Goal: Task Accomplishment & Management: Manage account settings

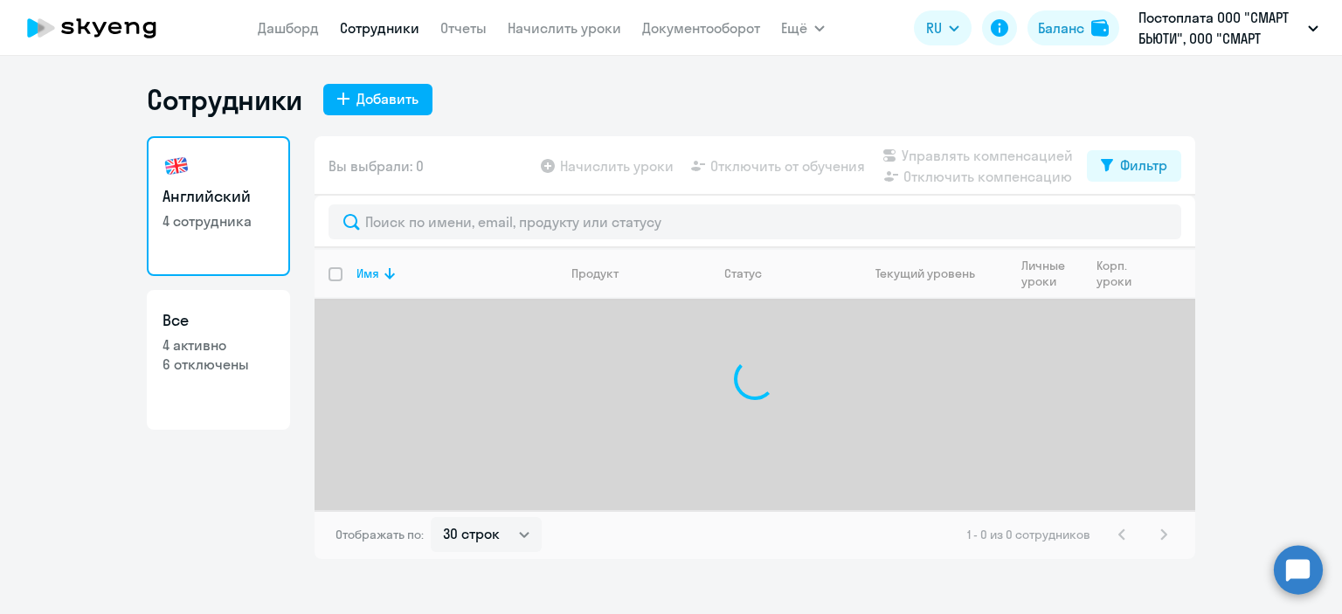
select select "30"
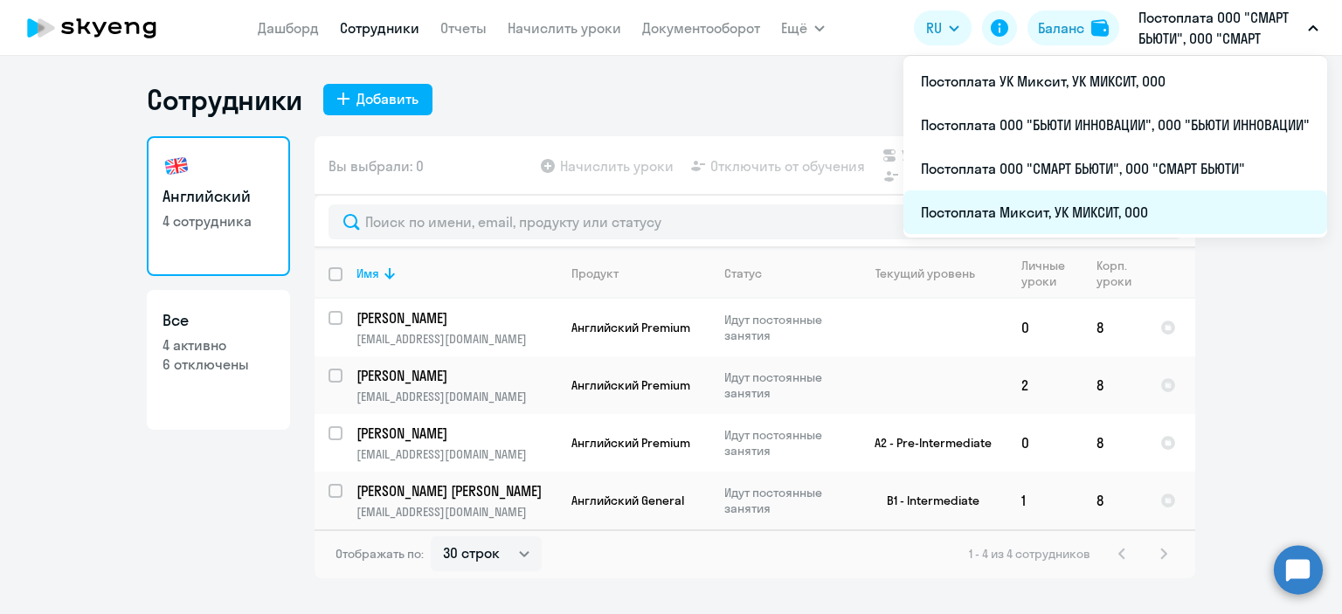
click at [1010, 216] on li "Постоплата Миксит, УК МИКСИТ, ООО" at bounding box center [1116, 212] width 424 height 44
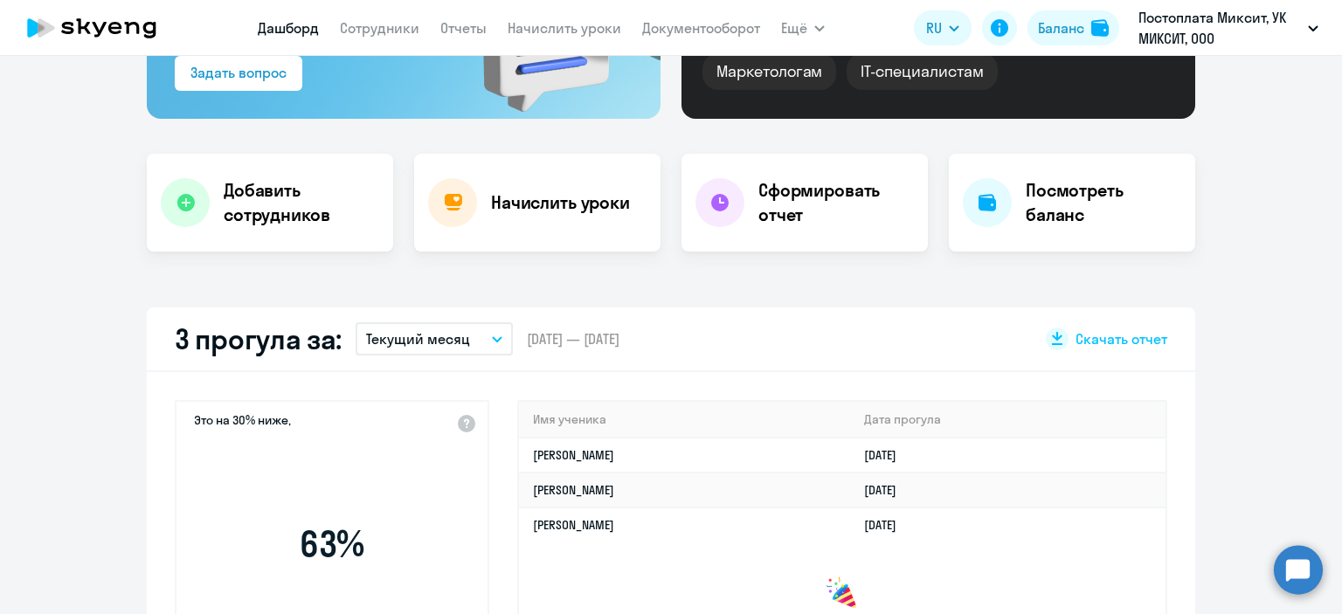
scroll to position [437, 0]
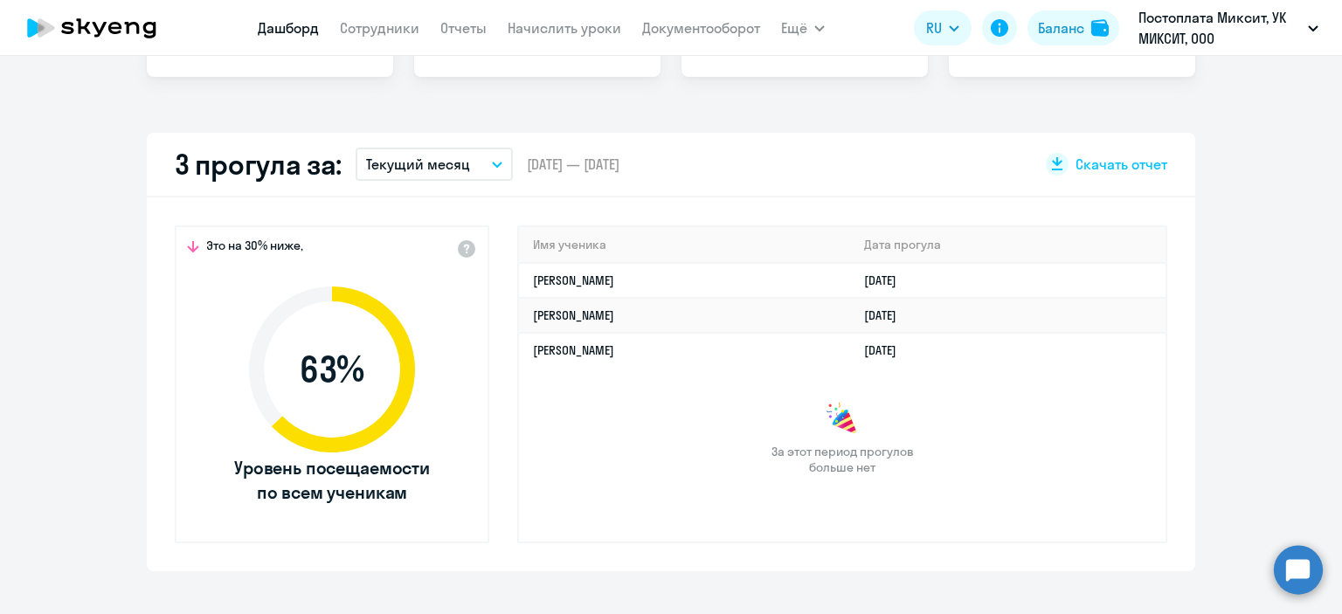
select select "30"
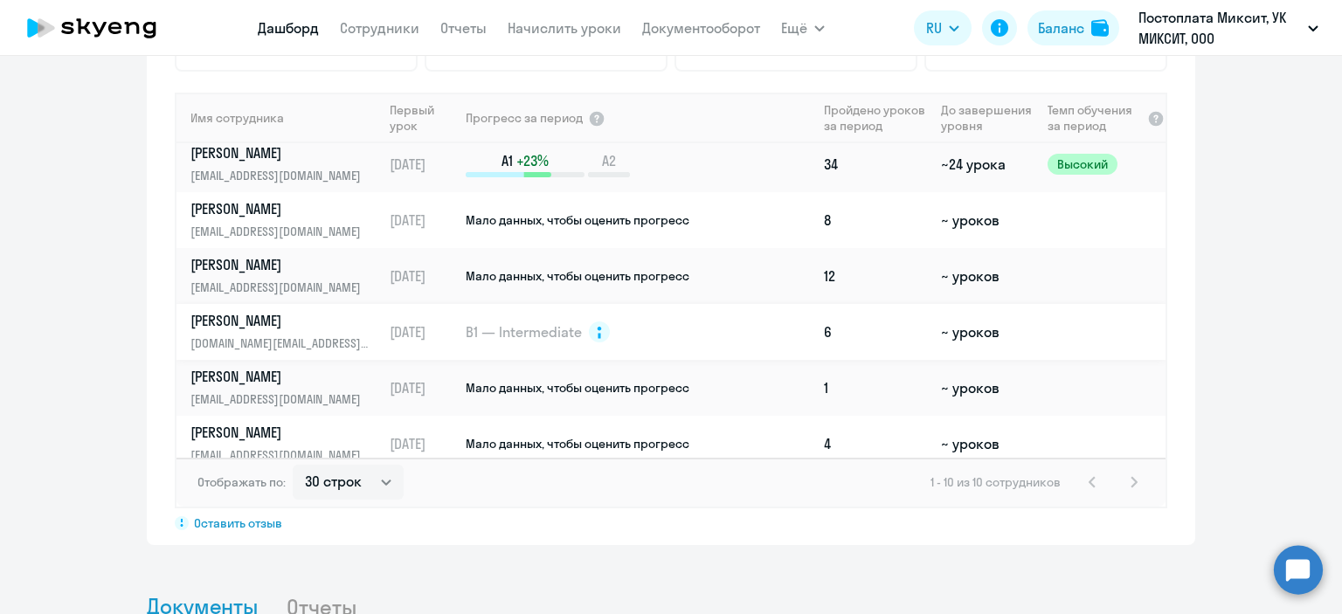
scroll to position [245, 0]
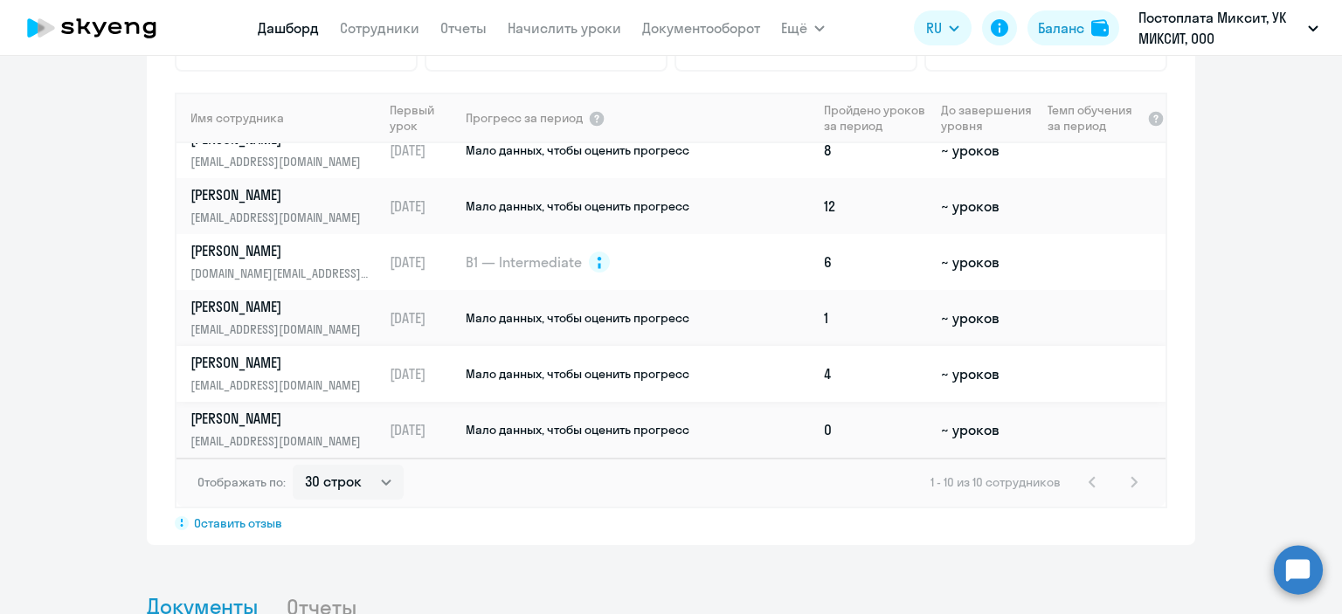
click at [500, 377] on span "Мало данных, чтобы оценить прогресс" at bounding box center [578, 374] width 224 height 16
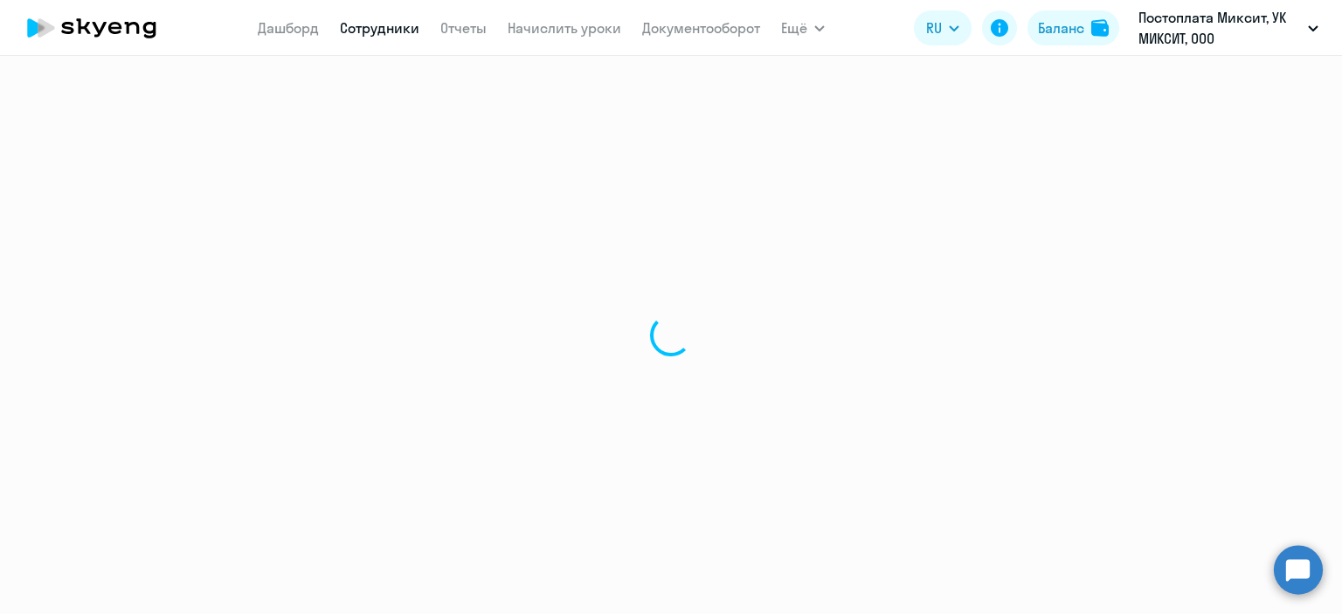
select select "english"
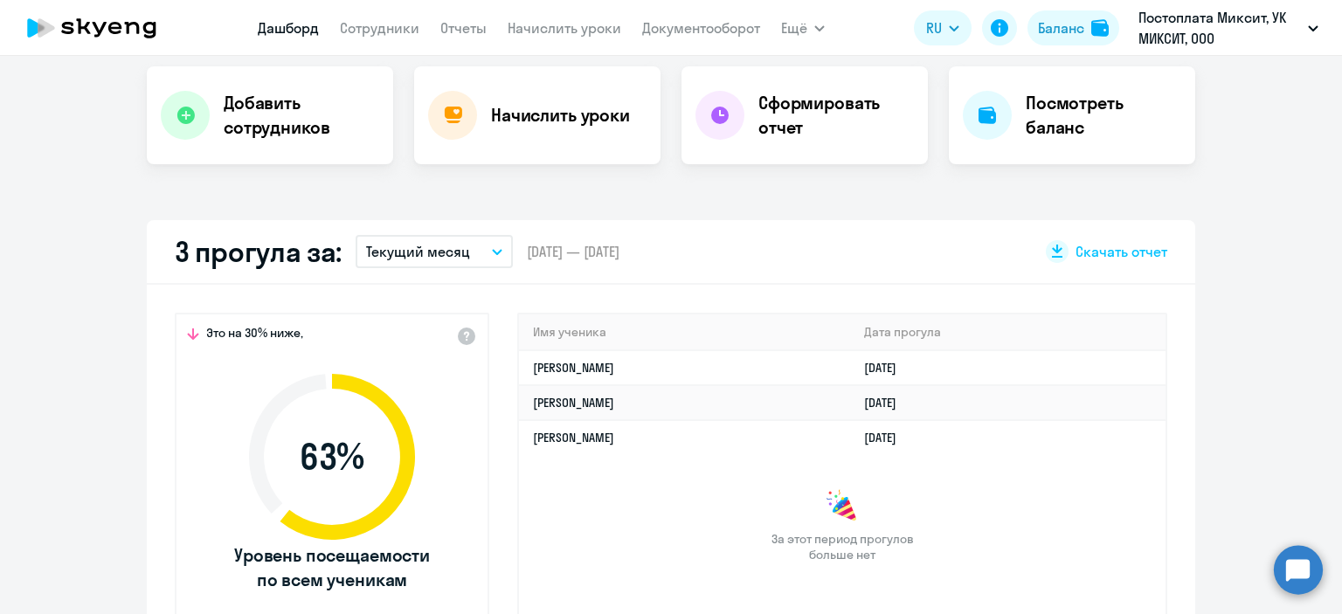
scroll to position [437, 0]
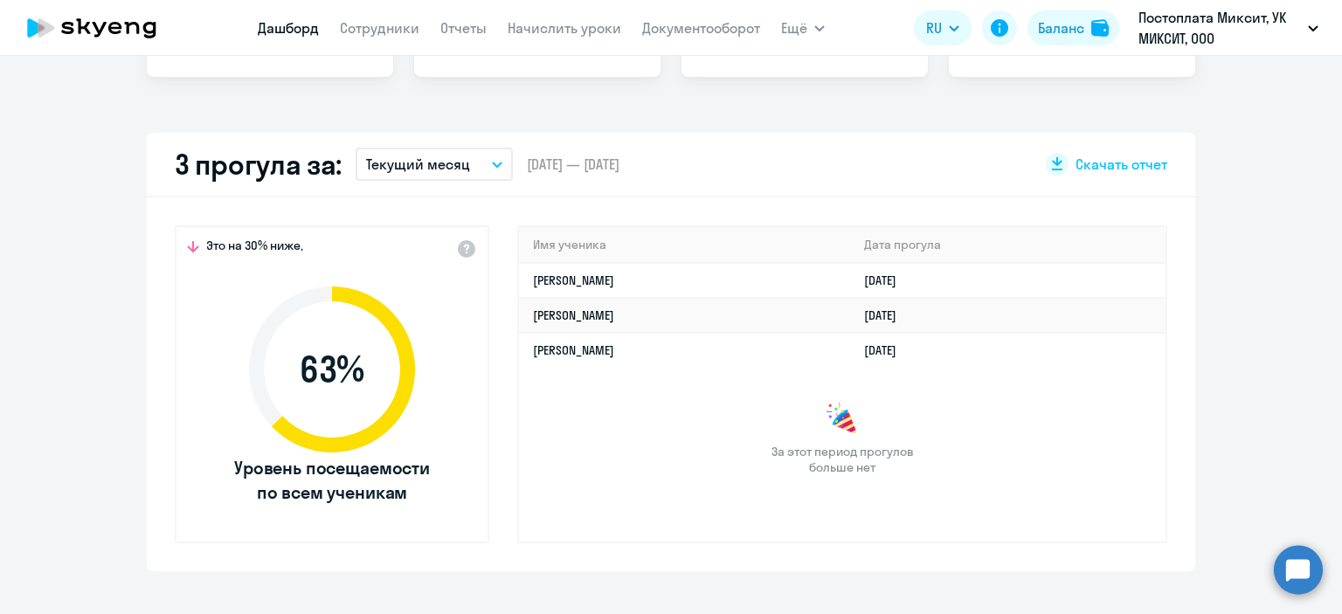
select select "30"
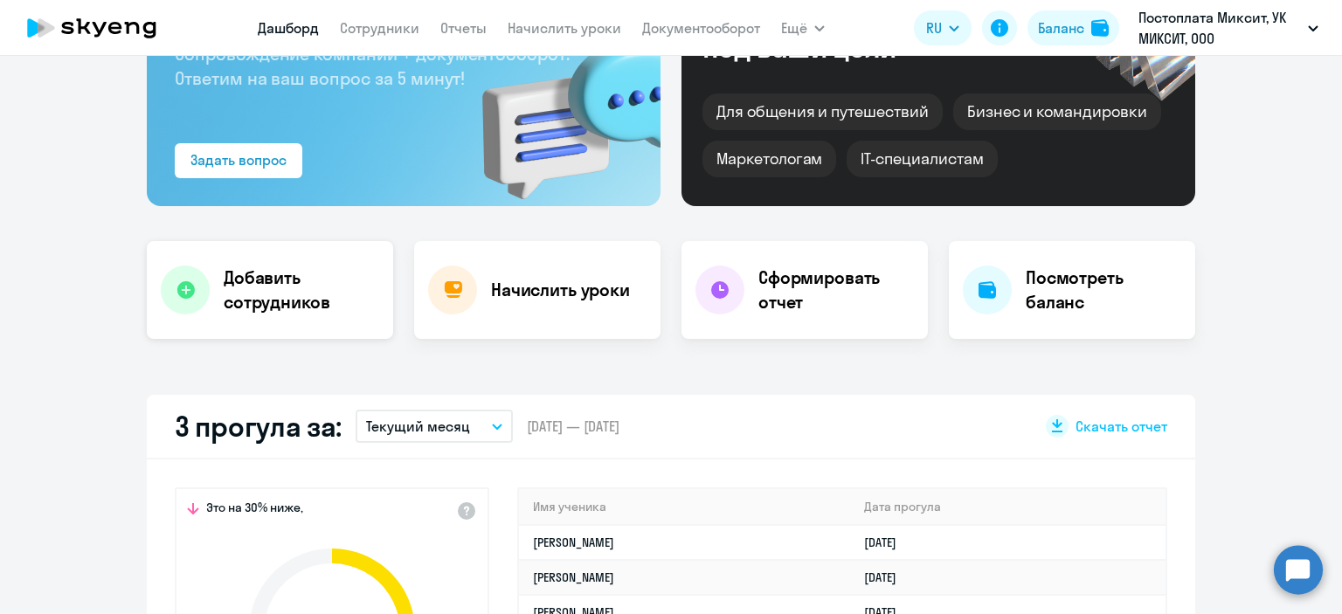
scroll to position [87, 0]
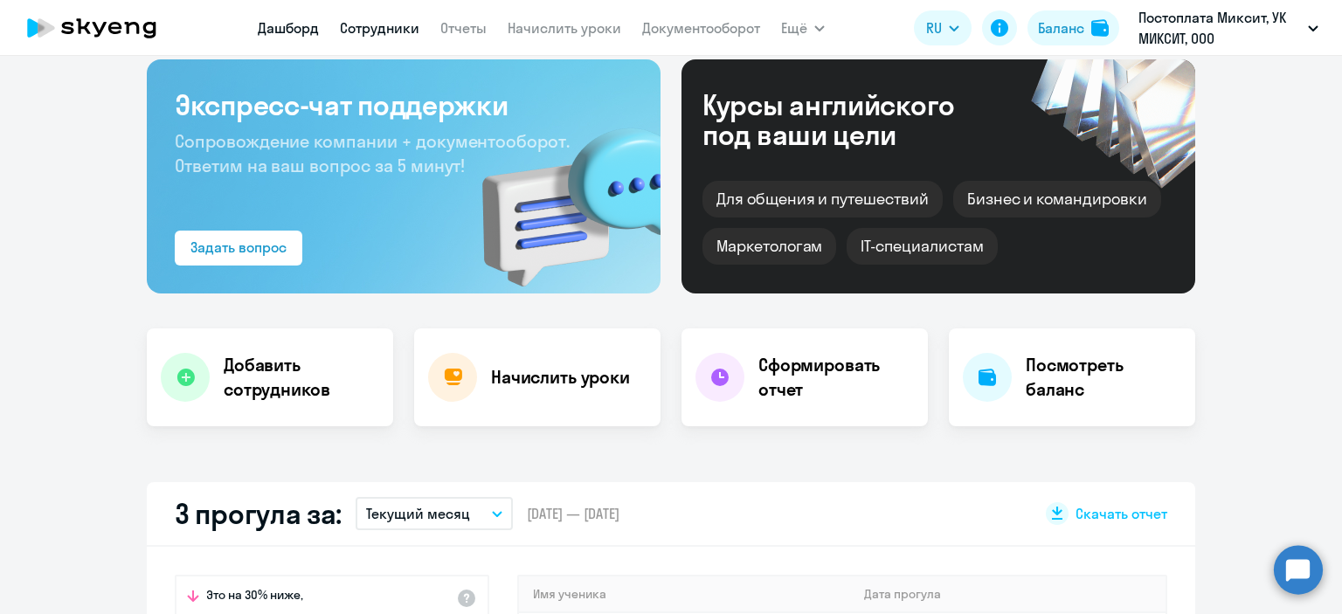
click at [367, 35] on link "Сотрудники" at bounding box center [380, 27] width 80 height 17
select select "30"
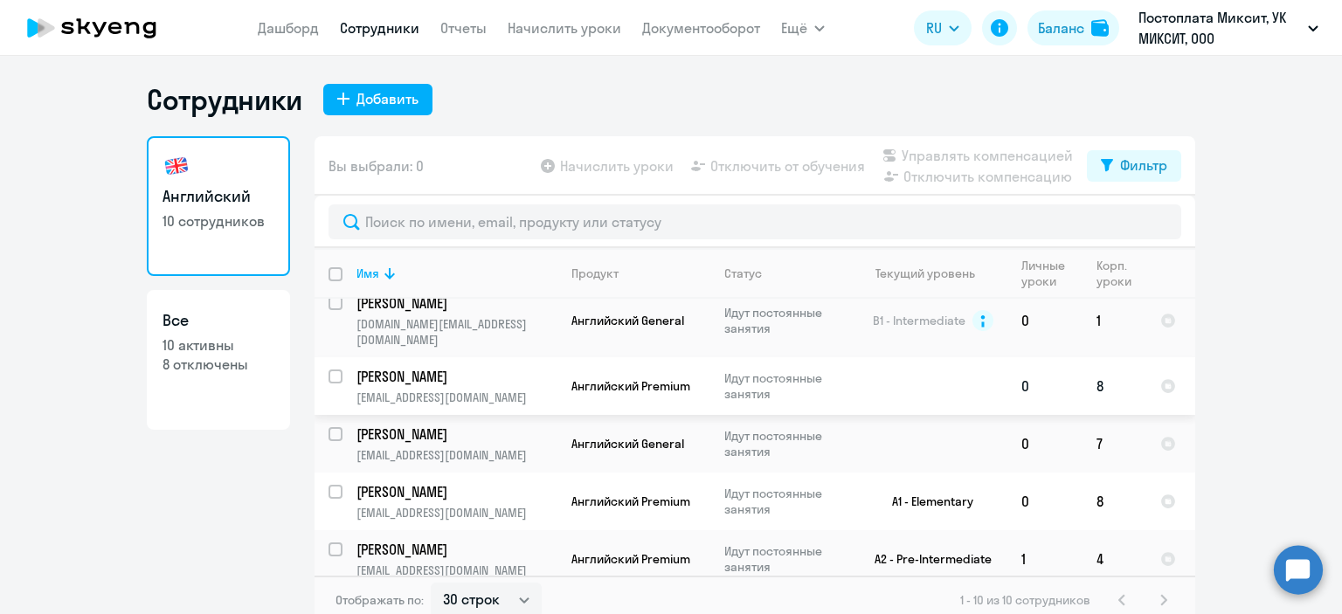
scroll to position [128, 0]
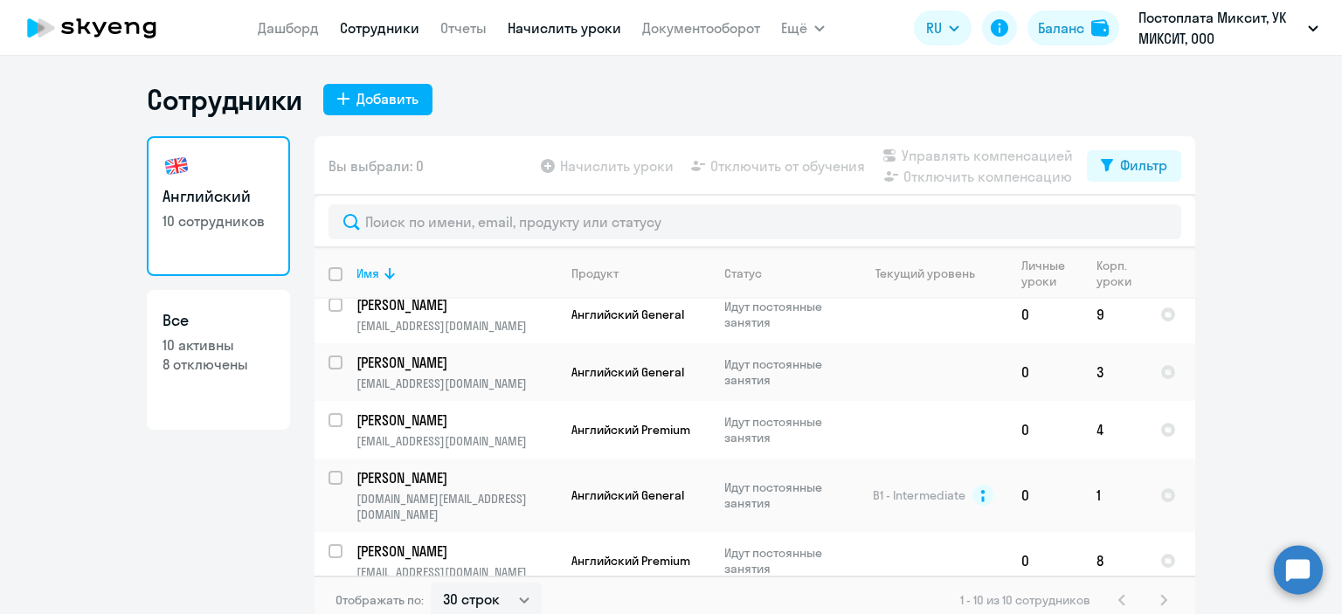
click at [554, 32] on link "Начислить уроки" at bounding box center [565, 27] width 114 height 17
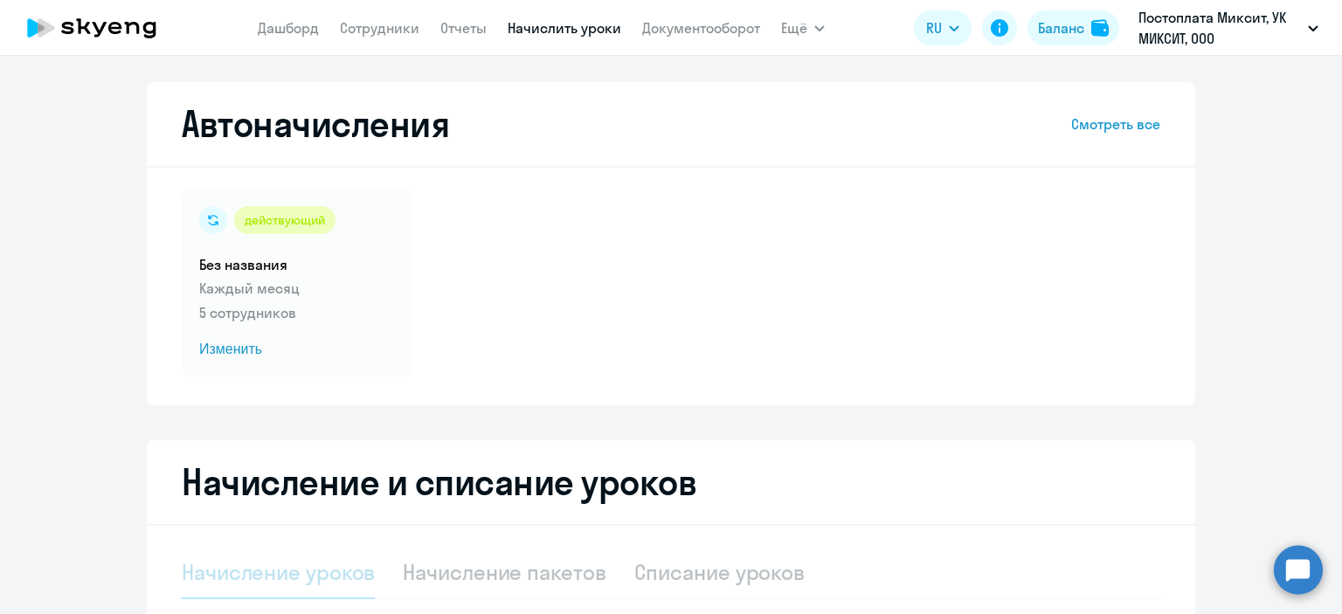
select select "10"
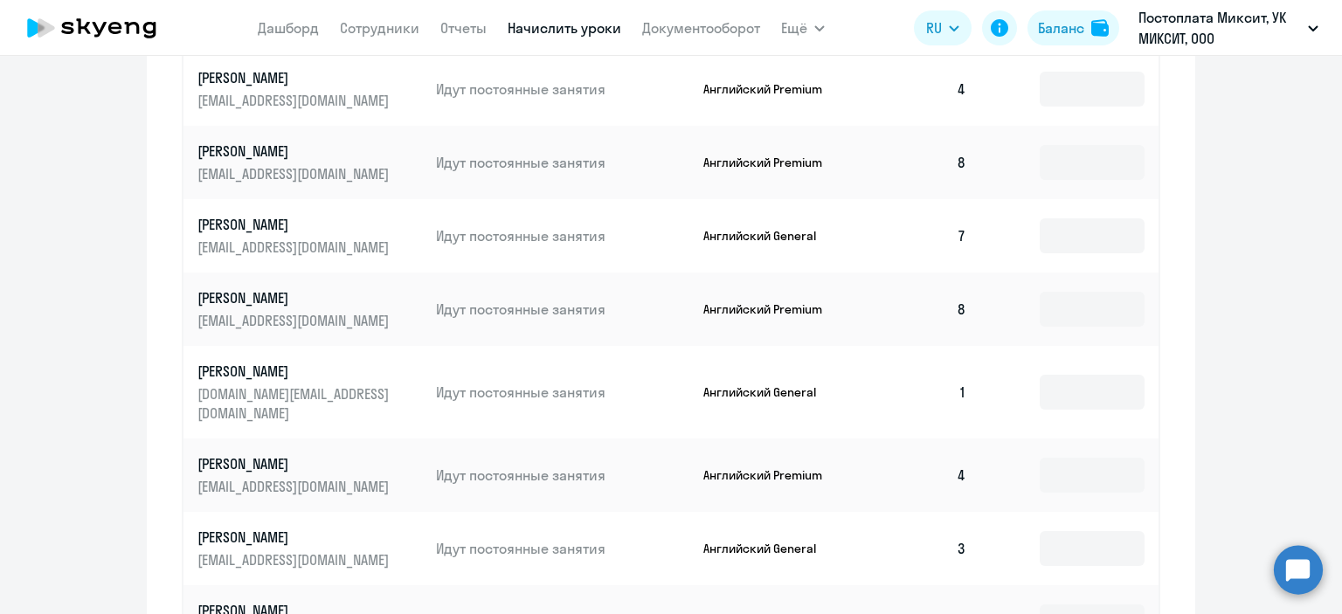
scroll to position [874, 0]
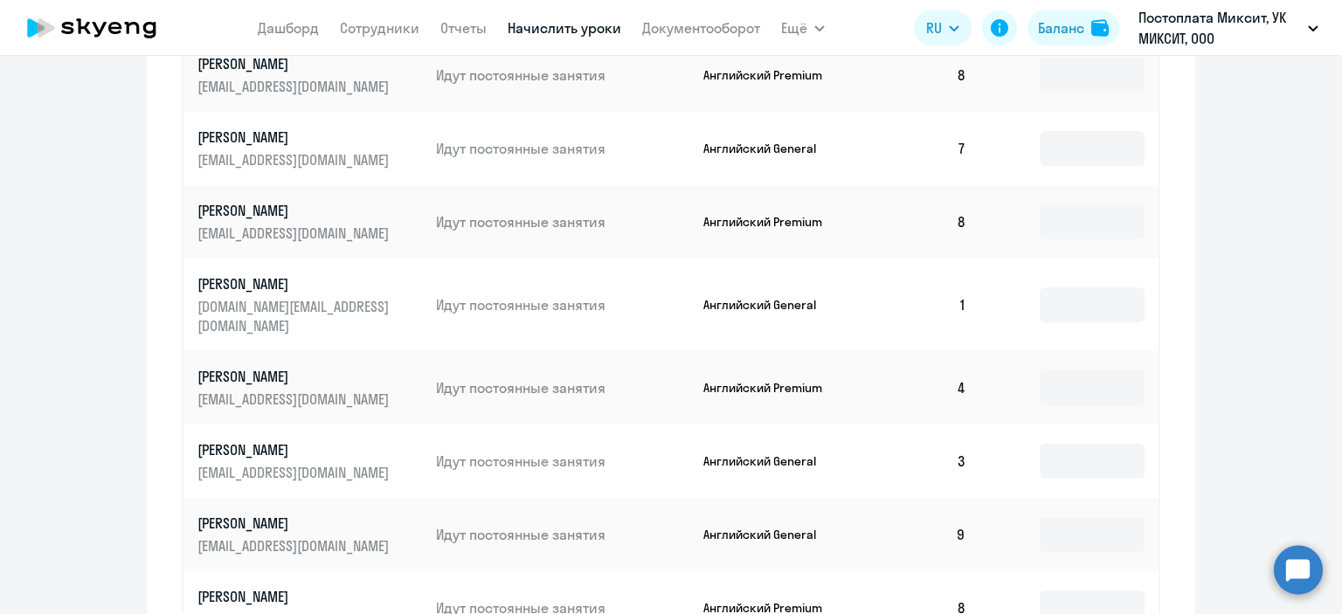
click at [319, 440] on p "[PERSON_NAME]" at bounding box center [295, 449] width 196 height 19
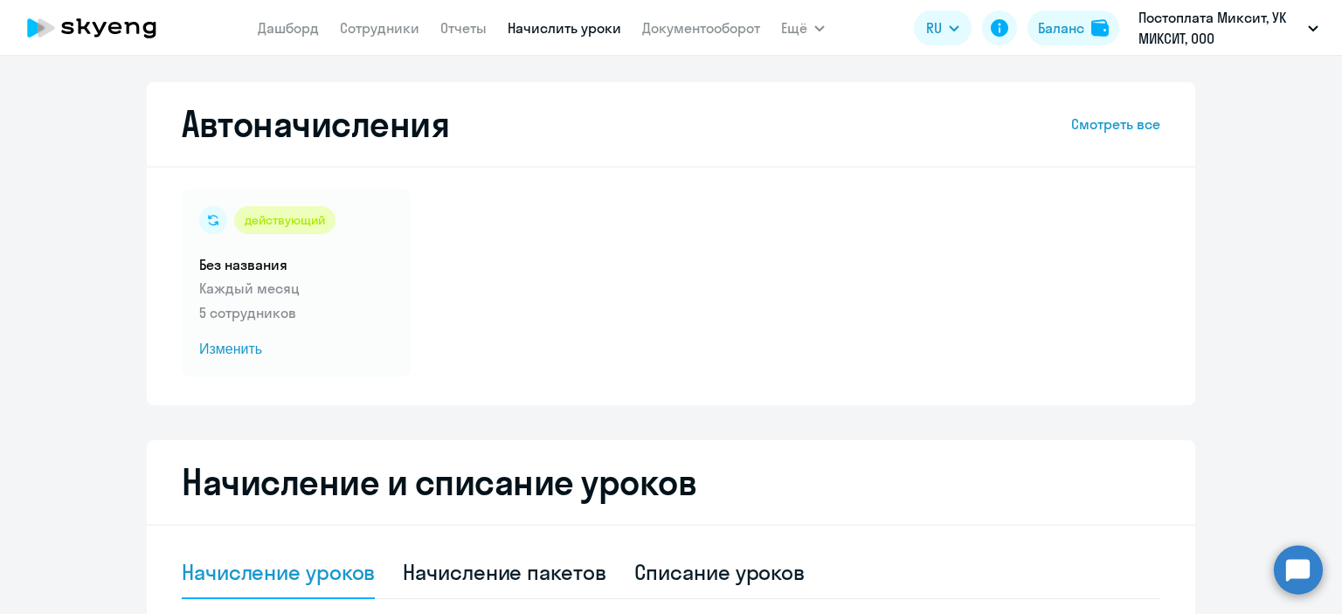
select select "english"
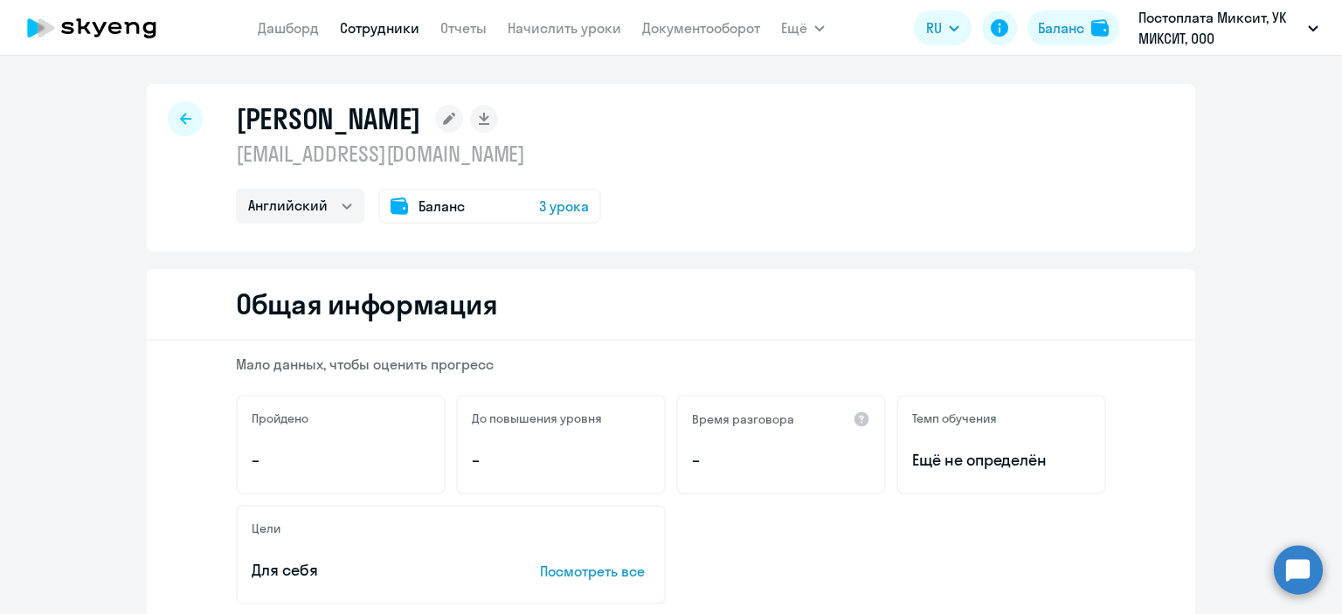
click at [262, 307] on h2 "Общая информация" at bounding box center [366, 304] width 261 height 35
click at [368, 34] on link "Сотрудники" at bounding box center [380, 27] width 80 height 17
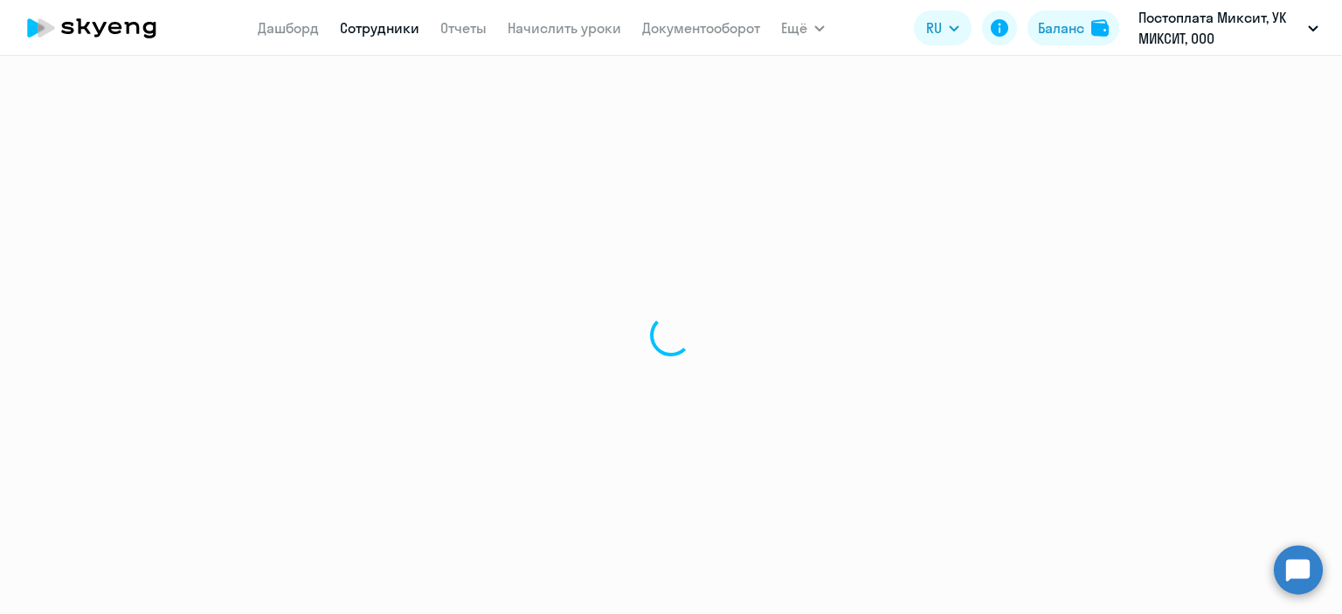
select select "30"
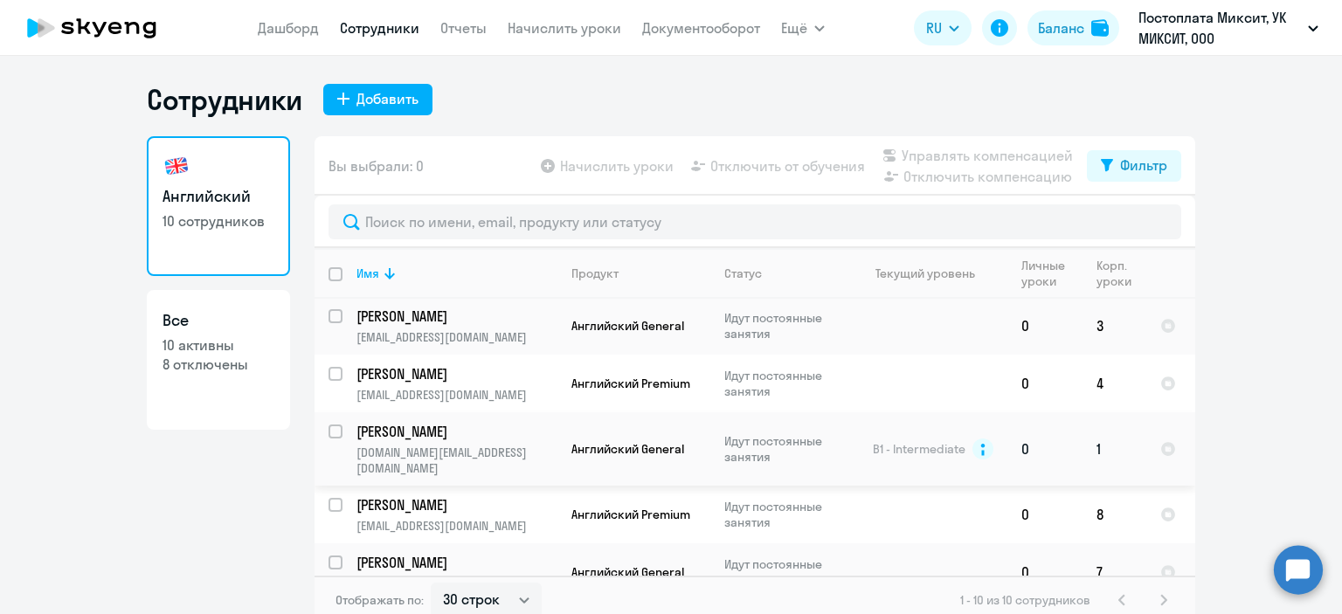
scroll to position [262, 0]
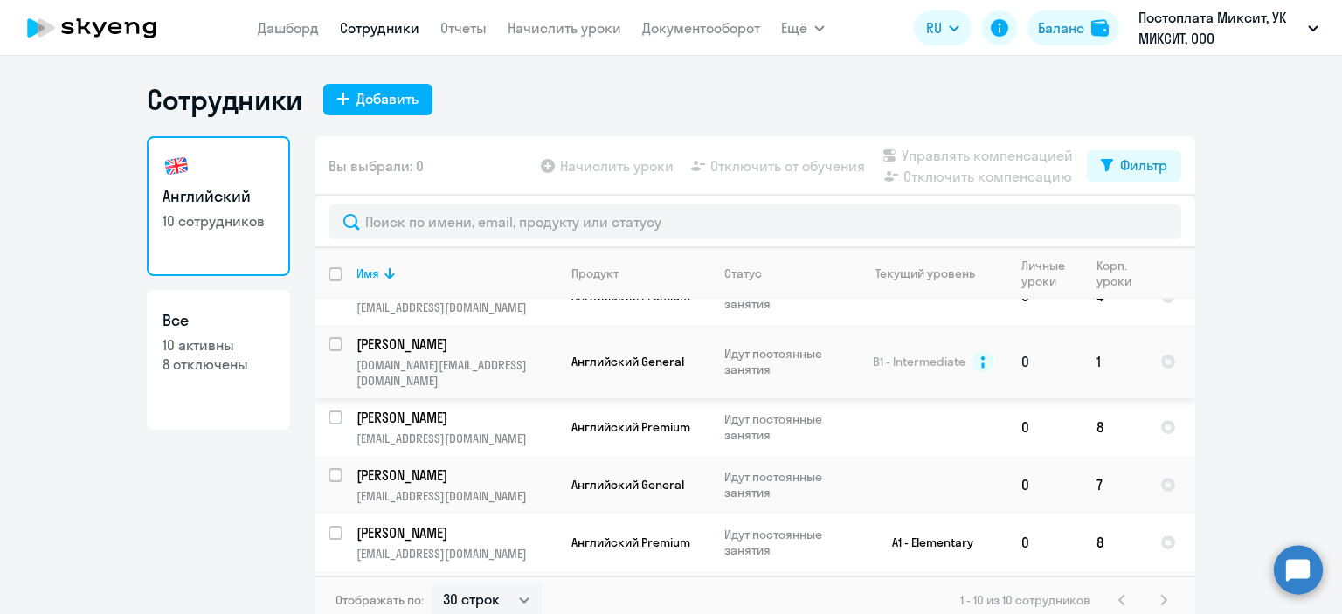
click at [315, 349] on div at bounding box center [336, 344] width 42 height 42
checkbox input "true"
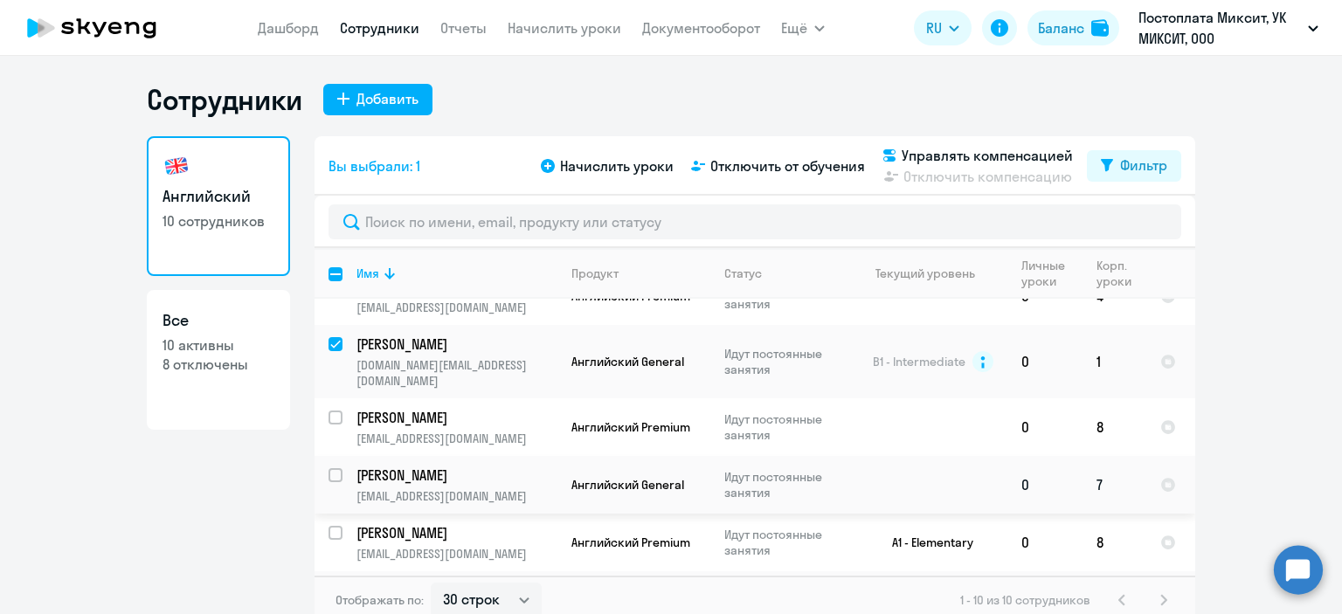
scroll to position [175, 0]
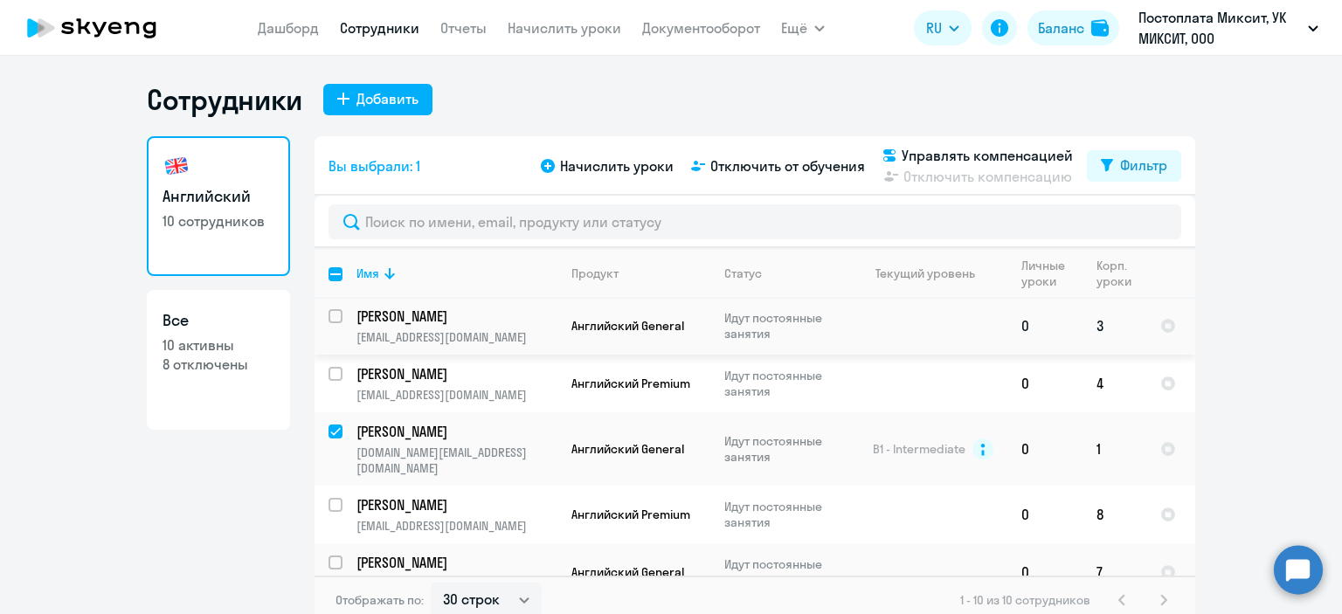
click at [335, 315] on input "select row 14660489" at bounding box center [346, 326] width 35 height 35
checkbox input "true"
click at [998, 155] on span "Управлять компенсацией" at bounding box center [987, 155] width 171 height 21
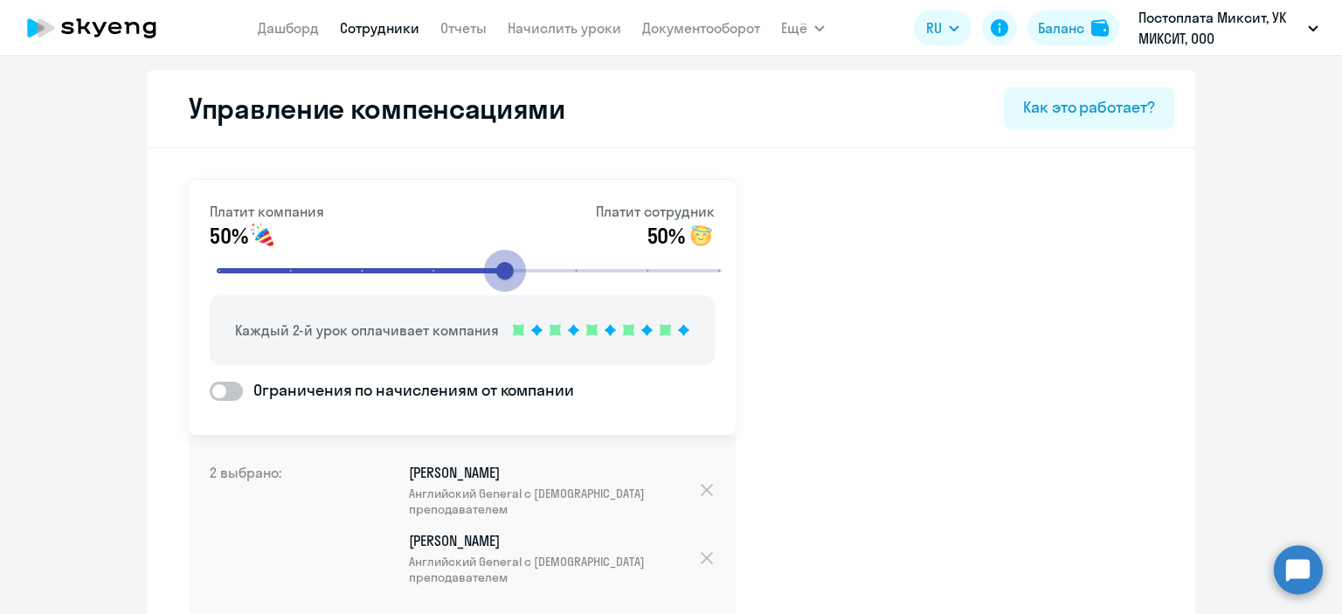
click at [497, 268] on input "range" at bounding box center [469, 271] width 542 height 38
click at [564, 269] on input "range" at bounding box center [469, 271] width 542 height 38
click at [633, 268] on input "range" at bounding box center [469, 271] width 542 height 38
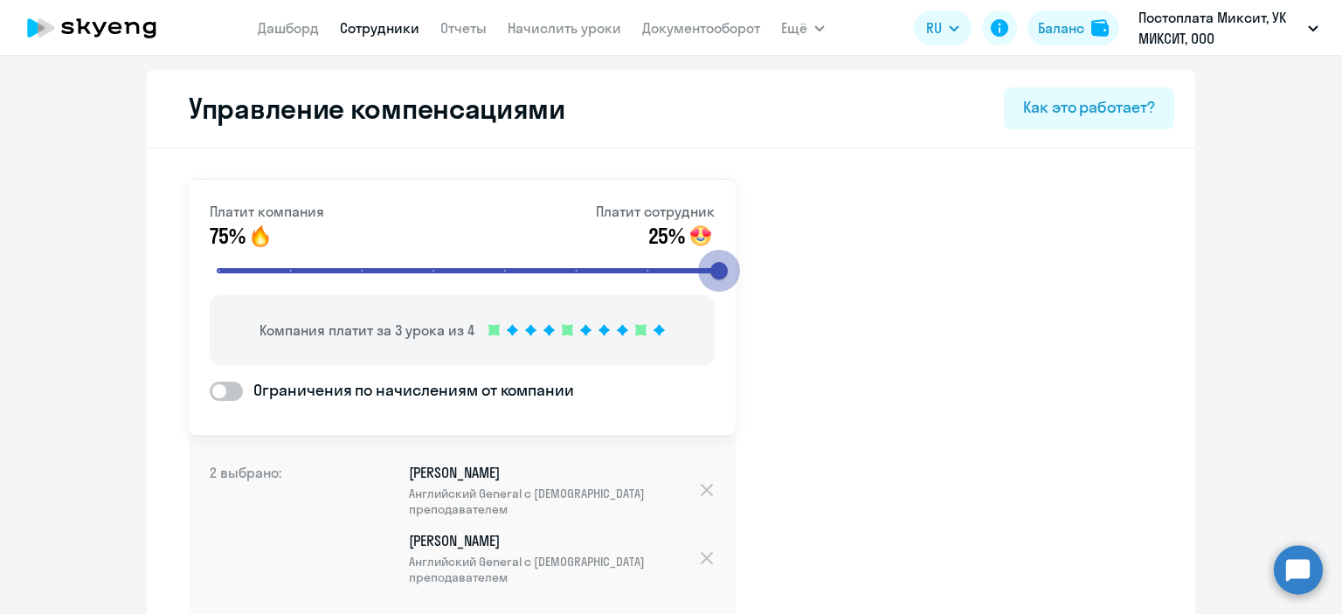
click at [713, 271] on input "range" at bounding box center [469, 271] width 542 height 38
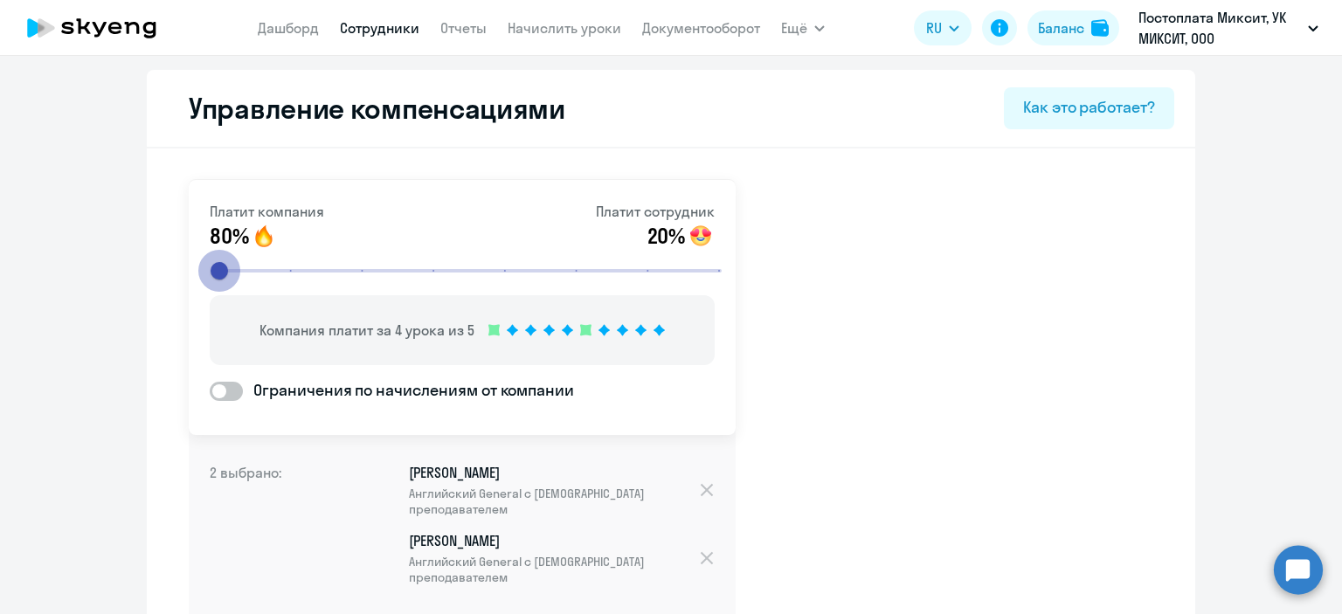
drag, startPoint x: 715, startPoint y: 273, endPoint x: 56, endPoint y: 349, distance: 663.2
type input "1"
click at [198, 290] on input "range" at bounding box center [469, 271] width 542 height 38
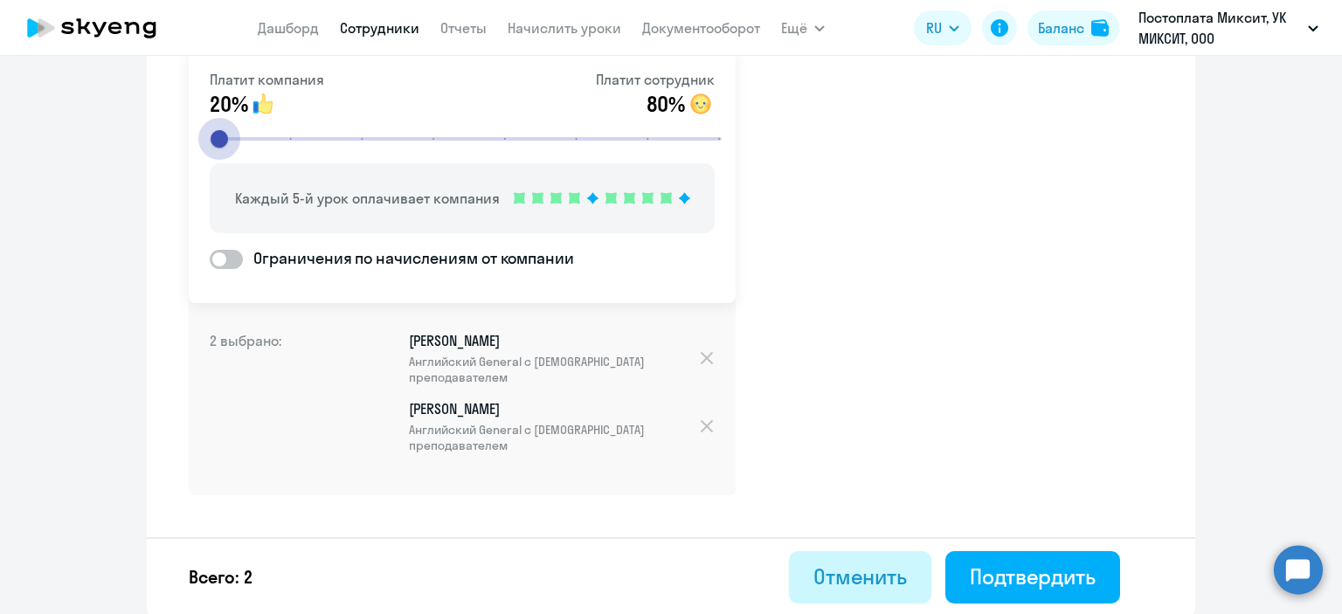
click at [848, 556] on button "Отменить" at bounding box center [860, 577] width 142 height 52
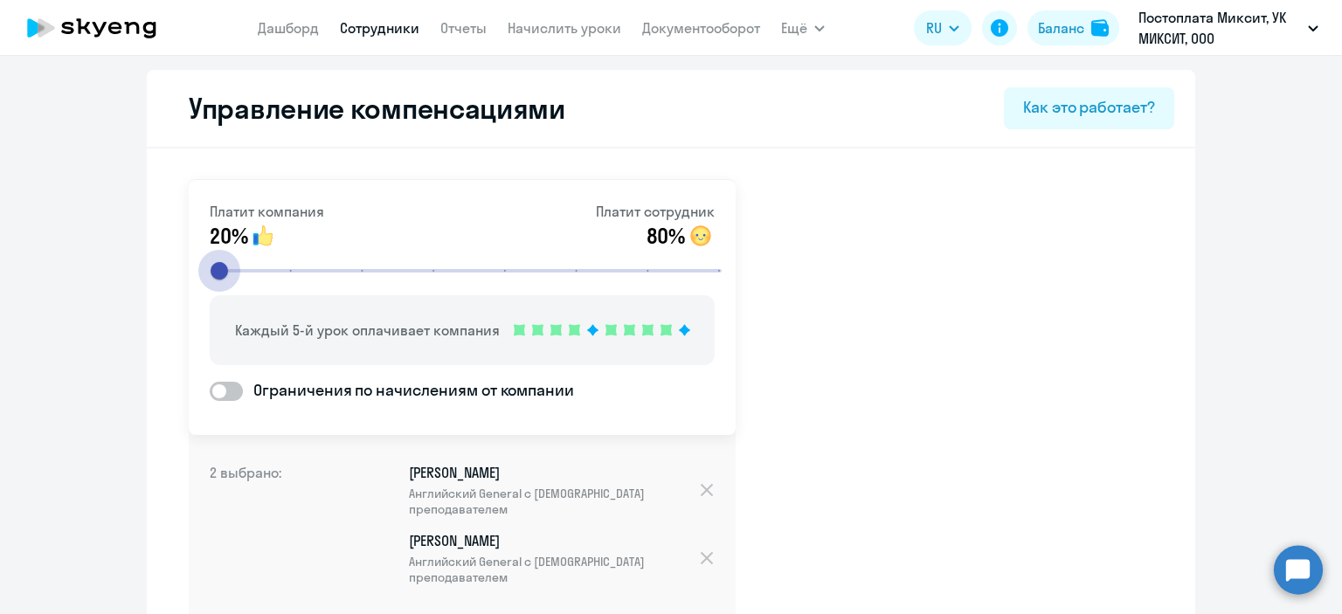
select select "30"
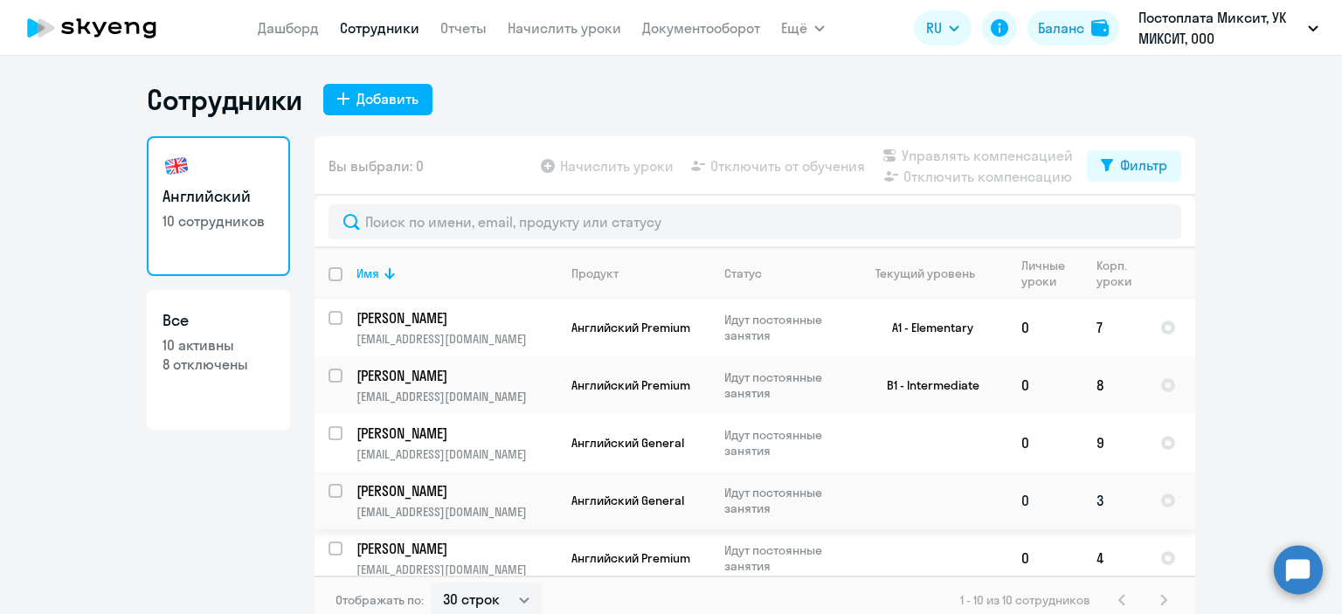
click at [329, 486] on input "select row 14660489" at bounding box center [346, 501] width 35 height 35
checkbox input "true"
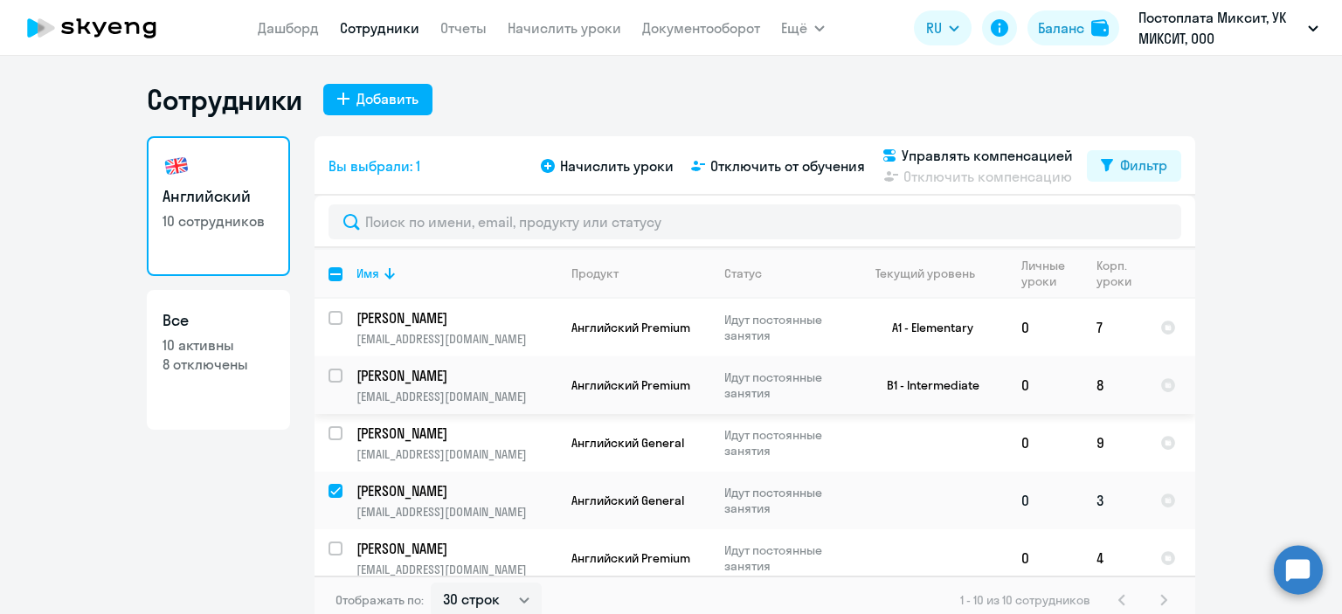
scroll to position [175, 0]
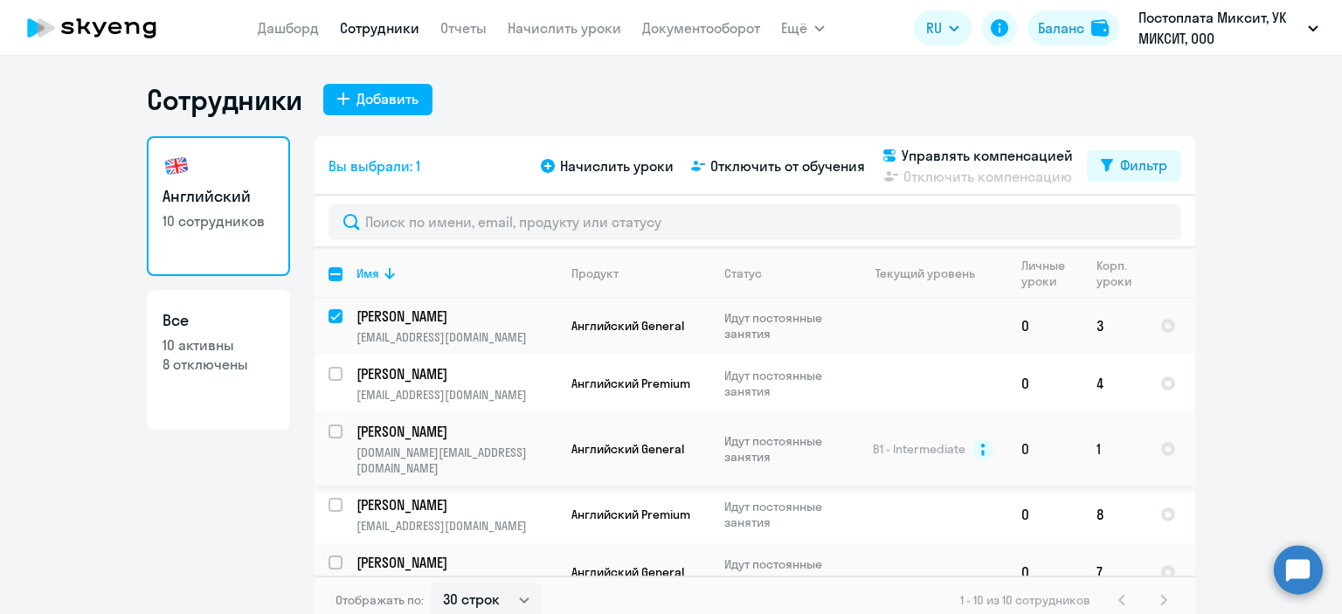
click at [329, 436] on input "select row 4492321" at bounding box center [346, 442] width 35 height 35
checkbox input "true"
click at [645, 163] on span "Начислить уроки" at bounding box center [617, 166] width 114 height 21
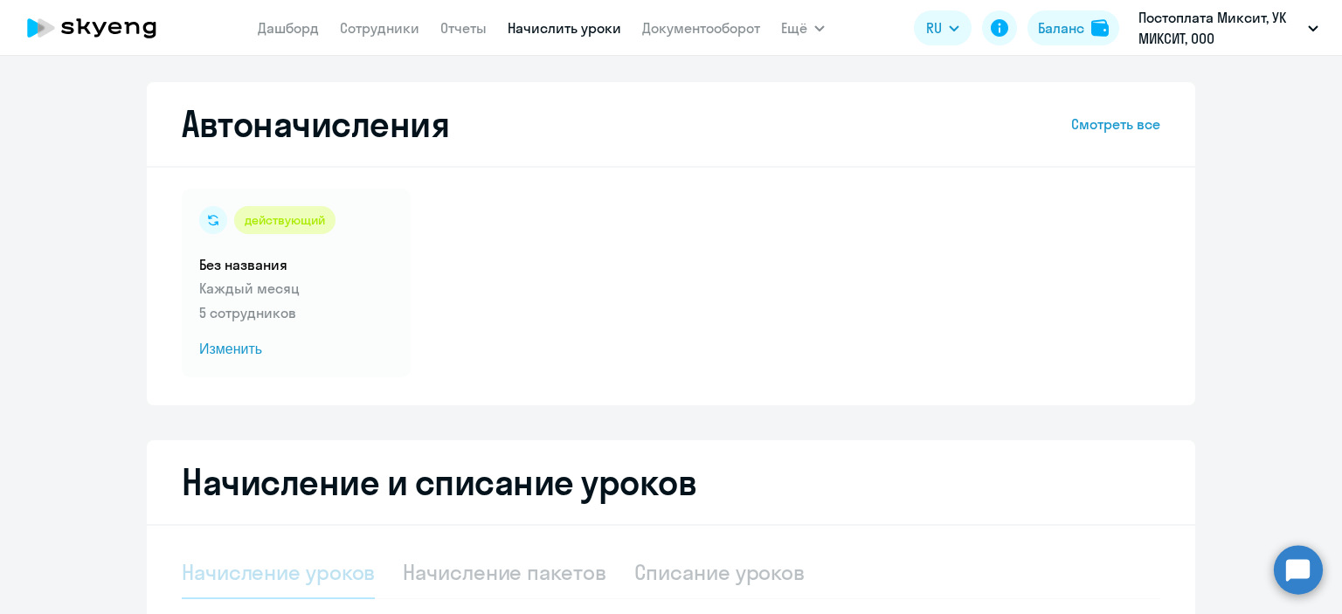
select select "10"
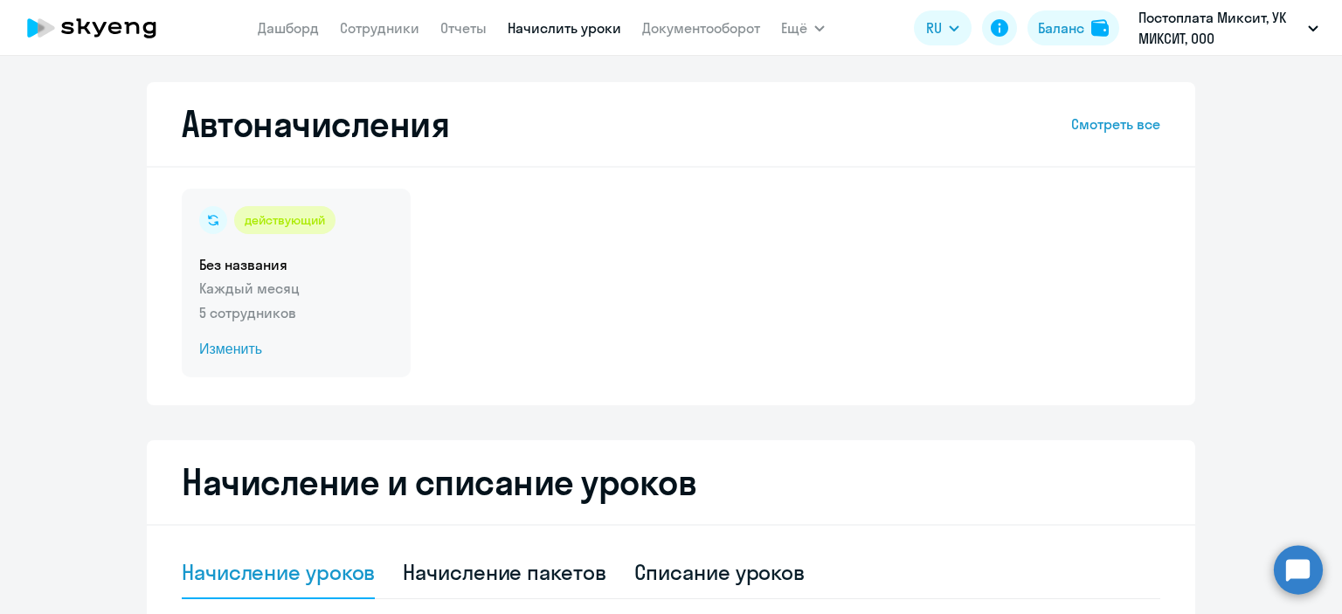
click at [218, 352] on span "Изменить" at bounding box center [296, 349] width 194 height 21
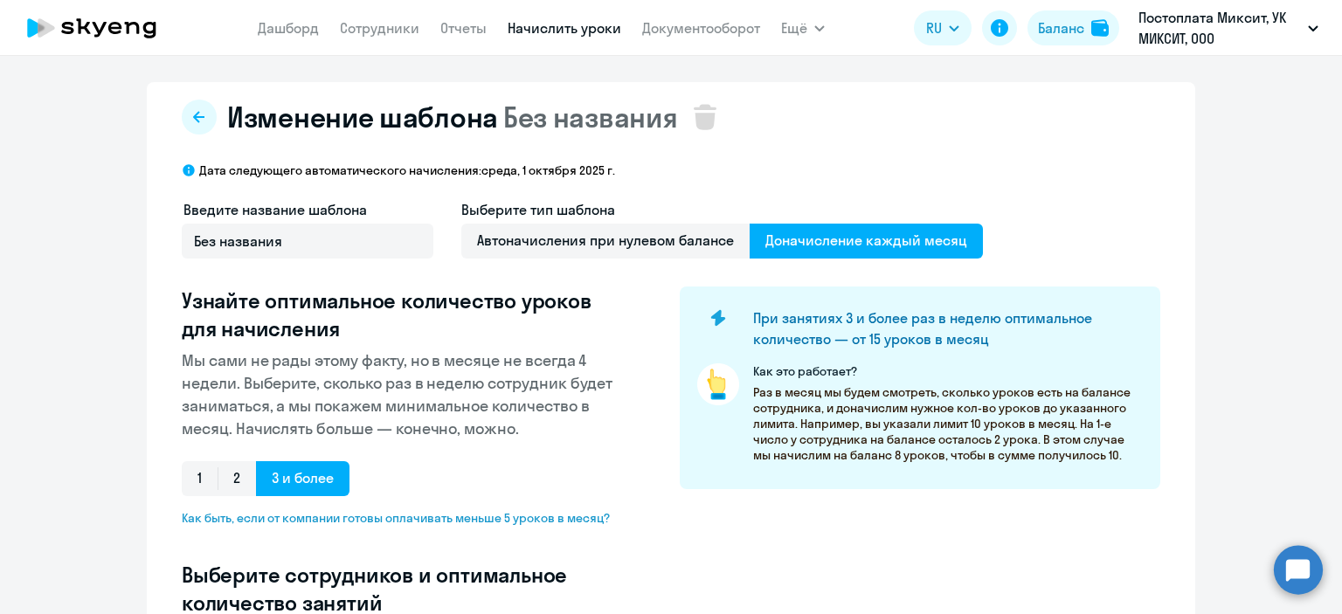
select select "10"
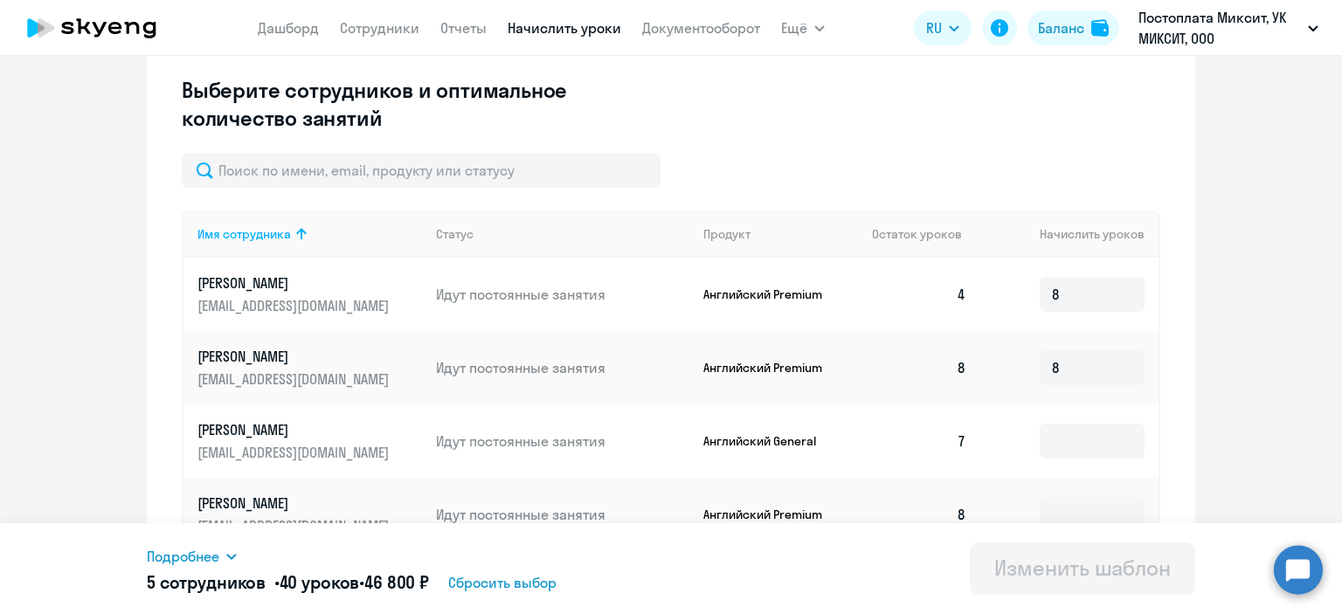
scroll to position [660, 0]
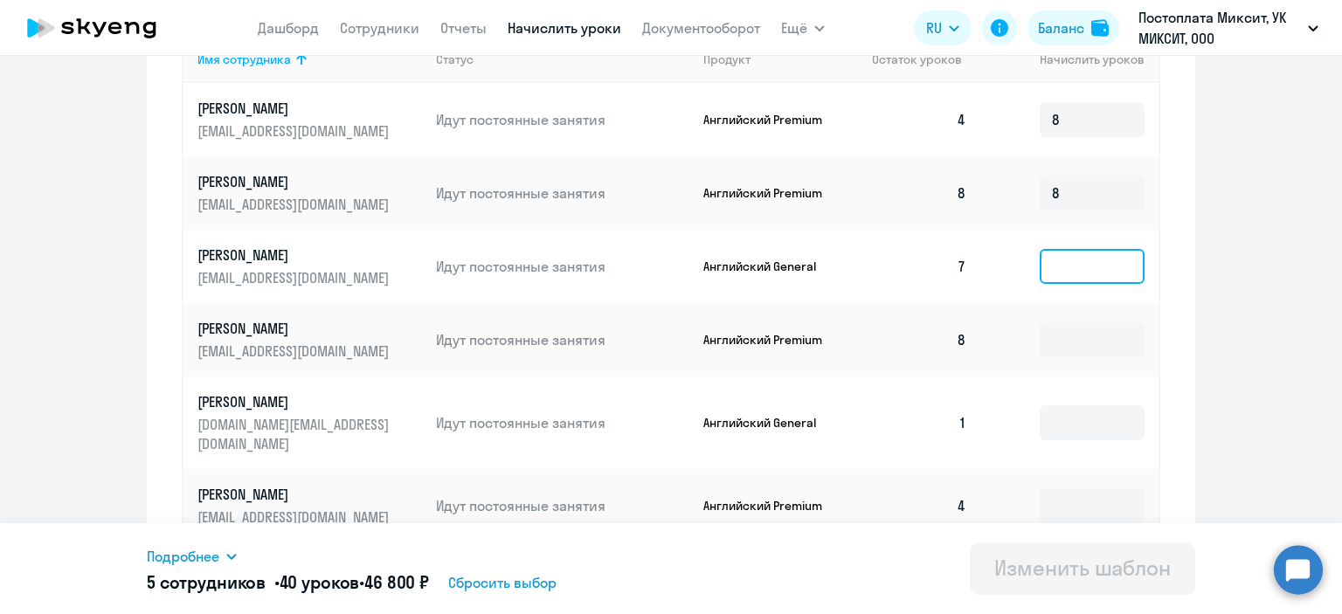
click at [1063, 268] on input at bounding box center [1092, 266] width 105 height 35
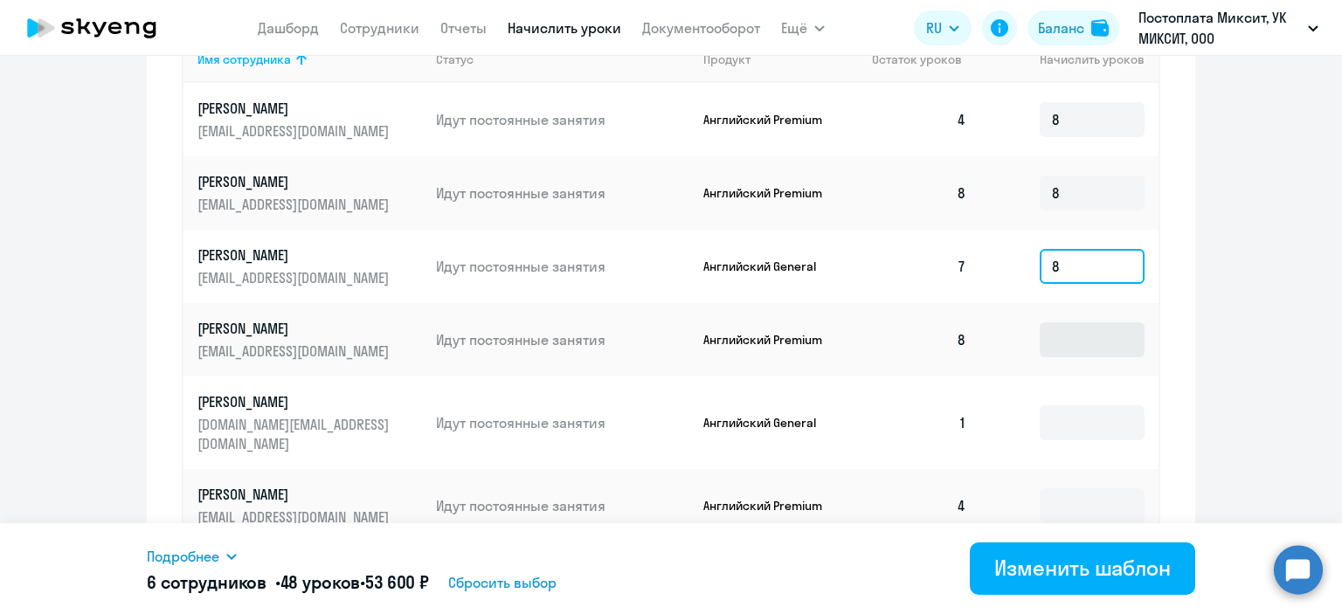
type input "8"
click at [1067, 332] on input at bounding box center [1092, 339] width 105 height 35
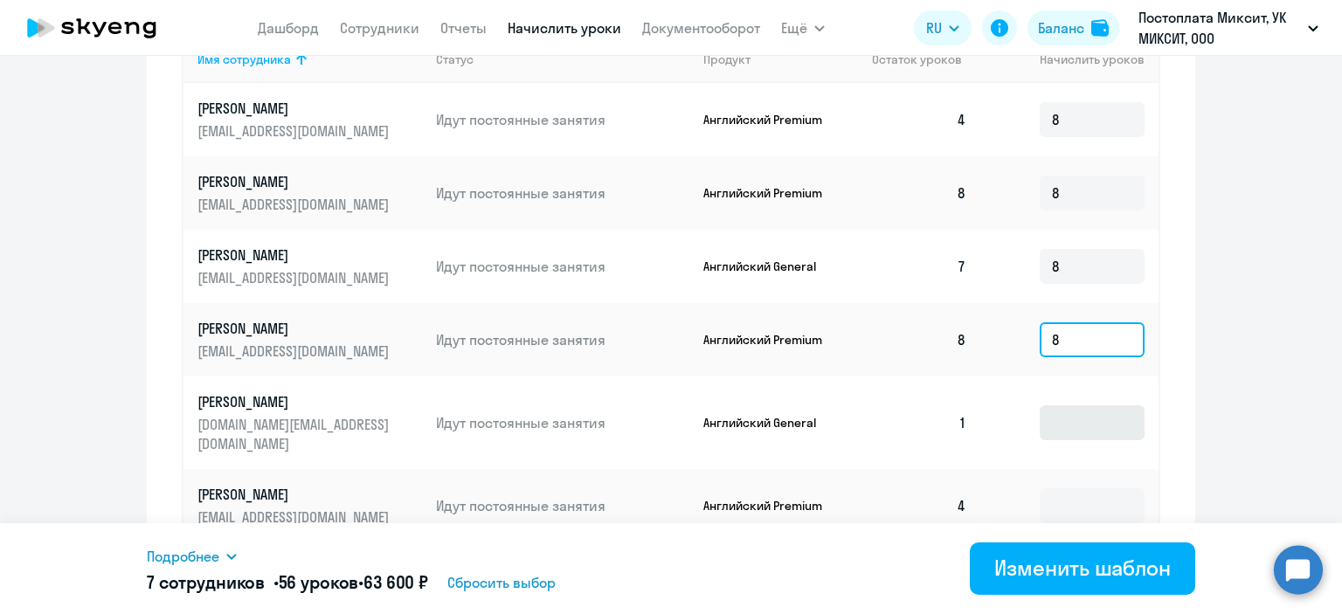
type input "8"
click at [1063, 405] on input at bounding box center [1092, 422] width 105 height 35
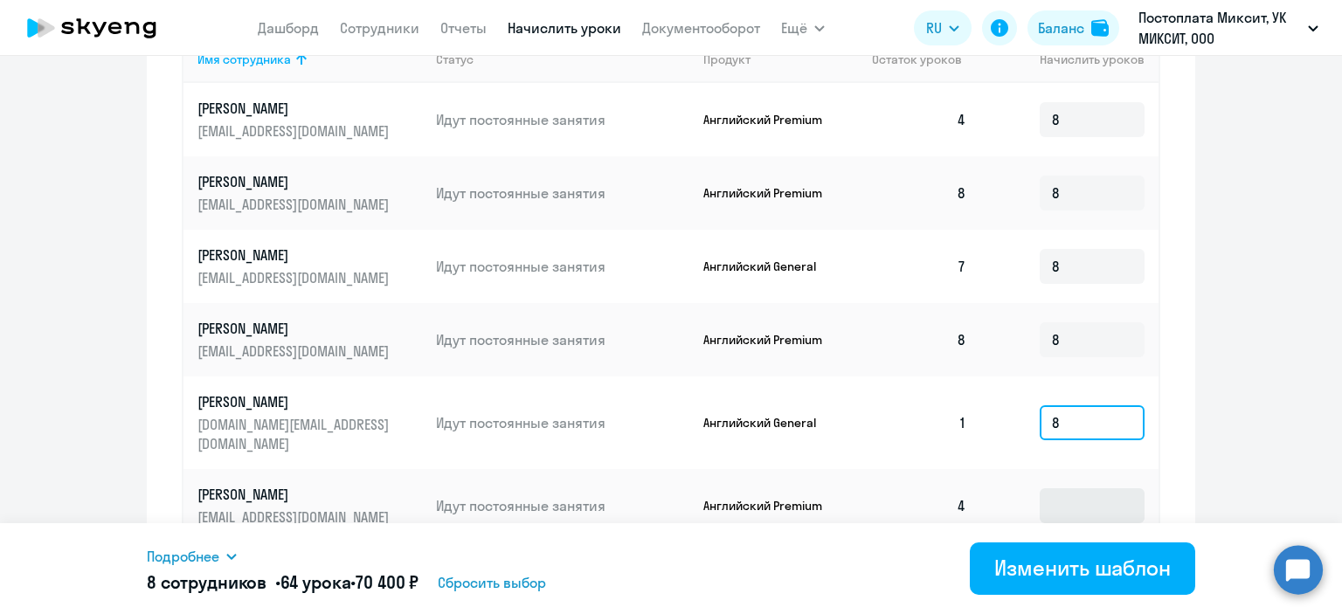
type input "8"
click at [1059, 488] on input at bounding box center [1092, 505] width 105 height 35
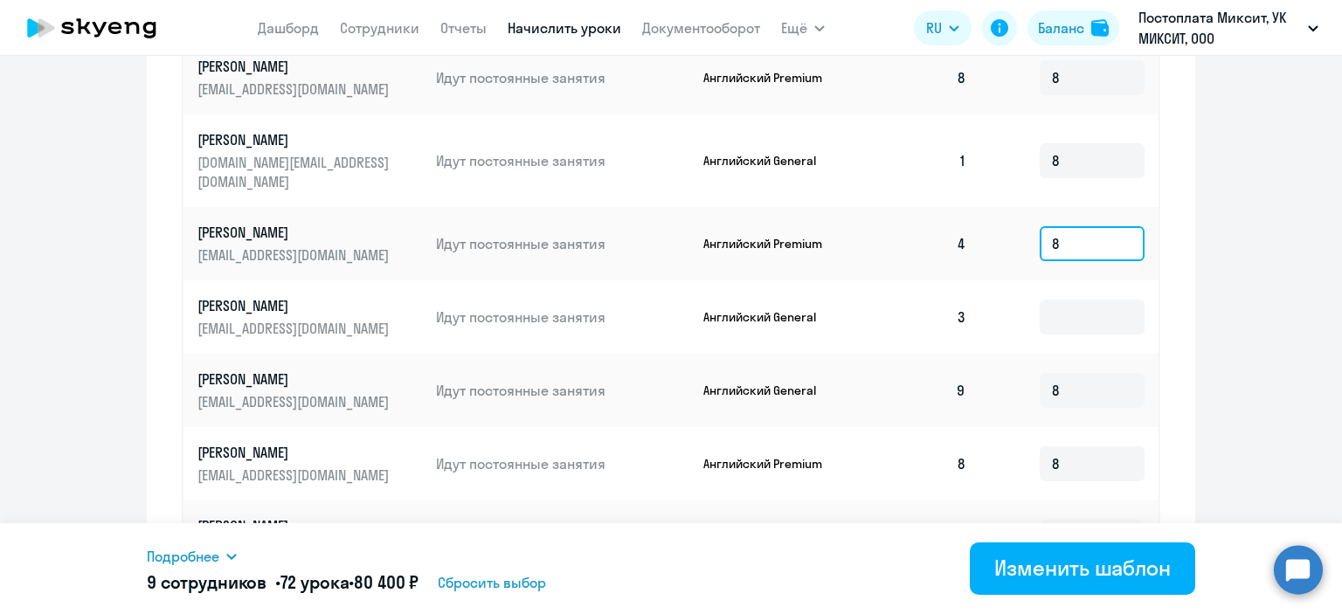
scroll to position [1009, 0]
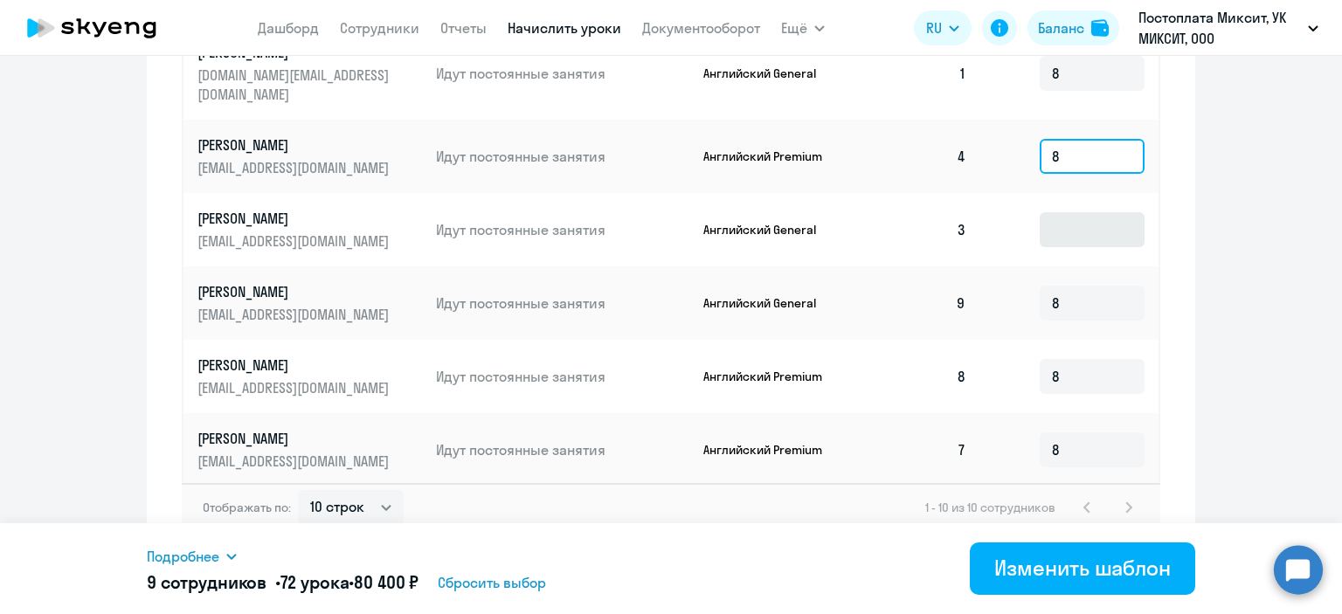
type input "8"
click at [1063, 219] on input at bounding box center [1092, 229] width 105 height 35
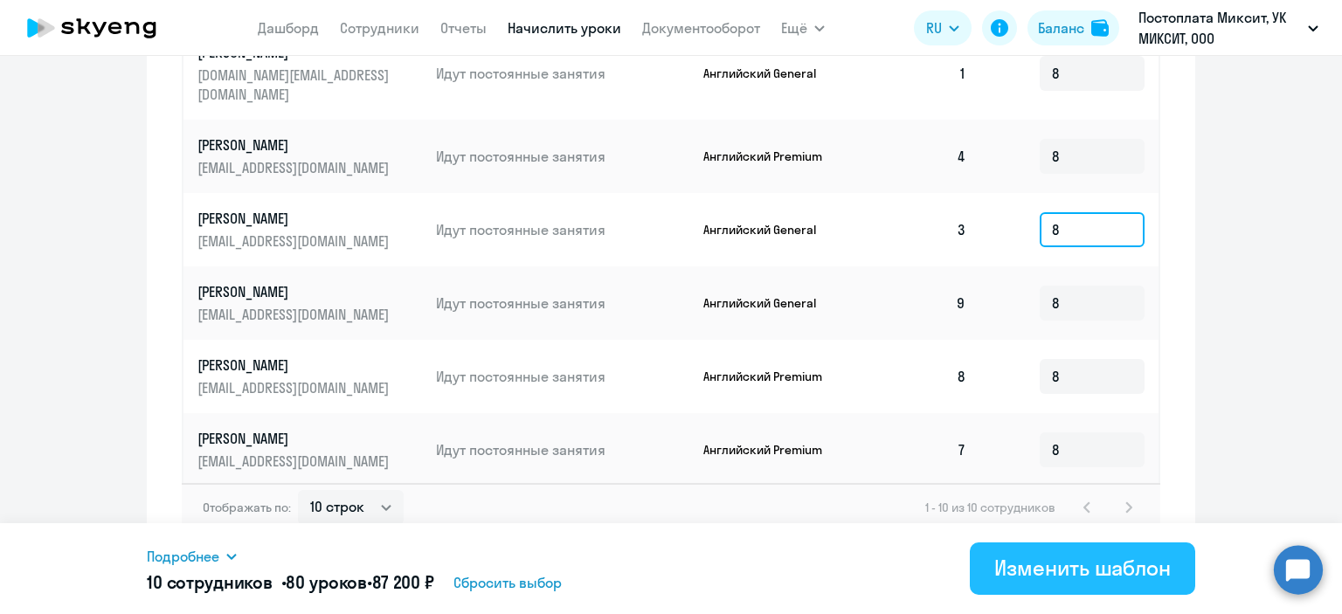
type input "8"
click at [1014, 564] on div "Изменить шаблон" at bounding box center [1082, 568] width 177 height 28
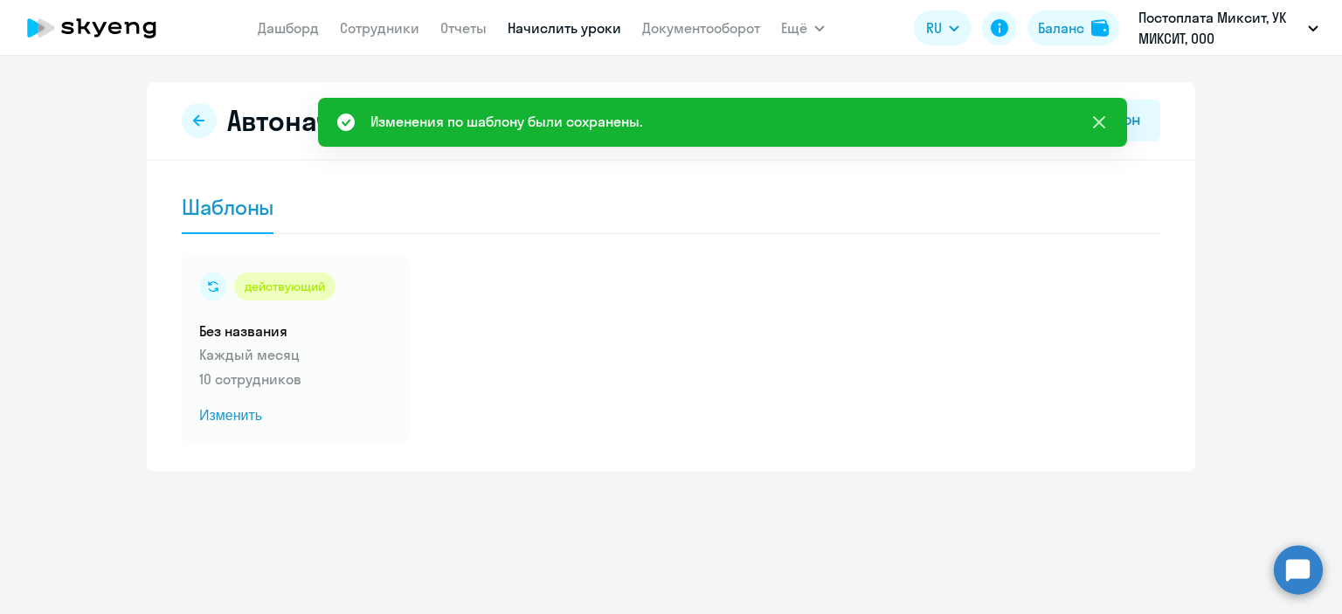
click at [1100, 121] on icon at bounding box center [1099, 122] width 12 height 12
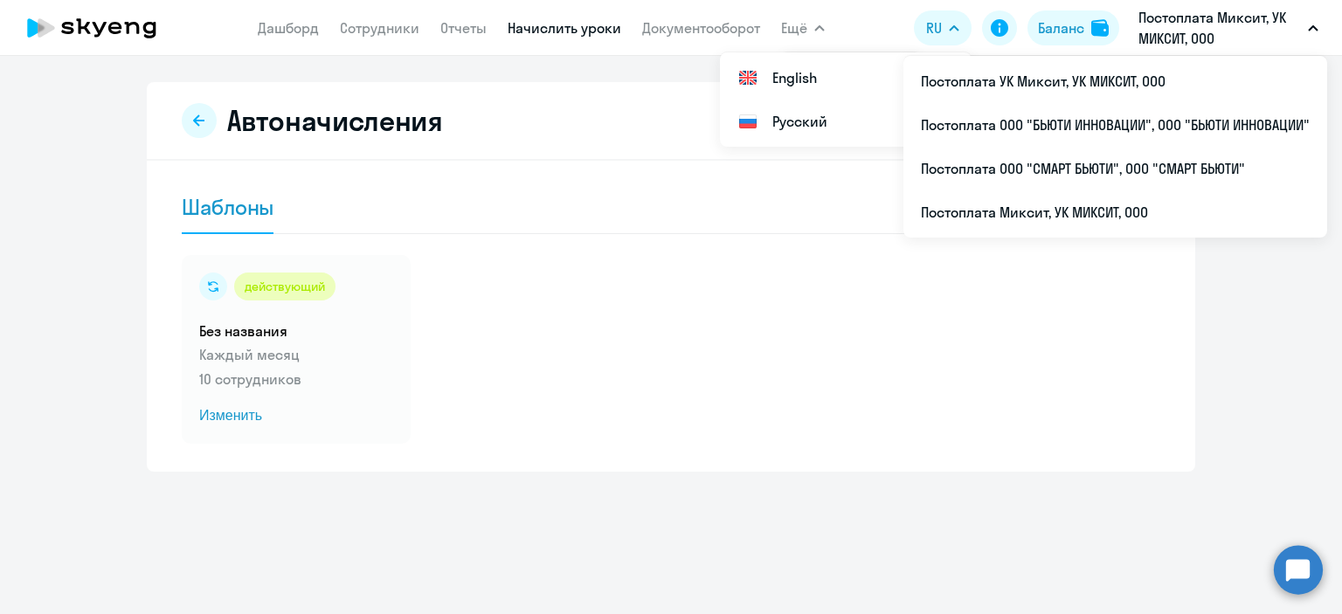
click at [1221, 22] on p "Постоплата Миксит, УК МИКСИТ, ООО" at bounding box center [1220, 28] width 163 height 42
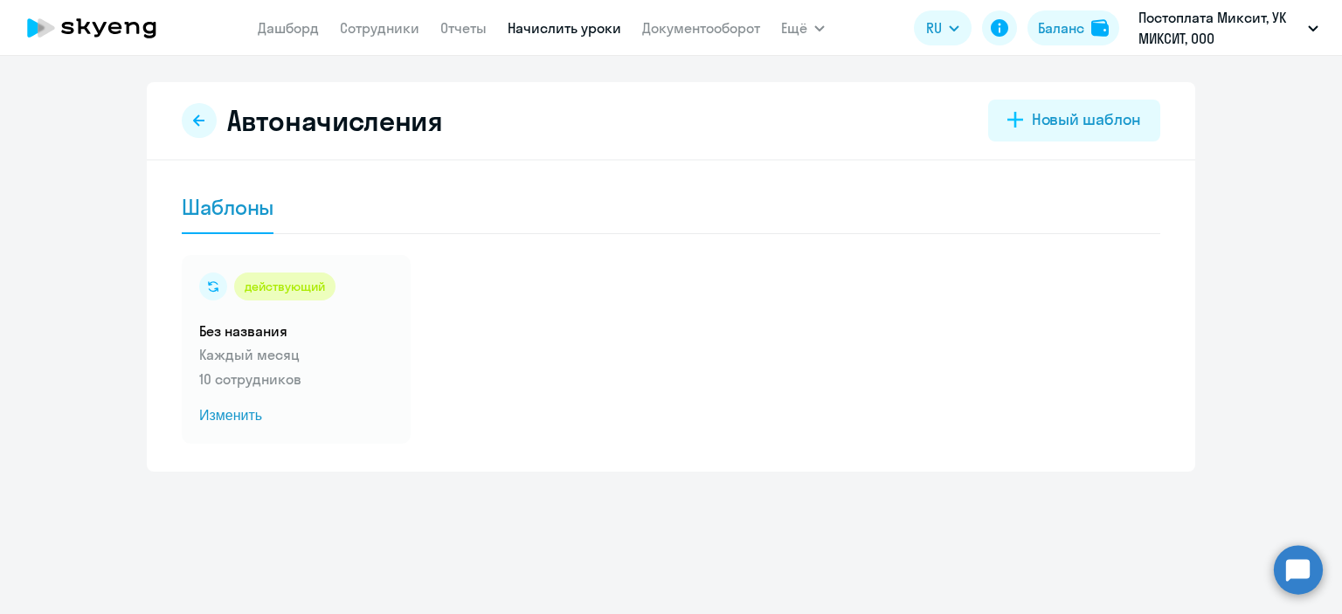
click at [1194, 34] on p "Постоплата Миксит, УК МИКСИТ, ООО" at bounding box center [1220, 28] width 163 height 42
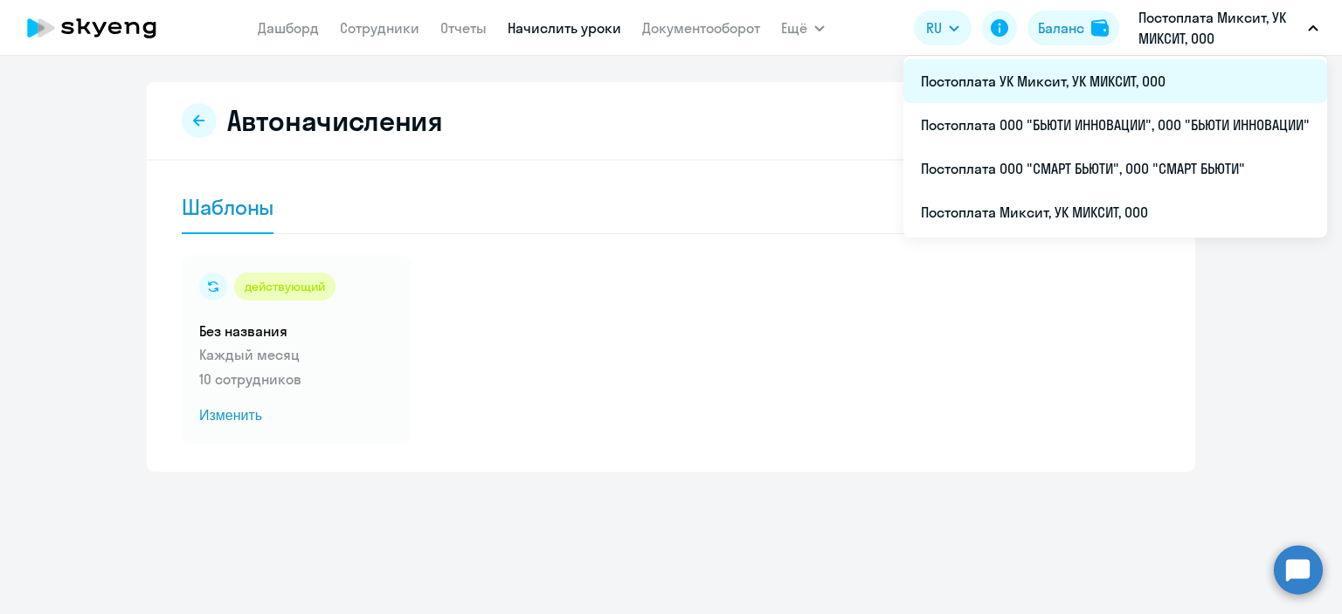
click at [1091, 80] on li "Постоплата УК Миксит, УК МИКСИТ, ООО" at bounding box center [1116, 81] width 424 height 44
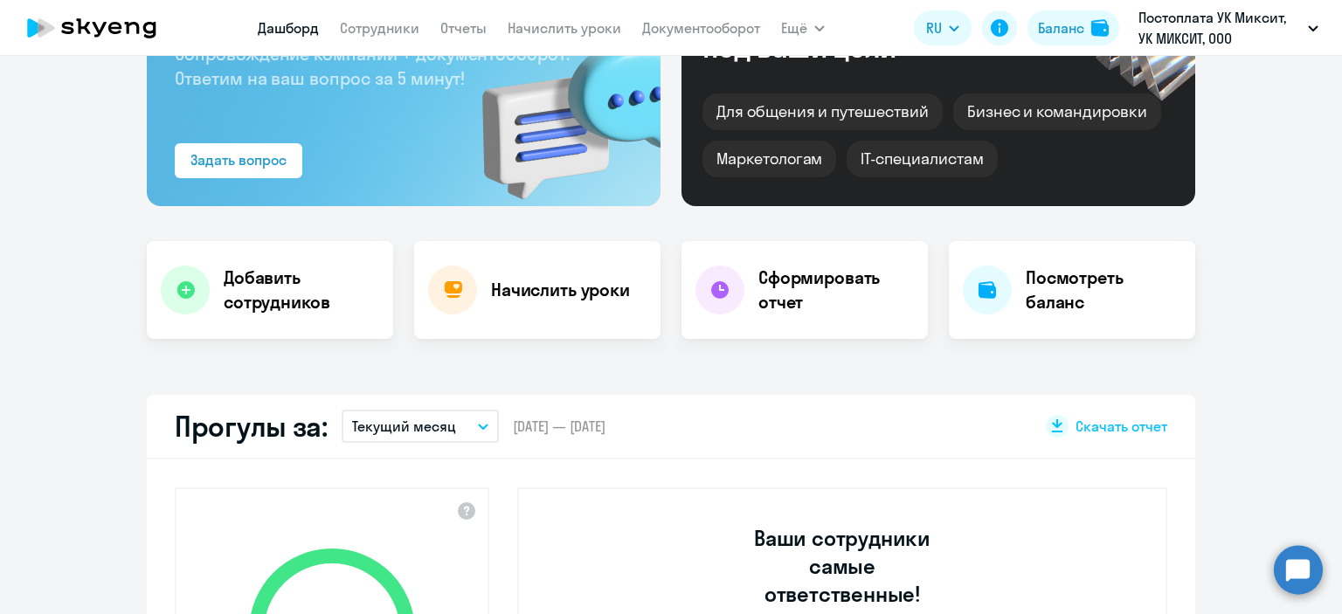
select select "30"
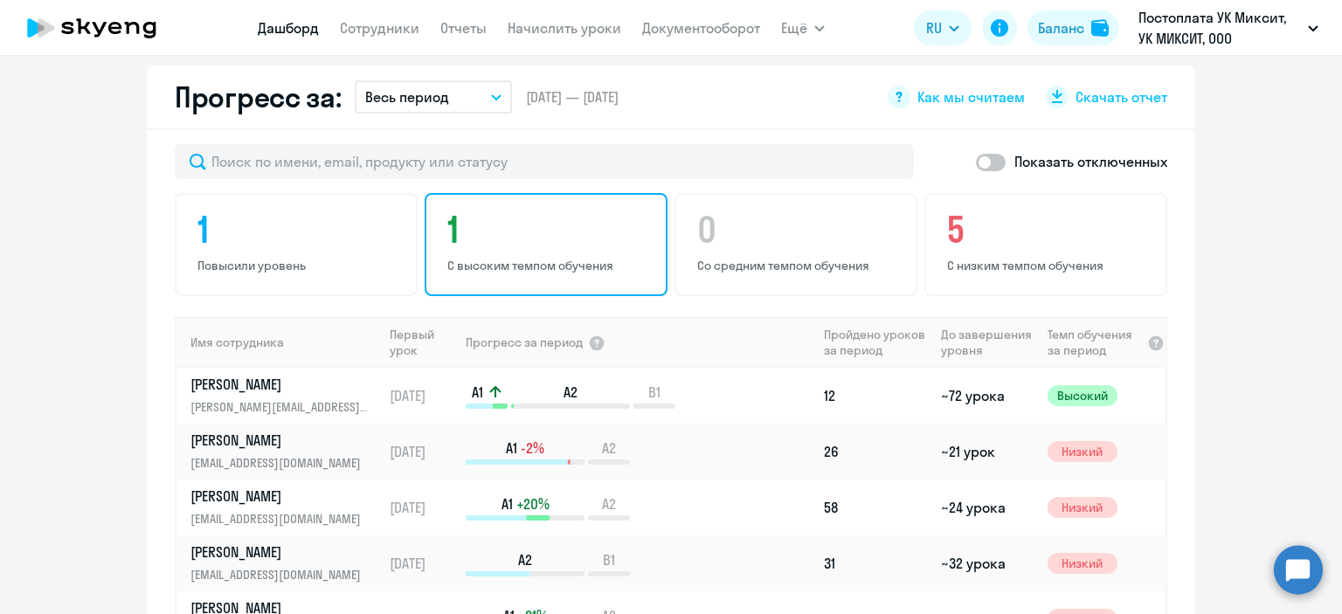
scroll to position [941, 0]
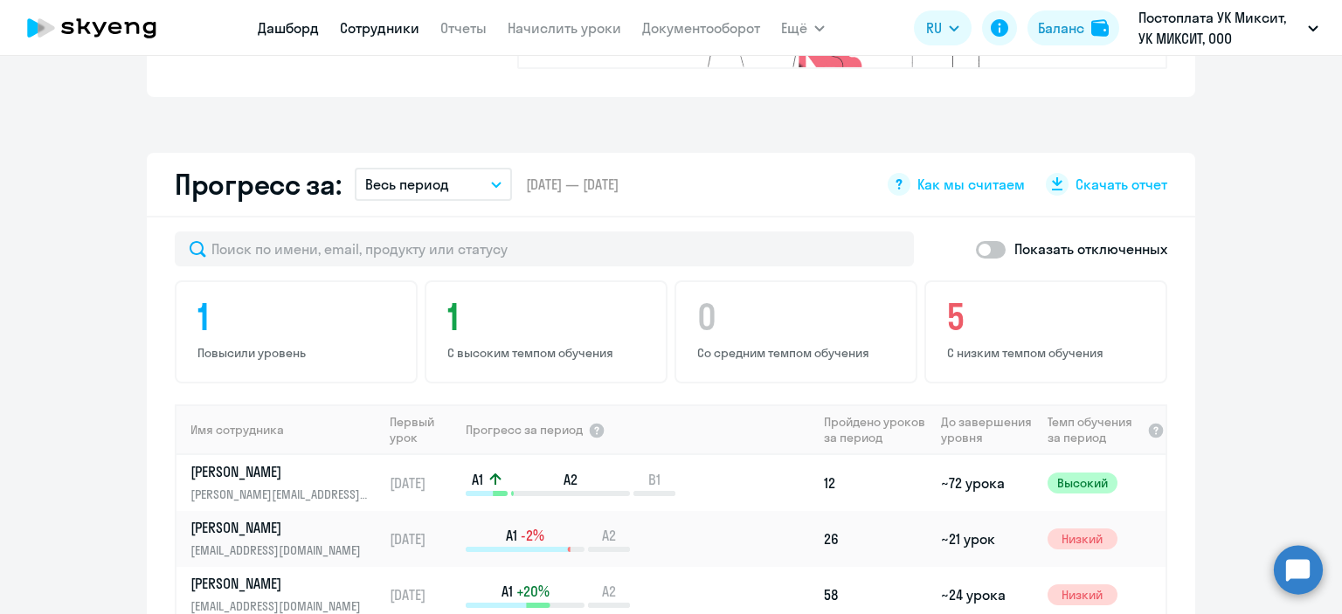
click at [373, 31] on link "Сотрудники" at bounding box center [380, 27] width 80 height 17
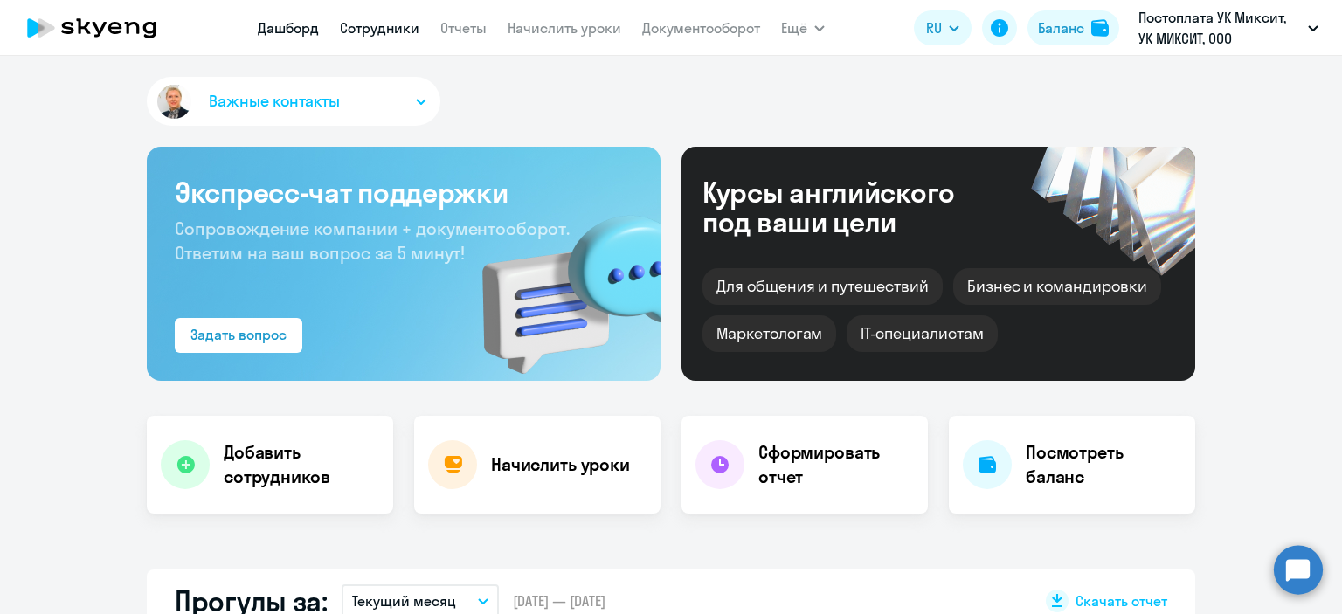
select select "30"
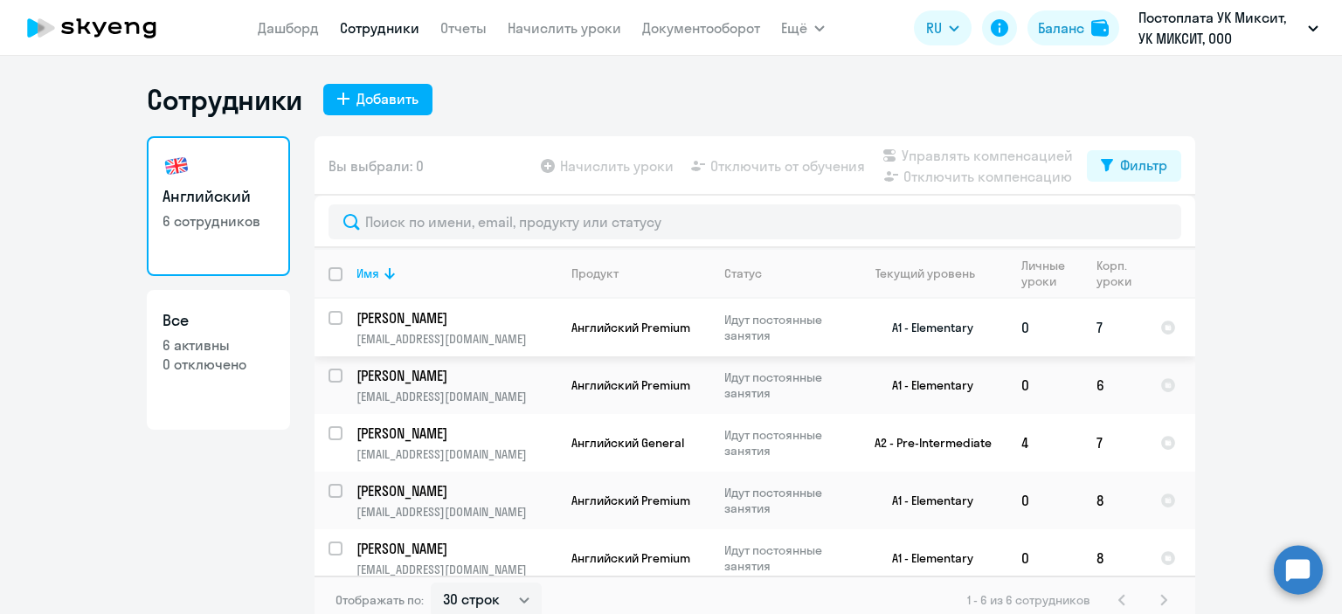
scroll to position [71, 0]
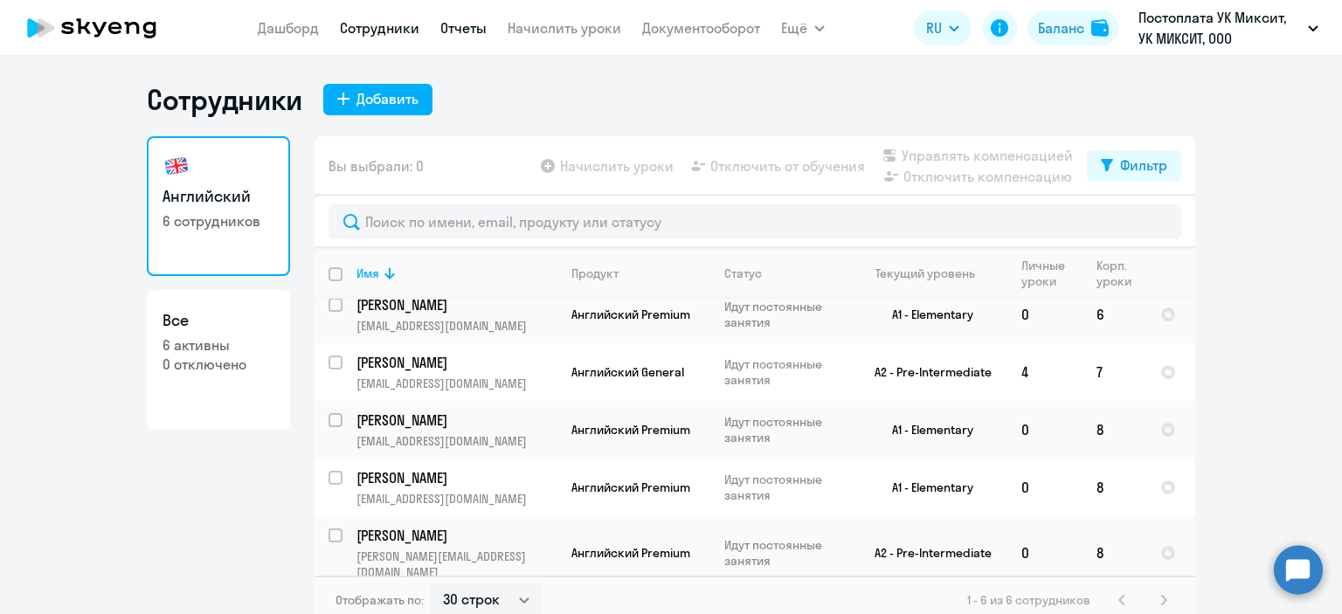
click at [466, 29] on link "Отчеты" at bounding box center [463, 27] width 46 height 17
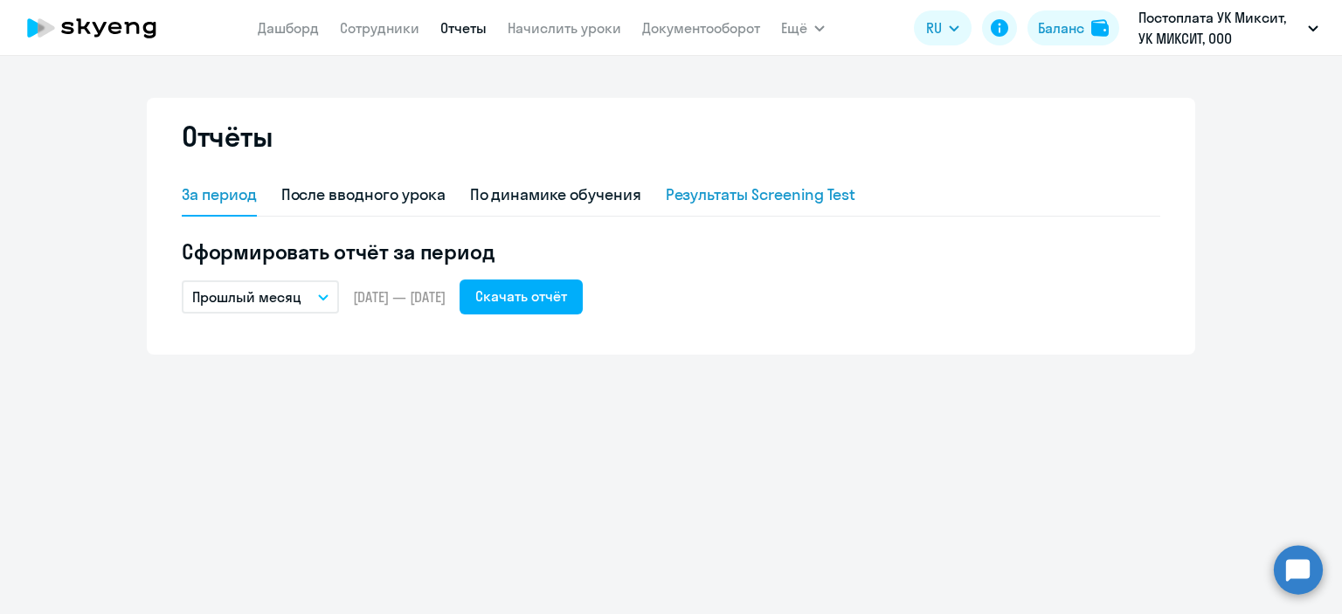
click at [721, 188] on div "Результаты Screening Test" at bounding box center [761, 194] width 190 height 23
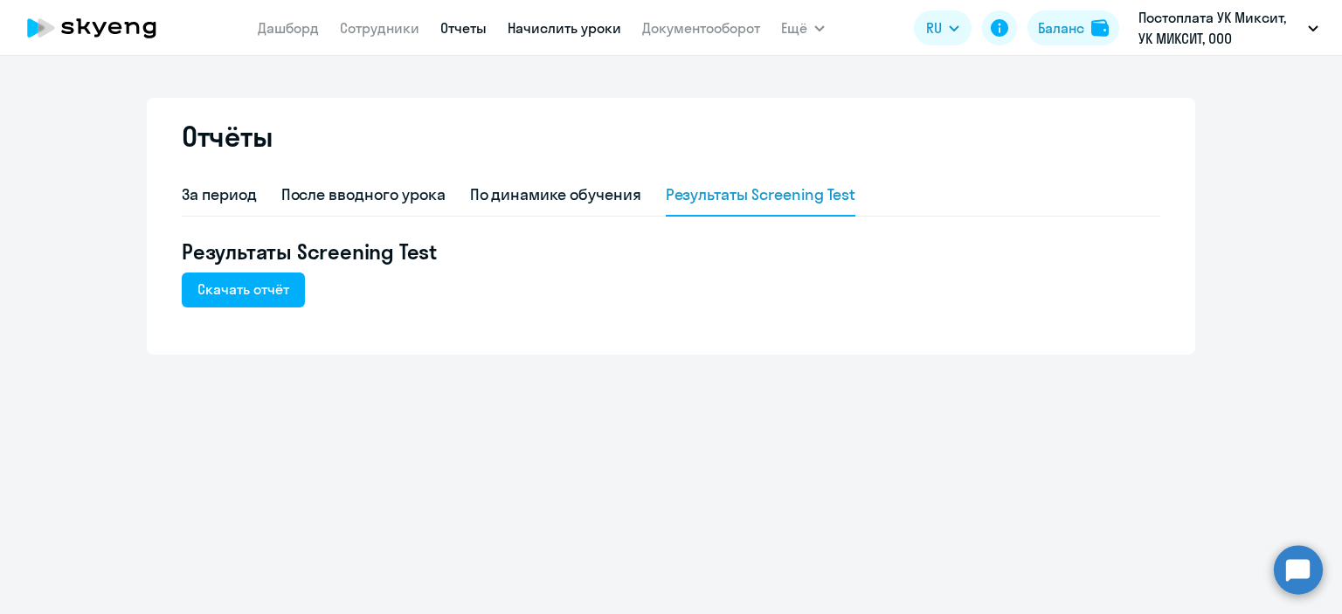
click at [555, 36] on link "Начислить уроки" at bounding box center [565, 27] width 114 height 17
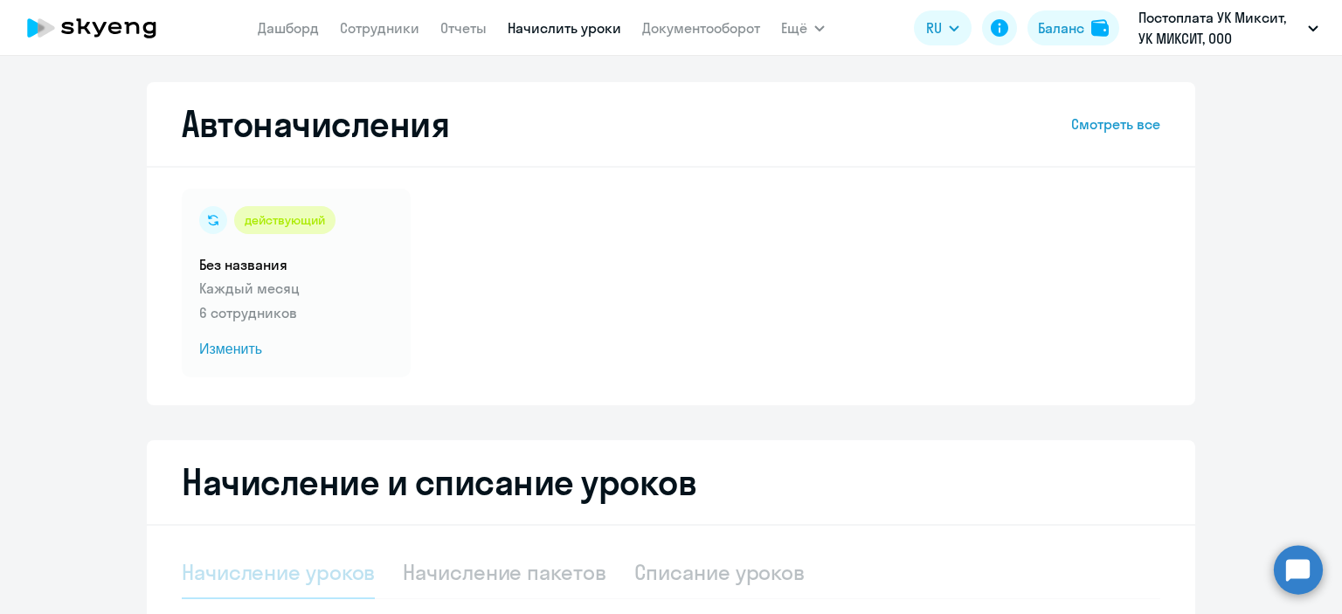
select select "10"
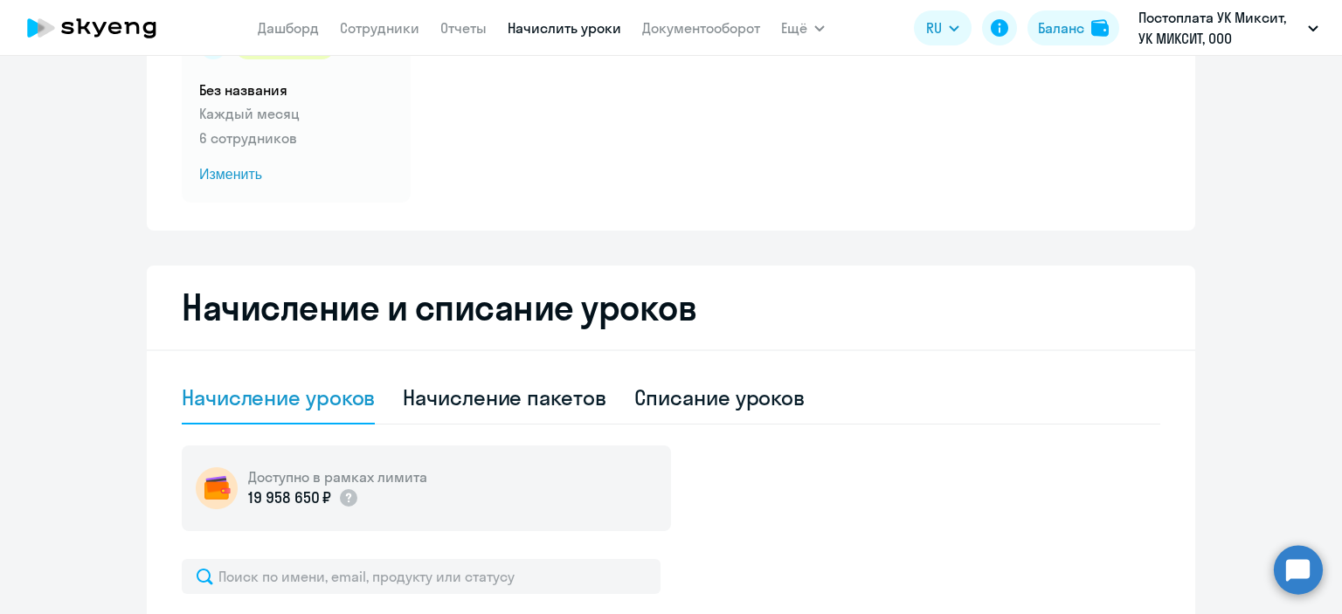
scroll to position [262, 0]
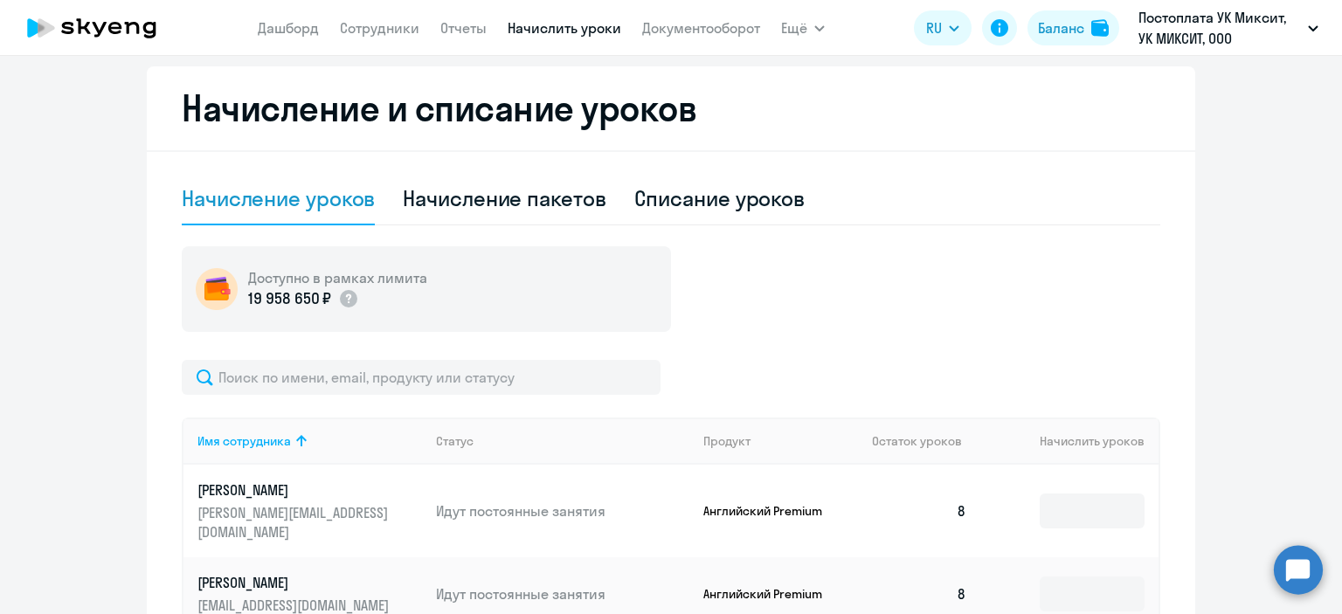
scroll to position [24, 0]
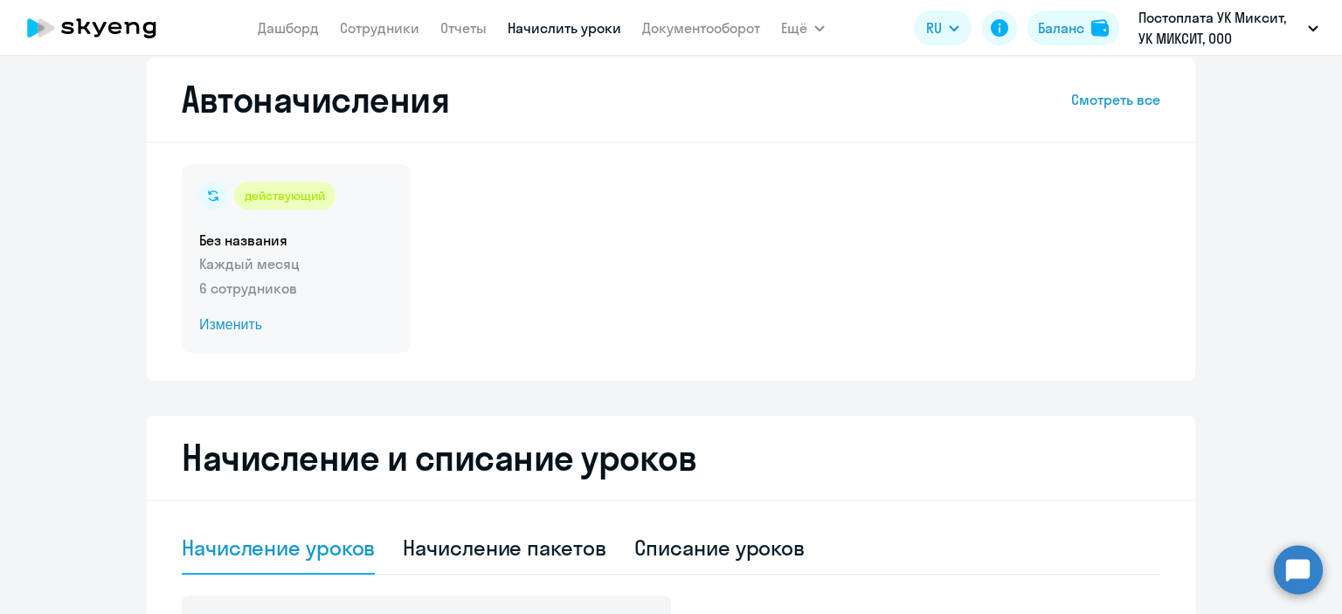
click at [230, 325] on span "Изменить" at bounding box center [296, 325] width 194 height 21
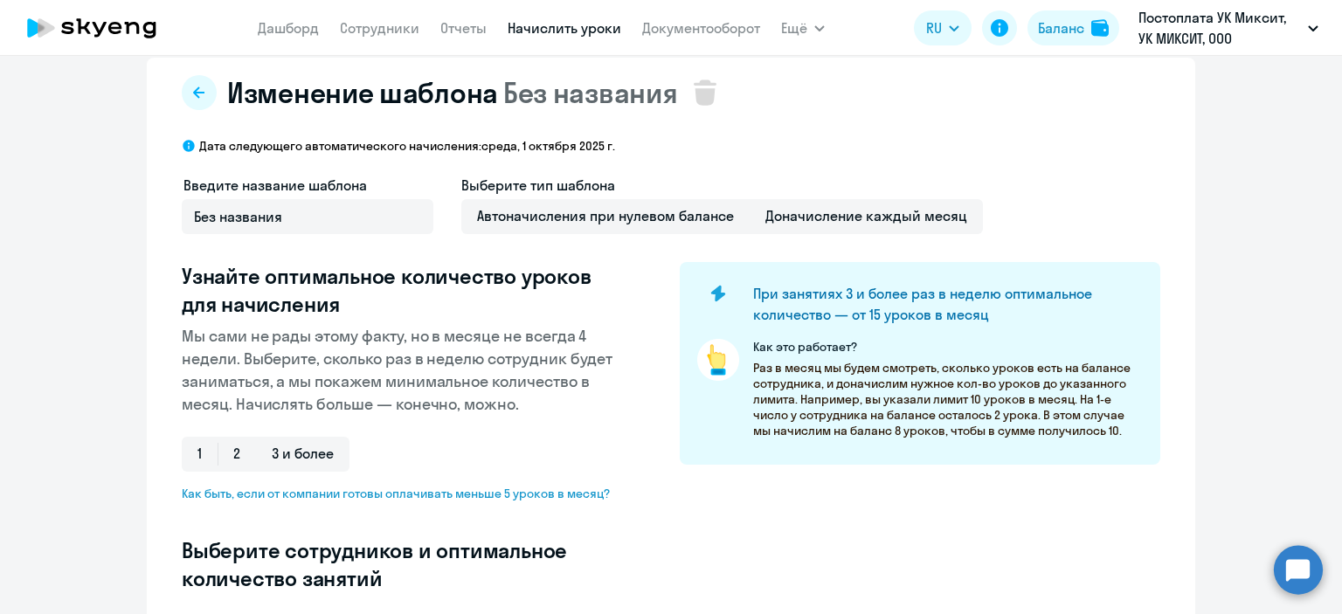
select select "10"
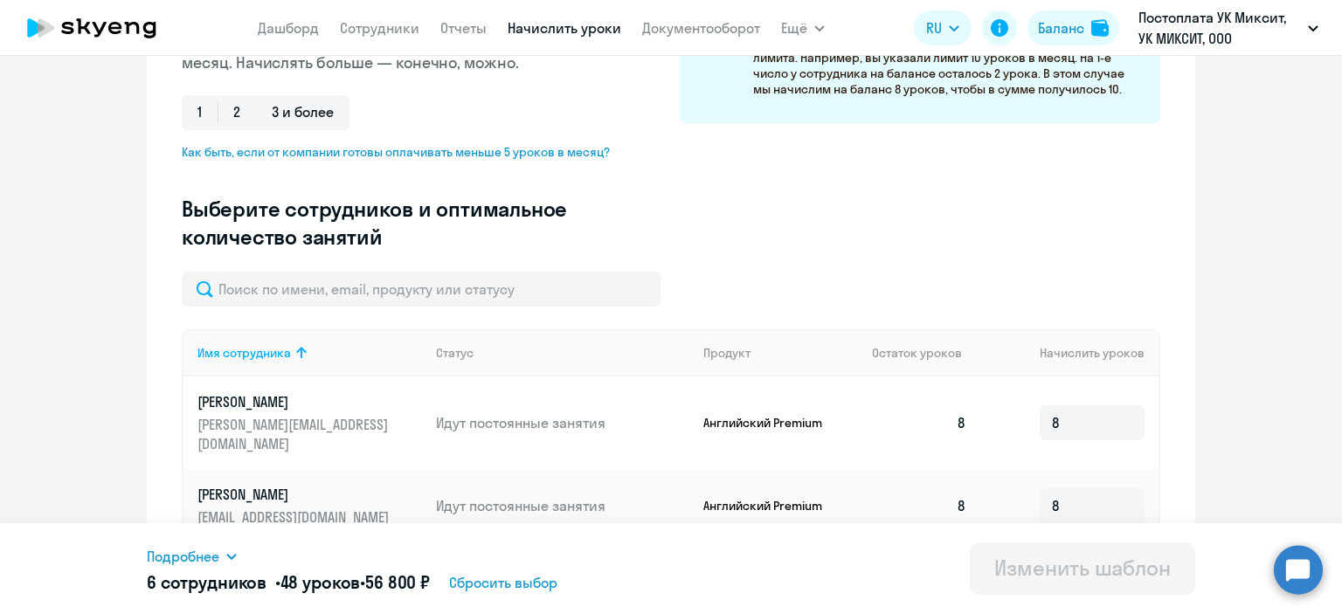
scroll to position [279, 0]
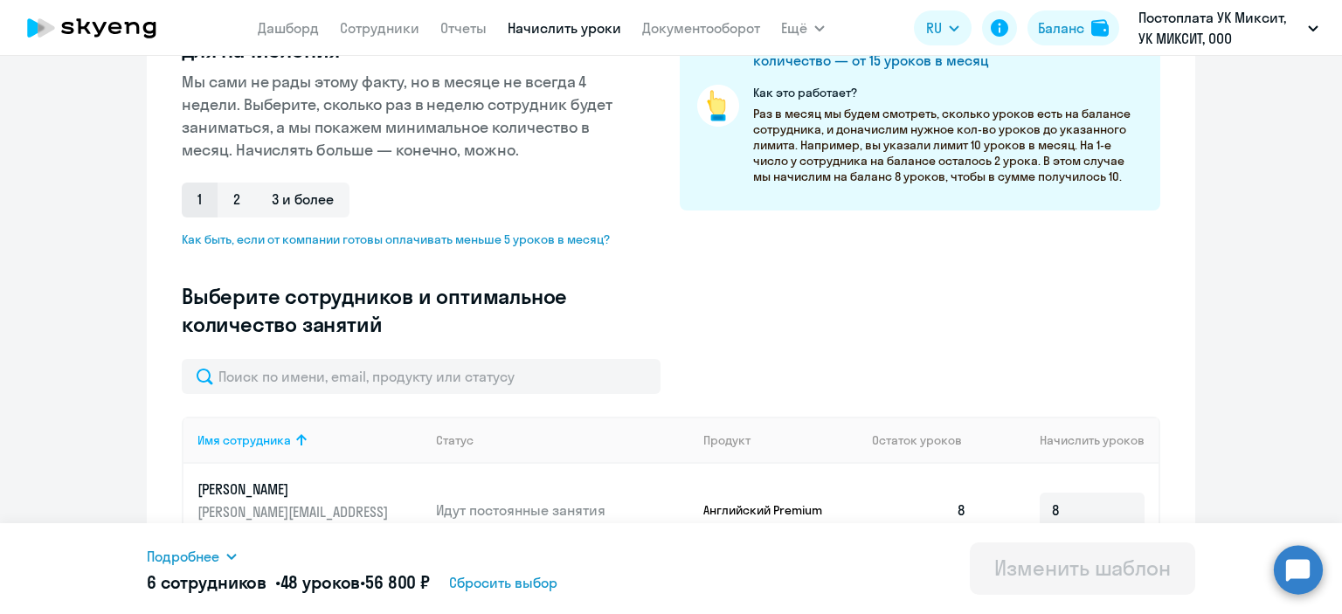
click at [183, 198] on span "1" at bounding box center [200, 200] width 36 height 35
click at [0, 0] on input "1" at bounding box center [0, 0] width 0 height 0
click at [231, 204] on span "2" at bounding box center [237, 200] width 38 height 35
click at [0, 0] on input "2" at bounding box center [0, 0] width 0 height 0
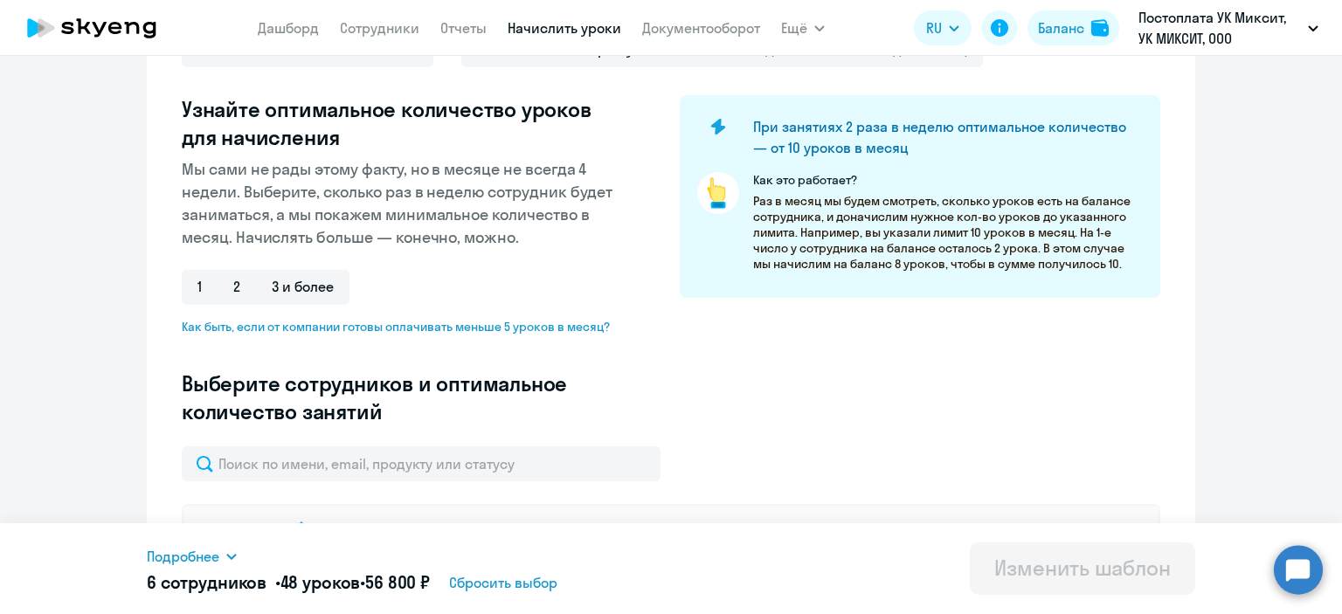
scroll to position [104, 0]
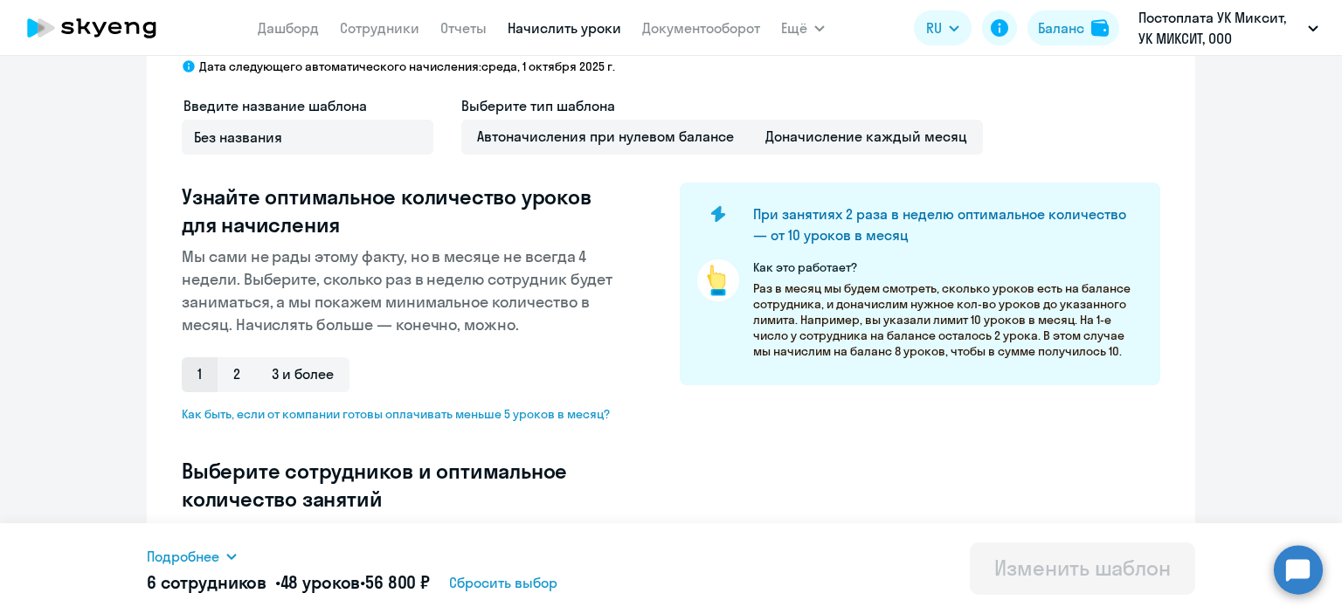
click at [197, 384] on span "1" at bounding box center [200, 374] width 36 height 35
click at [0, 0] on input "1" at bounding box center [0, 0] width 0 height 0
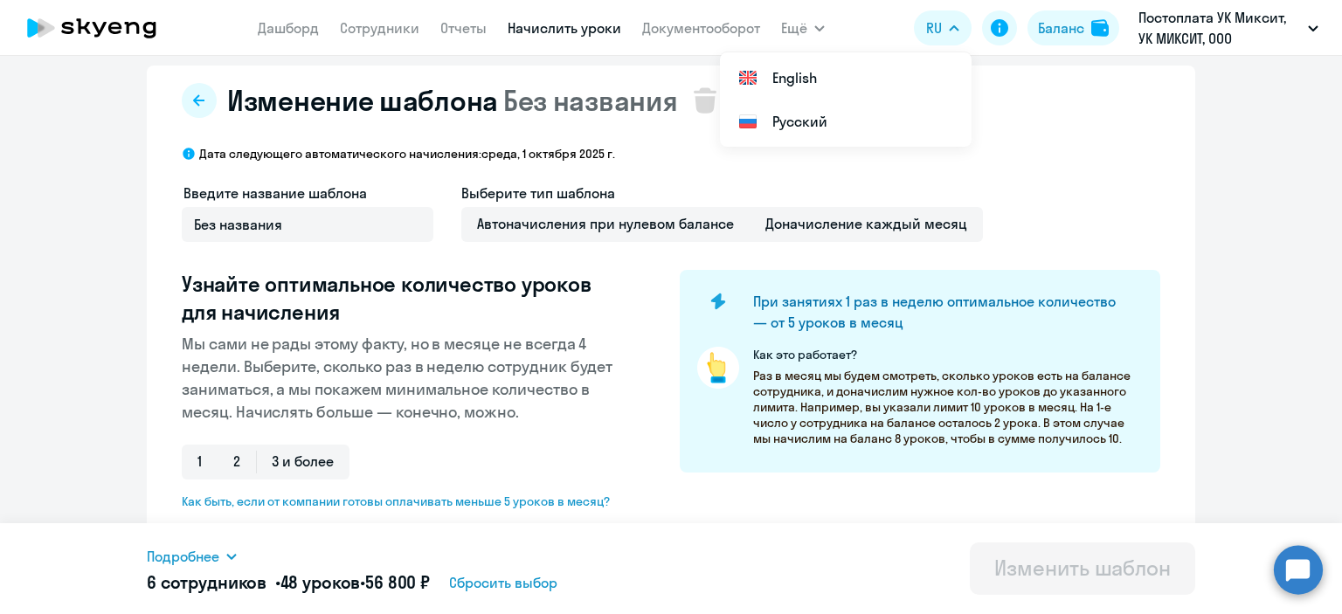
scroll to position [0, 0]
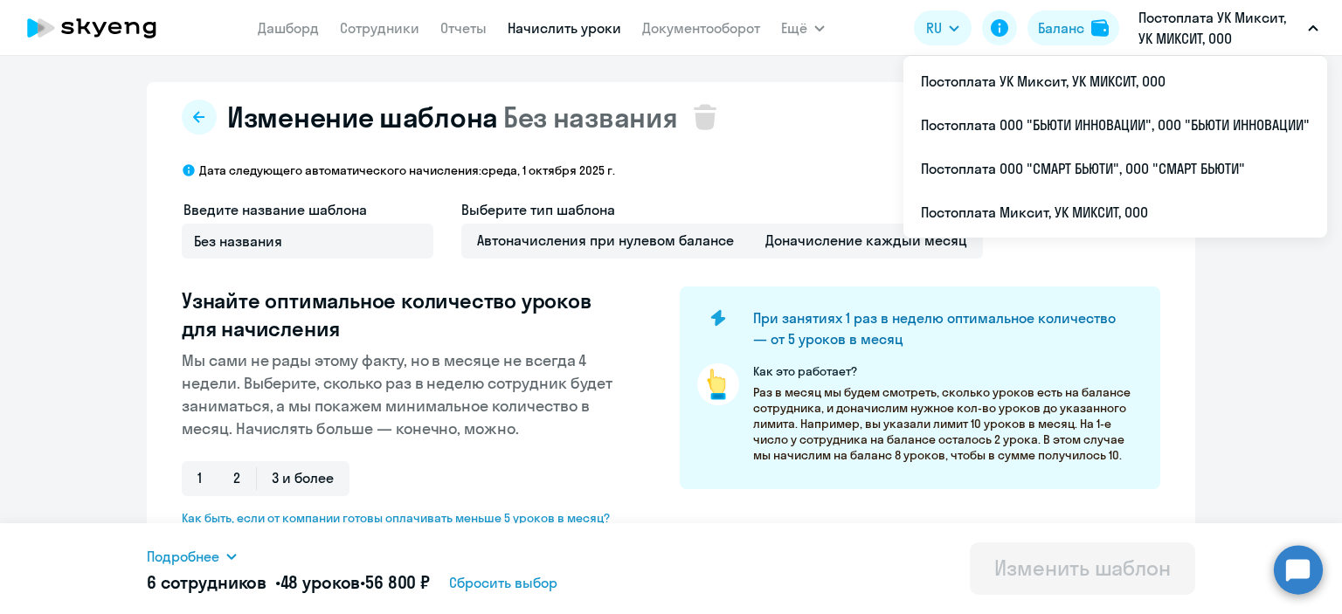
click at [1218, 24] on p "Постоплата УК Миксит, УК МИКСИТ, ООО" at bounding box center [1220, 28] width 163 height 42
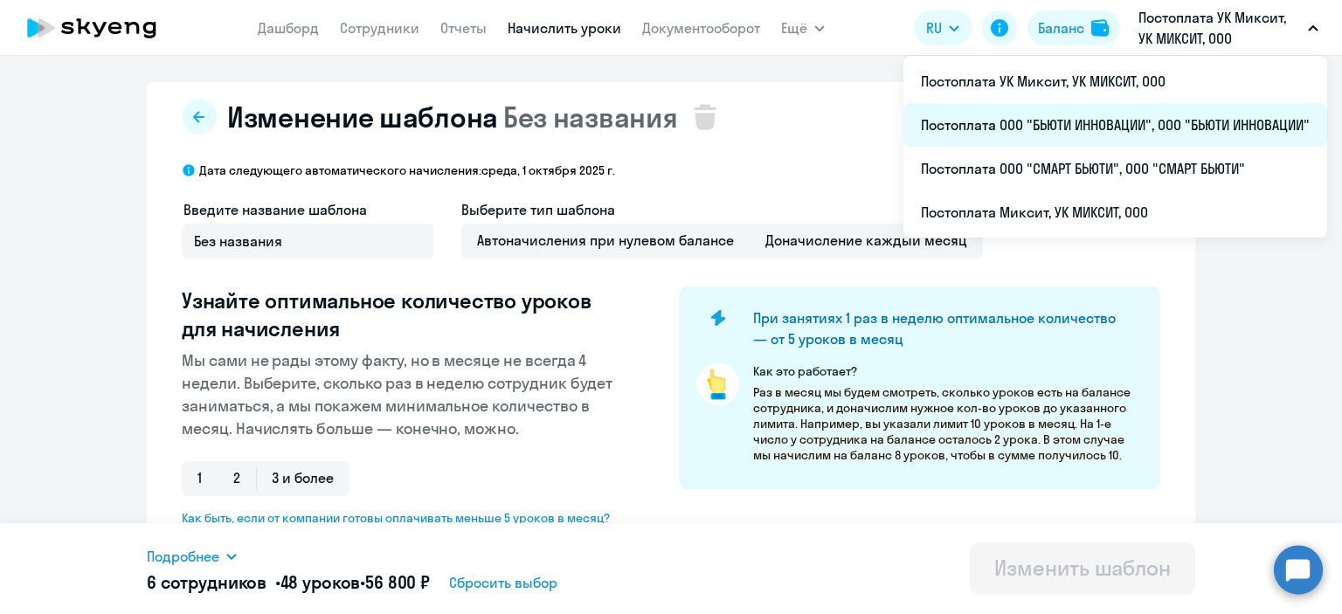
click at [1118, 133] on li "Постоплата ООО "БЬЮТИ ИННОВАЦИИ", ООО "БЬЮТИ ИННОВАЦИИ"" at bounding box center [1116, 125] width 424 height 44
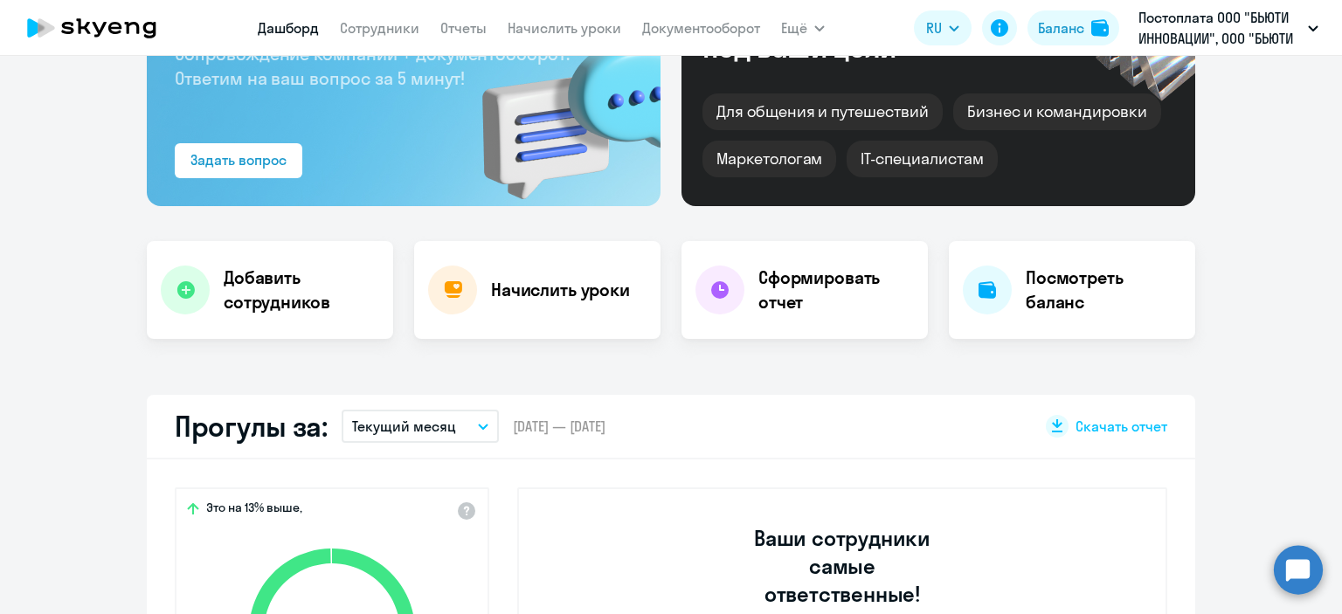
scroll to position [262, 0]
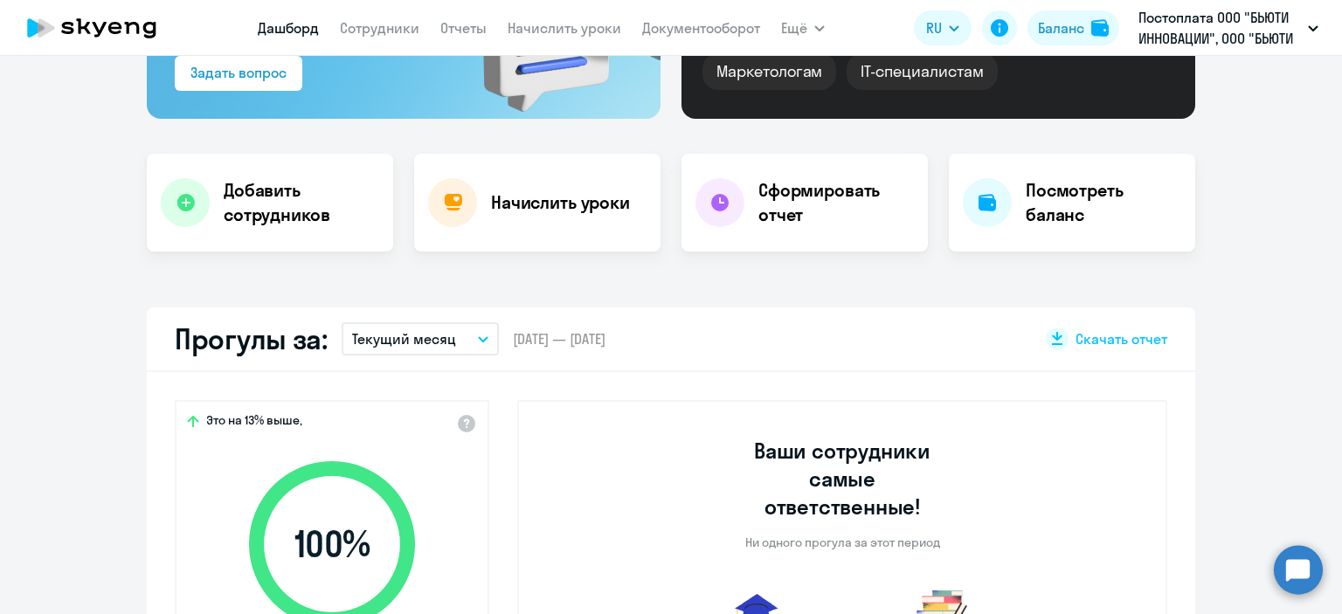
select select "30"
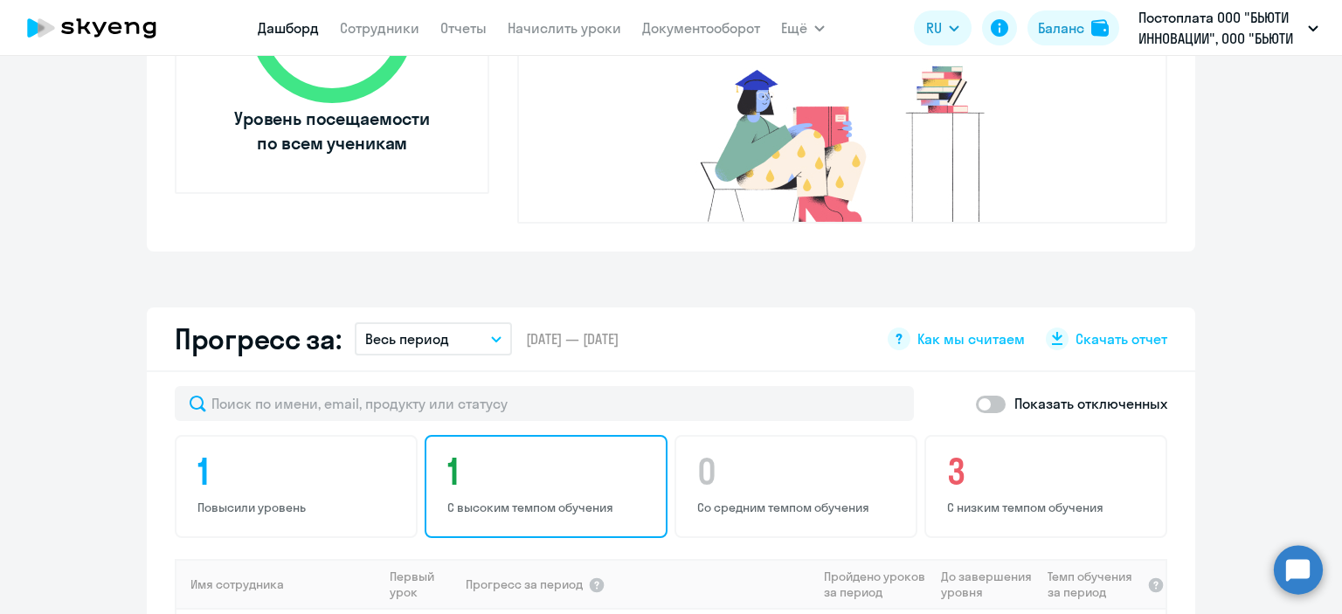
scroll to position [1049, 0]
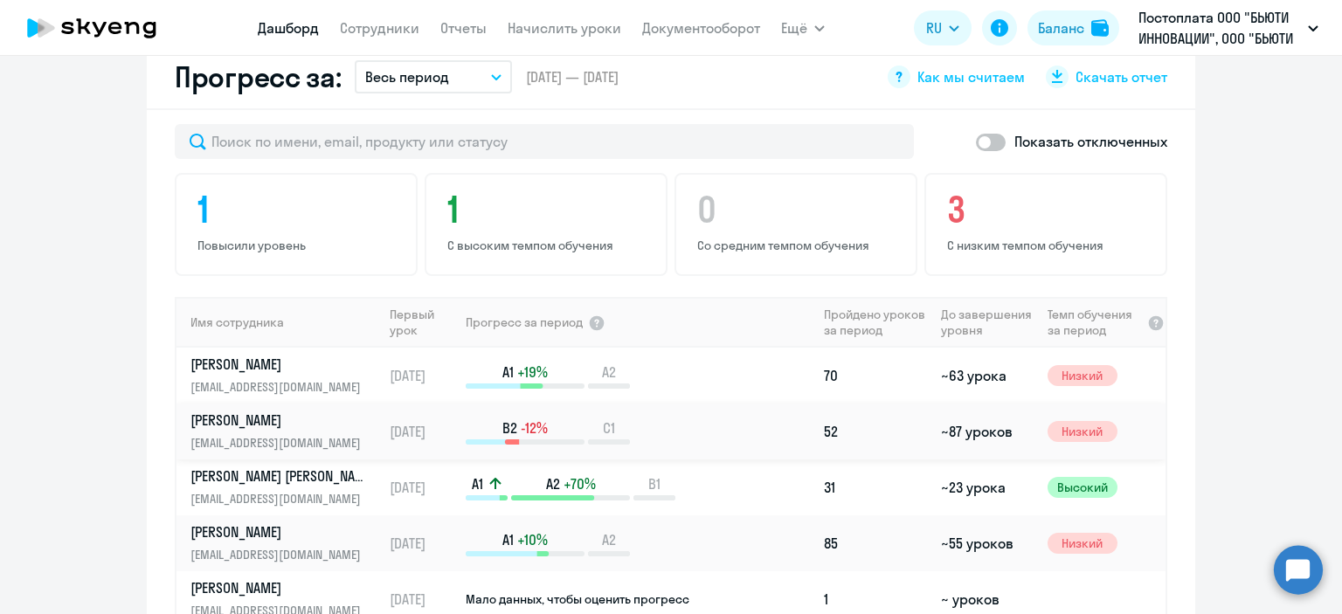
click at [265, 411] on p "[PERSON_NAME]" at bounding box center [280, 420] width 180 height 19
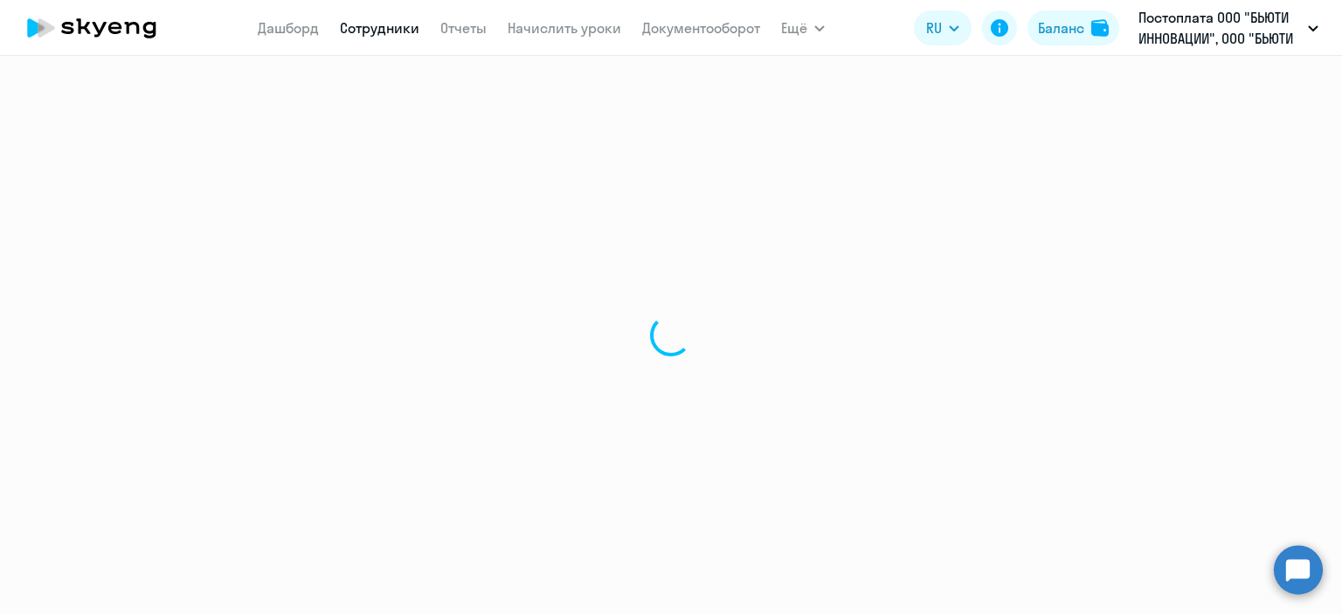
select select "english"
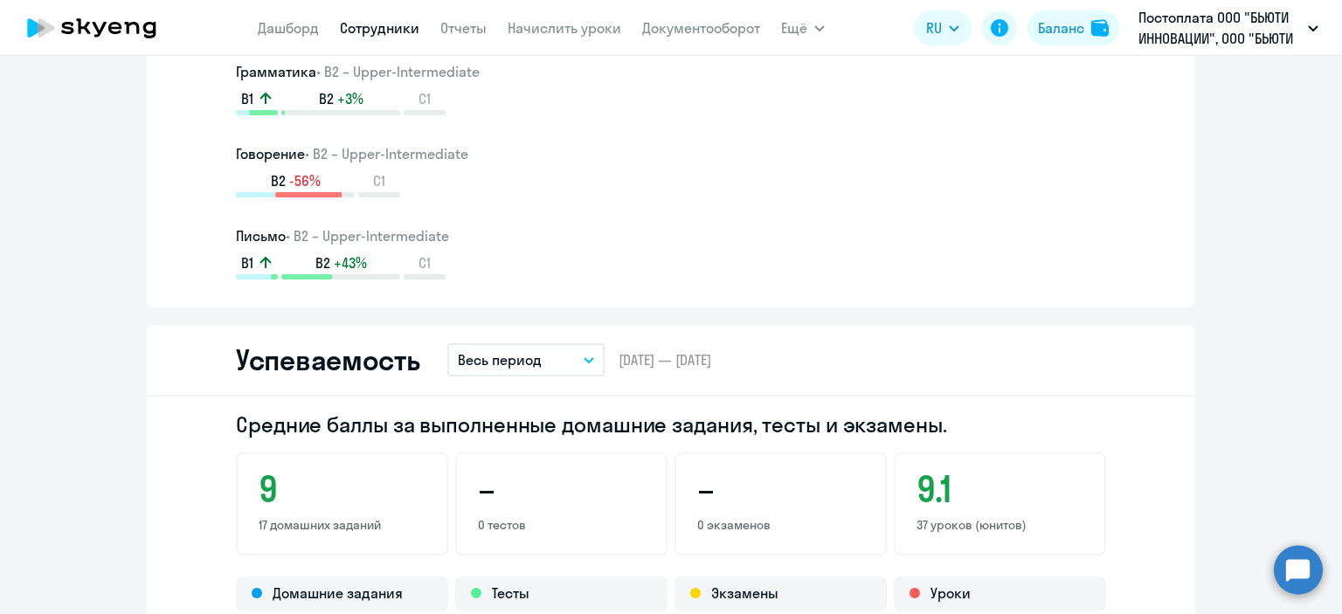
scroll to position [874, 0]
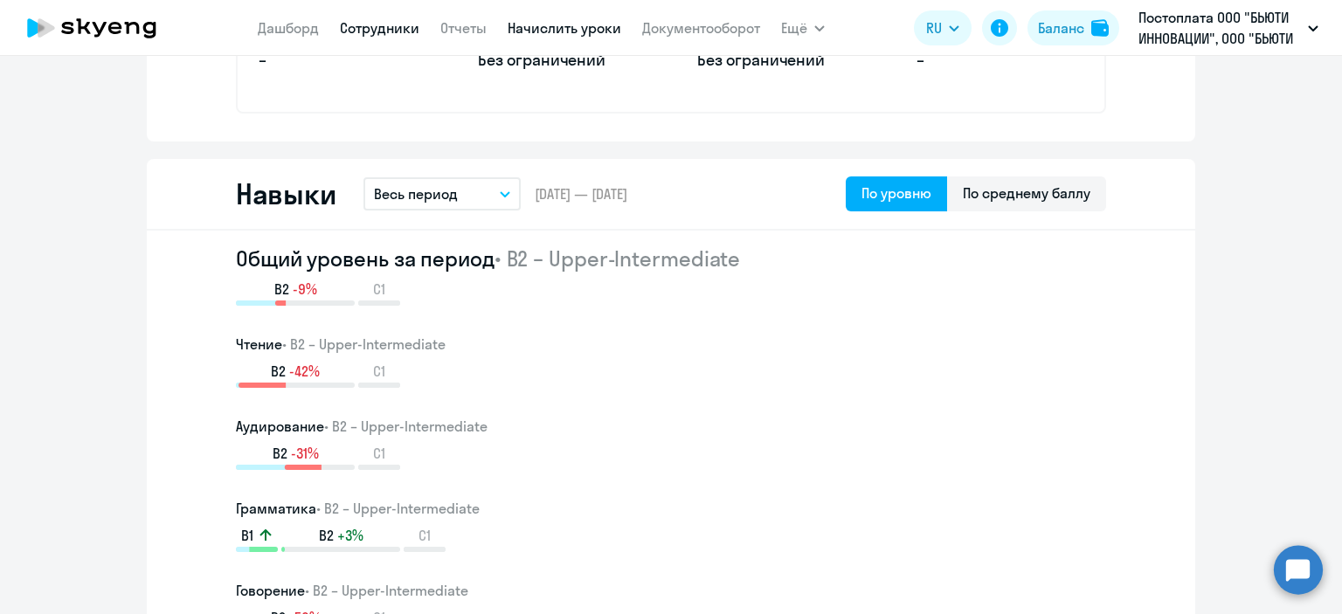
click at [550, 26] on link "Начислить уроки" at bounding box center [565, 27] width 114 height 17
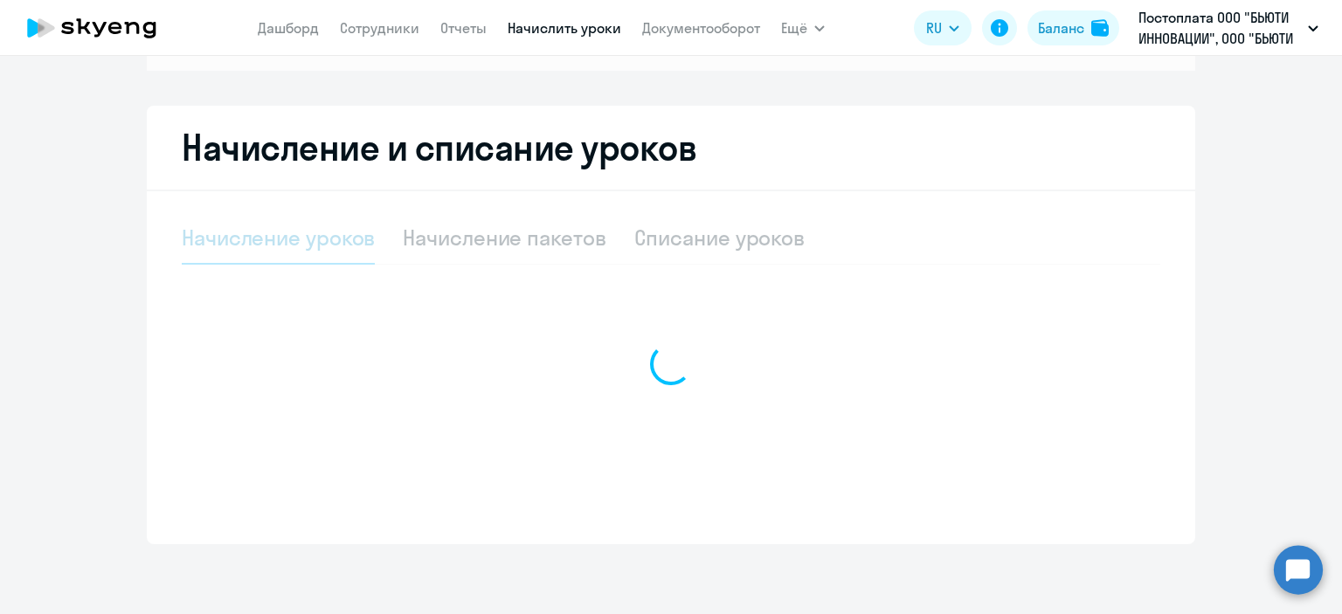
scroll to position [262, 0]
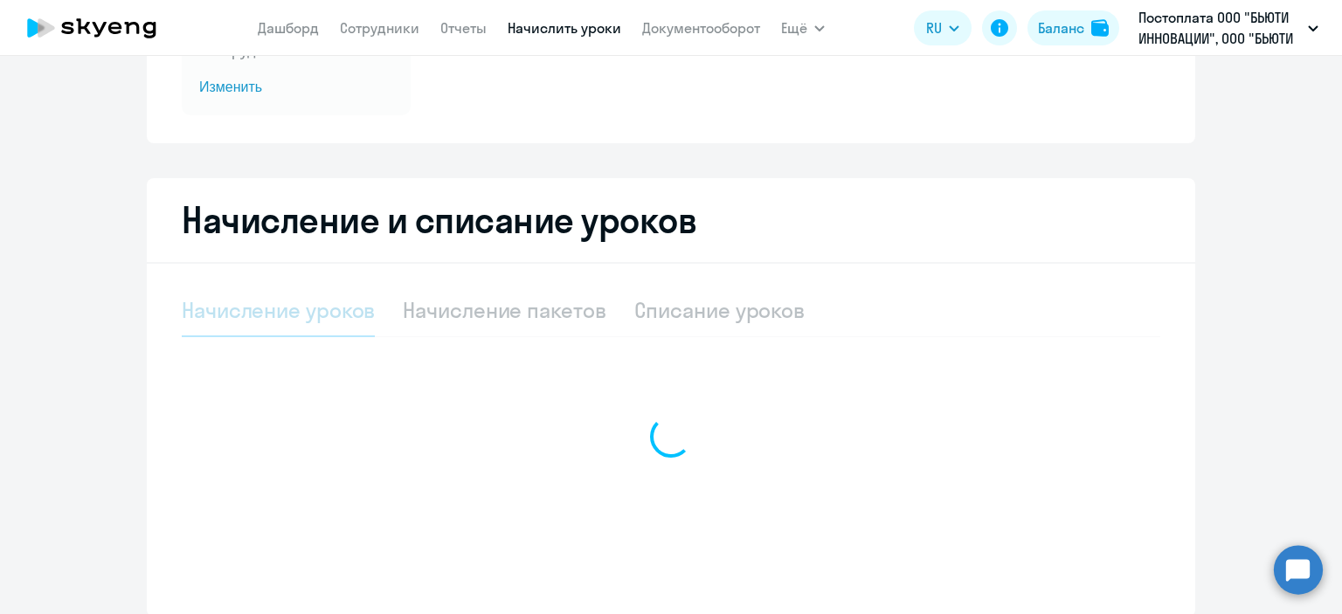
select select "10"
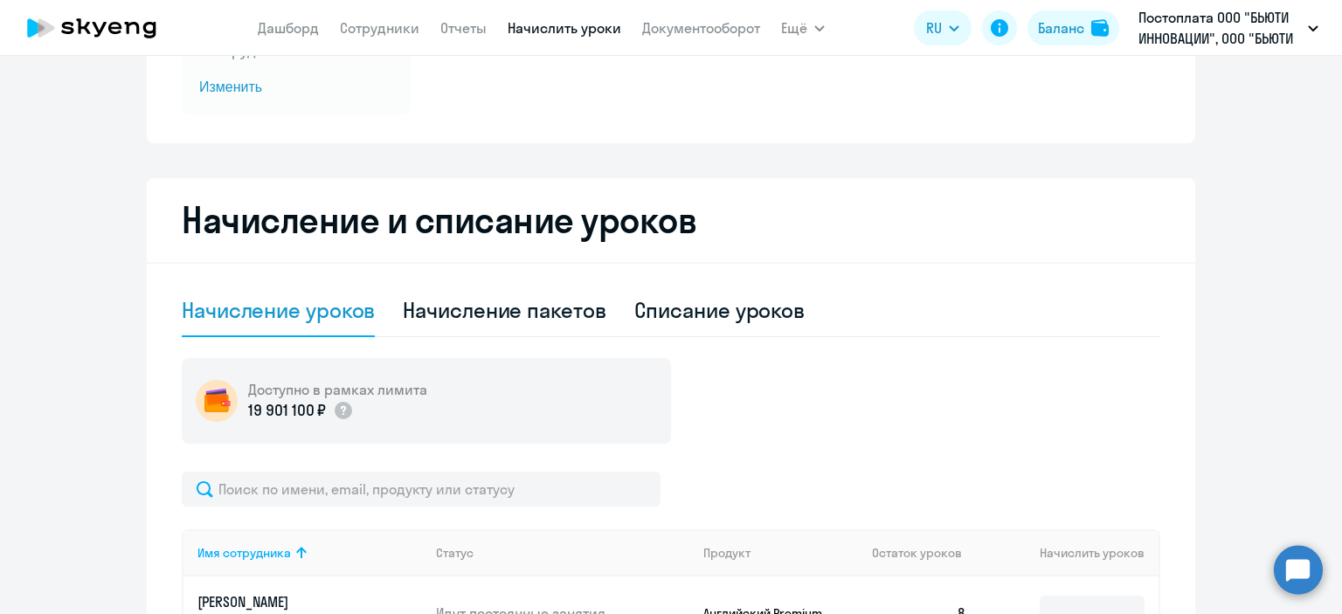
scroll to position [0, 0]
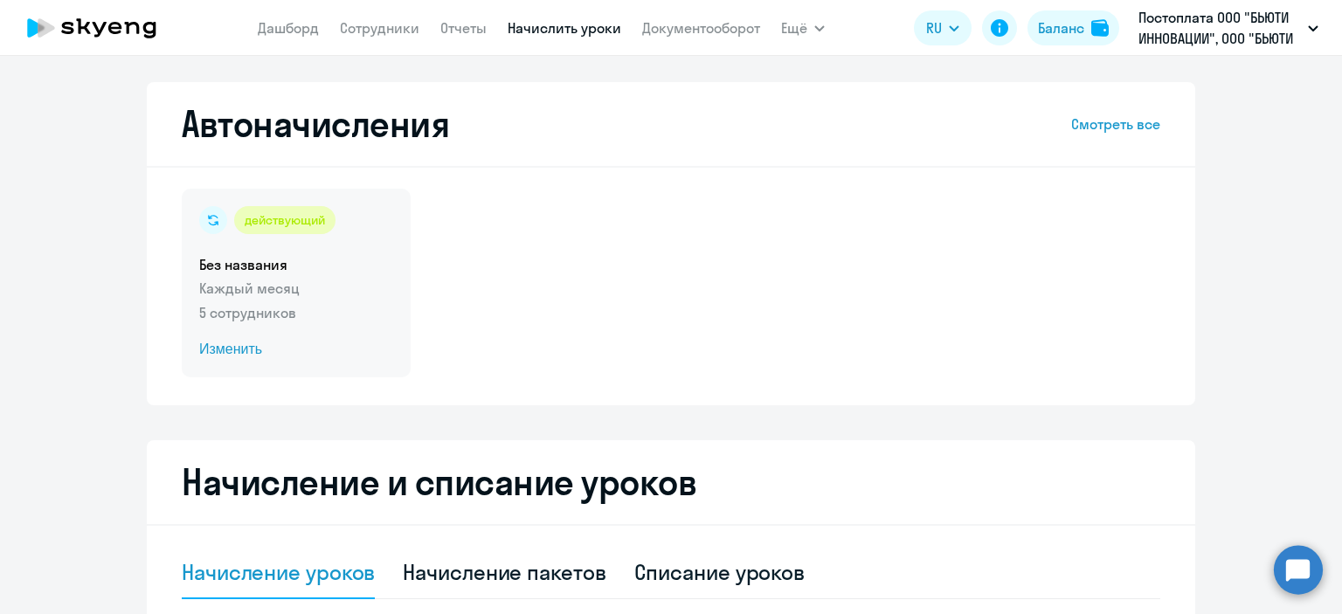
click at [219, 349] on span "Изменить" at bounding box center [296, 349] width 194 height 21
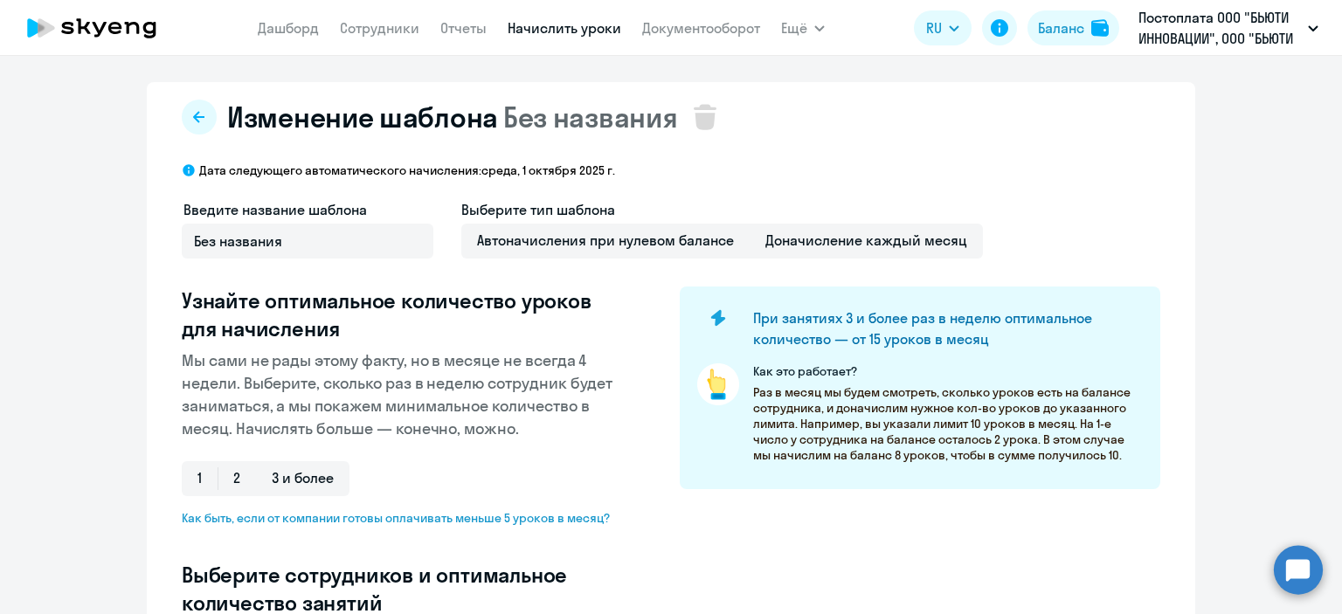
select select "10"
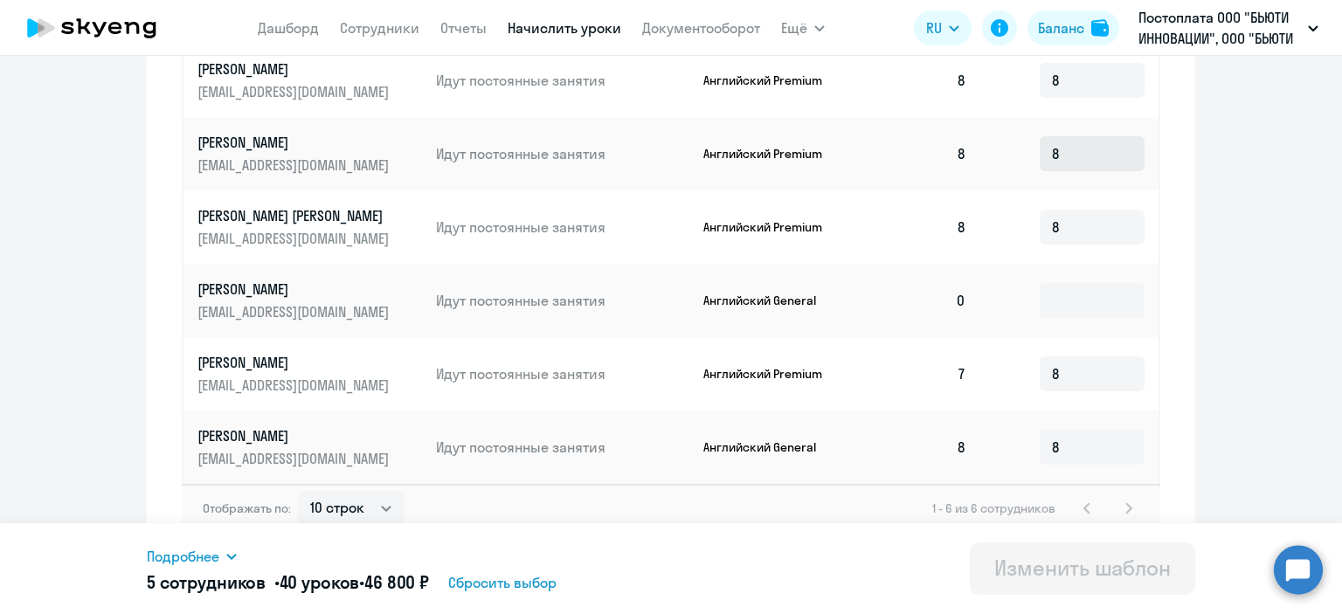
scroll to position [716, 0]
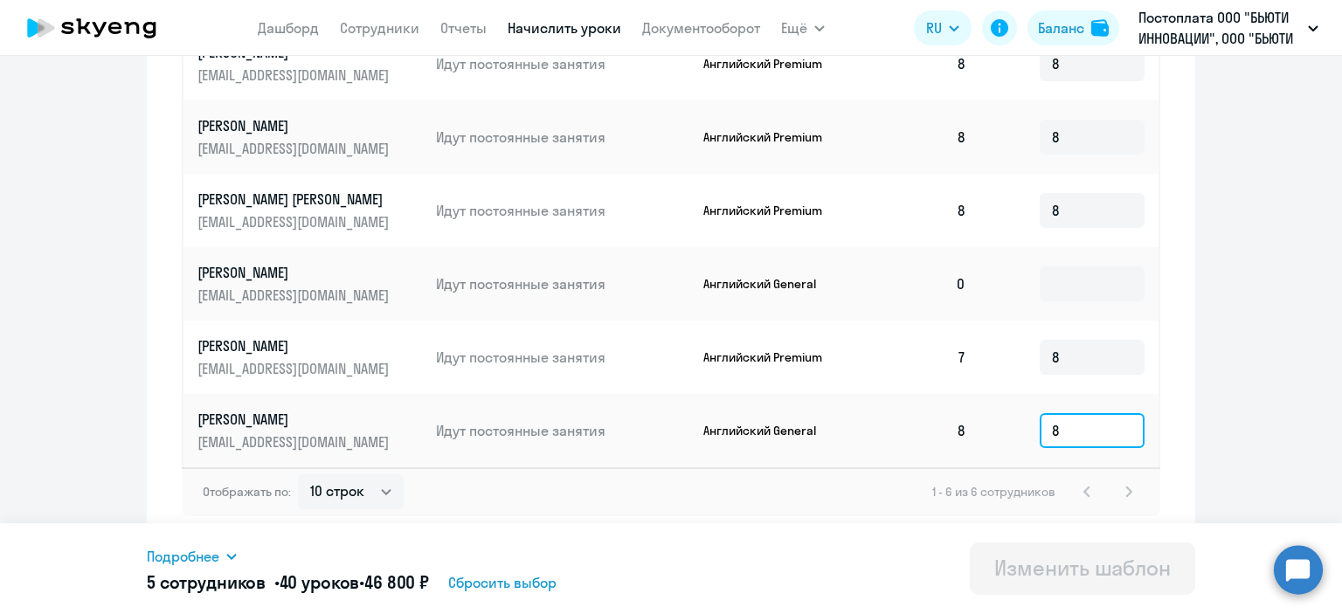
drag, startPoint x: 1076, startPoint y: 429, endPoint x: 1001, endPoint y: 424, distance: 74.5
click at [1001, 424] on td "8" at bounding box center [1069, 430] width 178 height 73
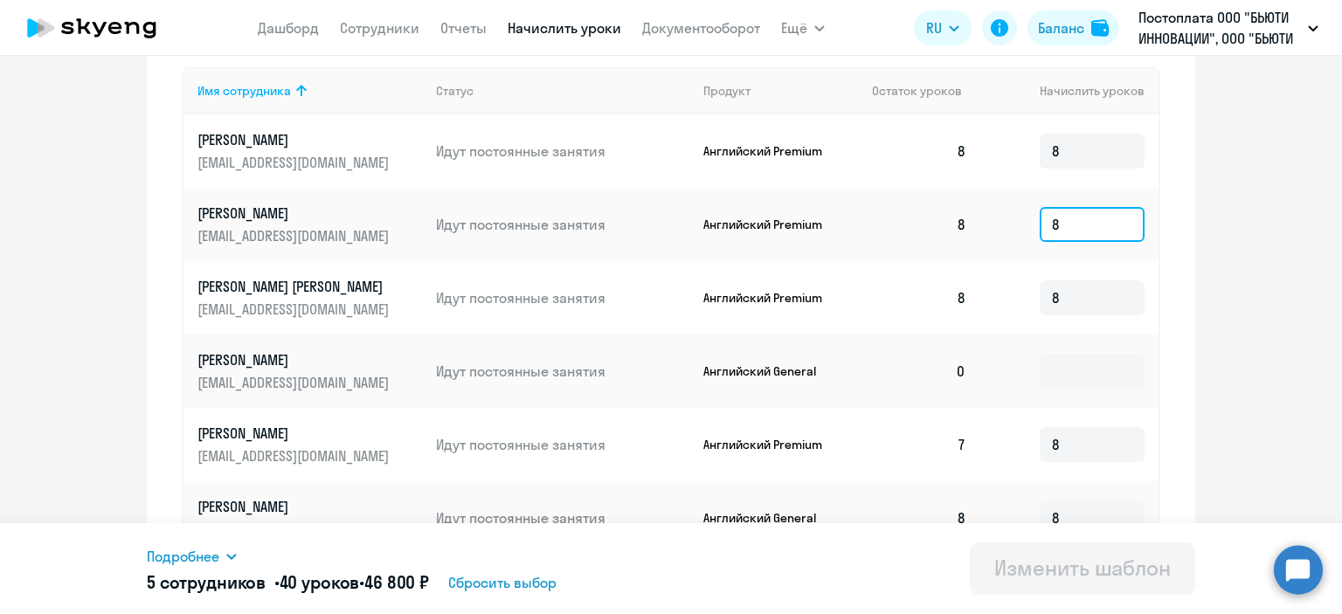
click at [1045, 223] on input "8" at bounding box center [1092, 224] width 105 height 35
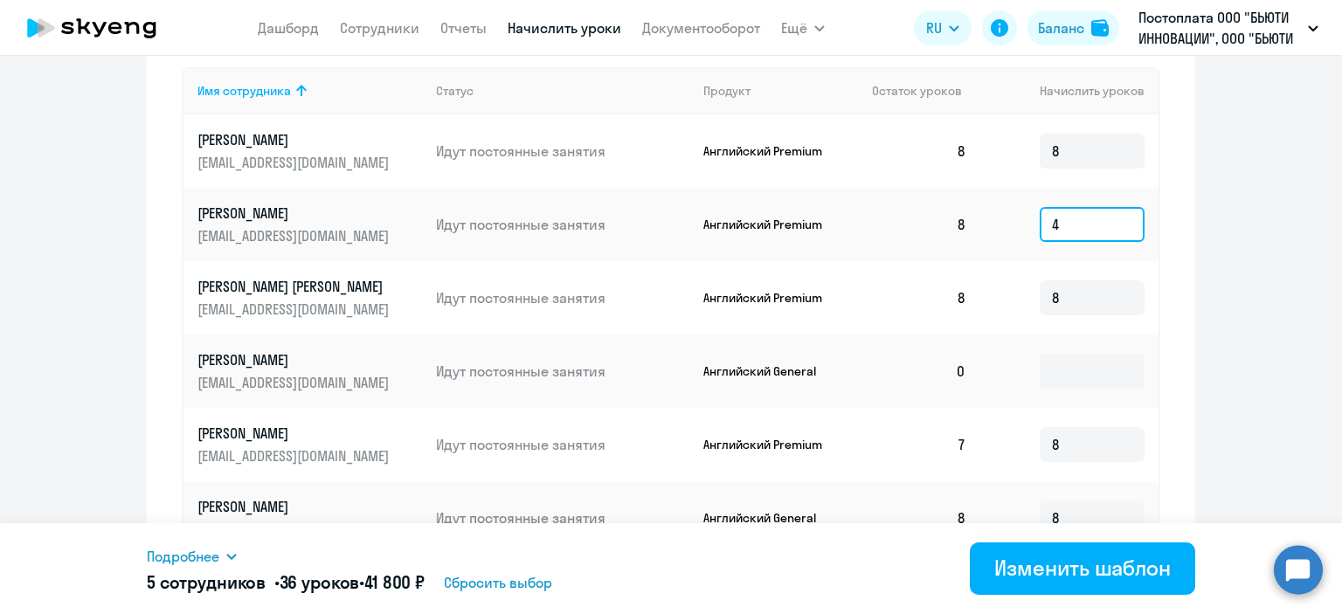
scroll to position [716, 0]
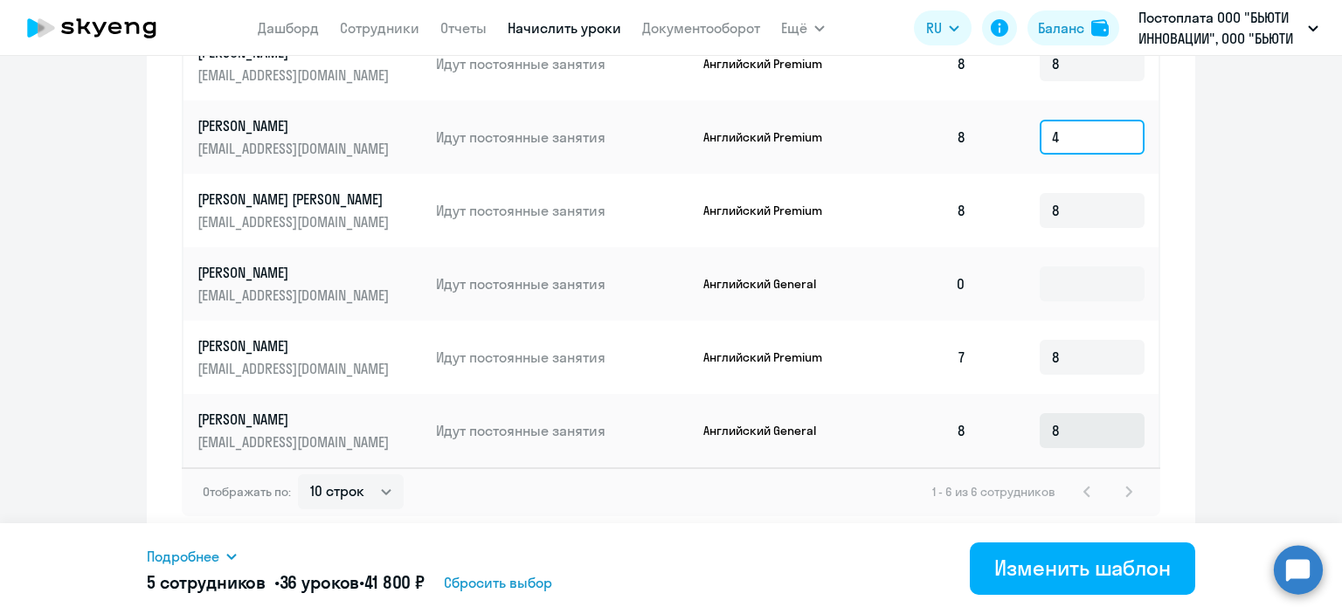
type input "4"
drag, startPoint x: 1063, startPoint y: 434, endPoint x: 1023, endPoint y: 436, distance: 40.2
click at [1023, 436] on td "8" at bounding box center [1069, 430] width 178 height 73
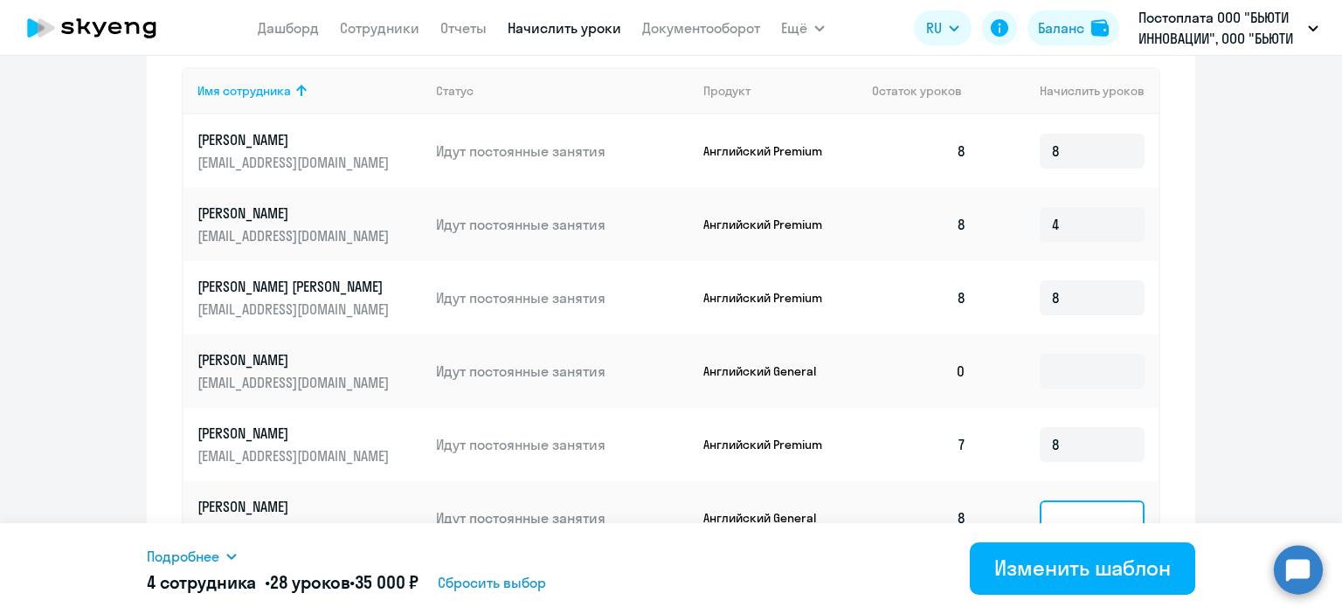
scroll to position [541, 0]
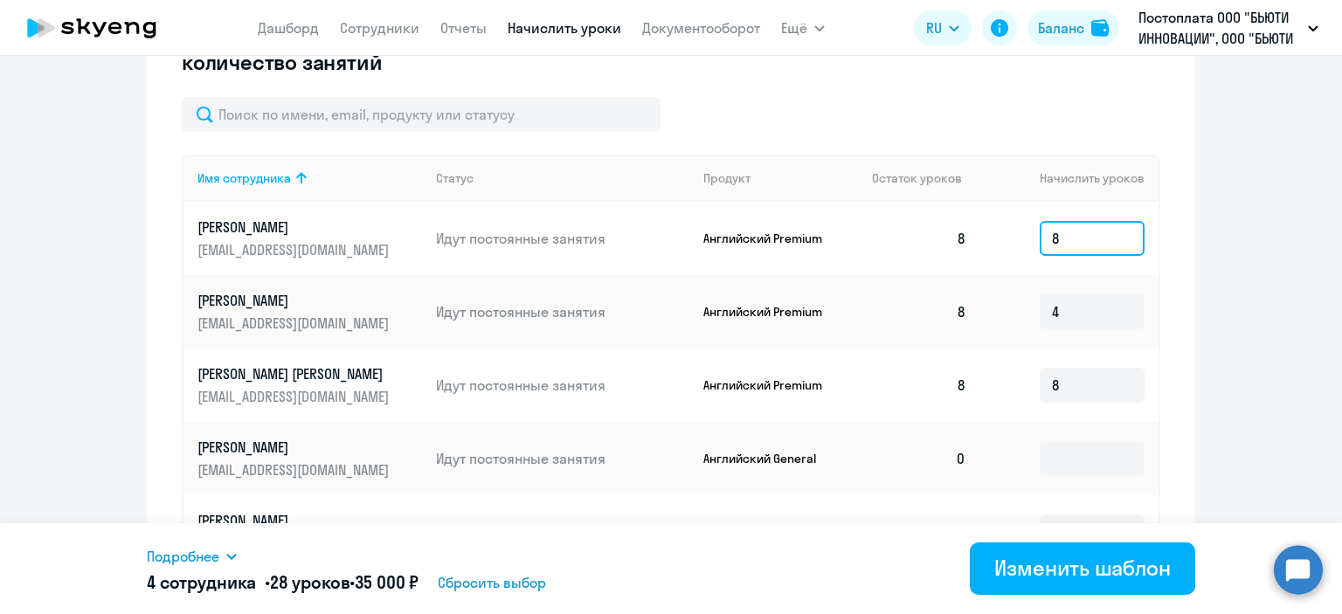
drag, startPoint x: 1031, startPoint y: 243, endPoint x: 983, endPoint y: 244, distance: 48.1
click at [983, 244] on td "8" at bounding box center [1069, 238] width 178 height 73
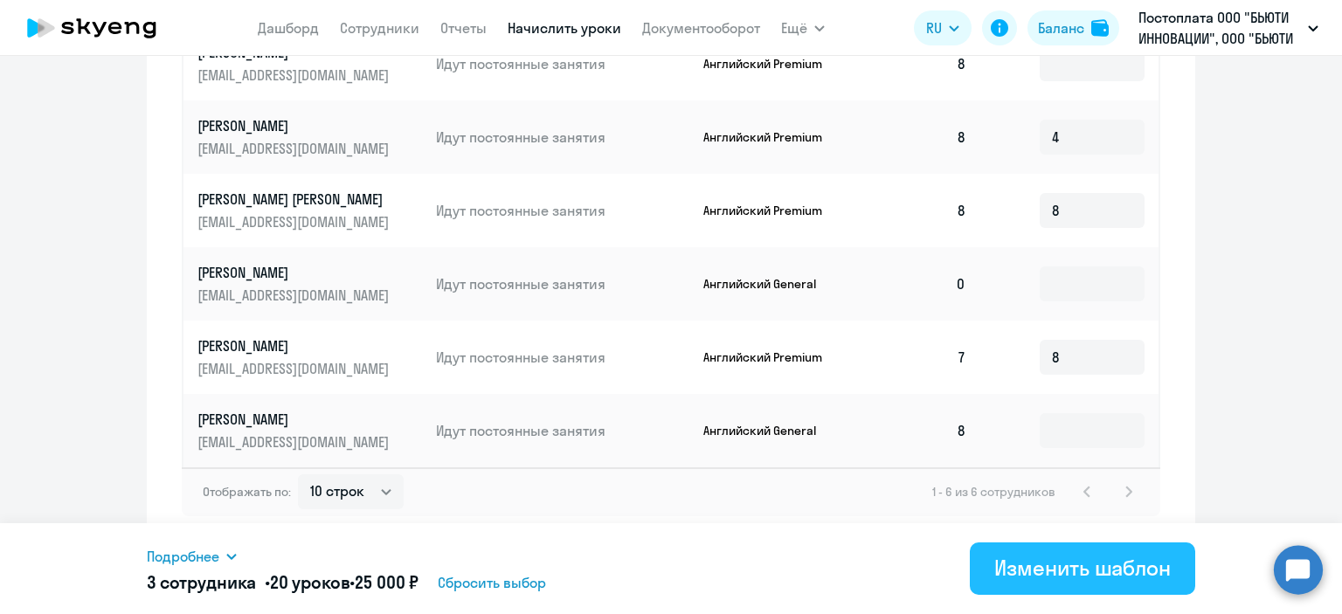
click at [1069, 565] on div "Изменить шаблон" at bounding box center [1082, 568] width 177 height 28
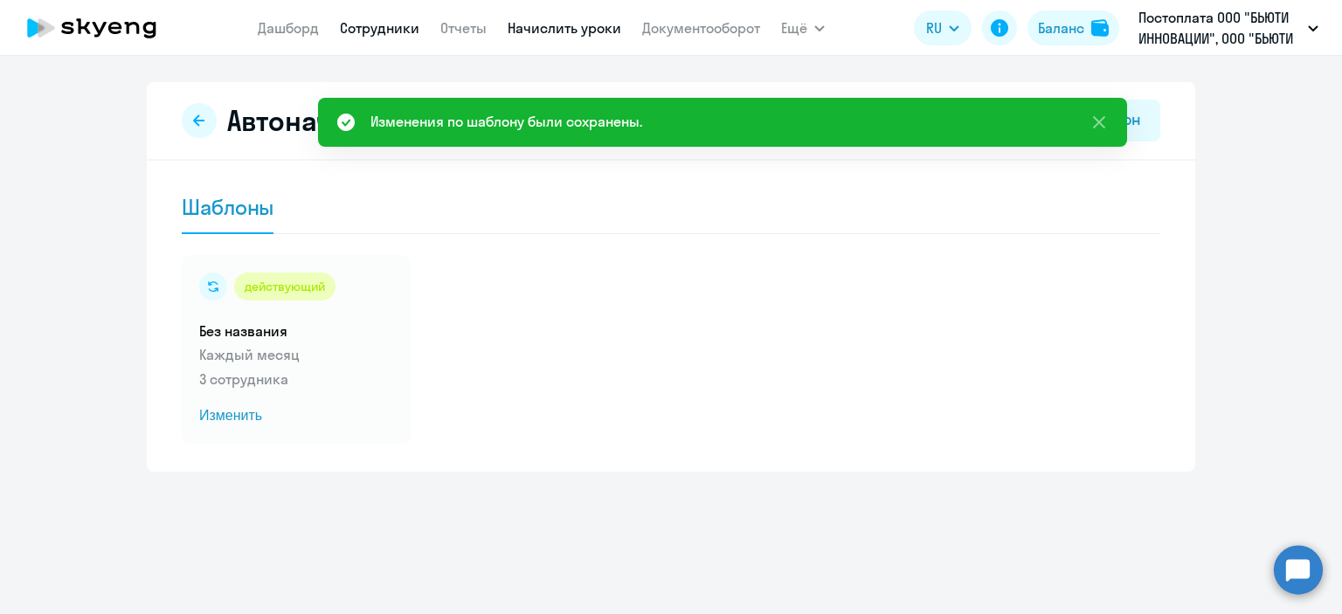
click at [357, 31] on link "Сотрудники" at bounding box center [380, 27] width 80 height 17
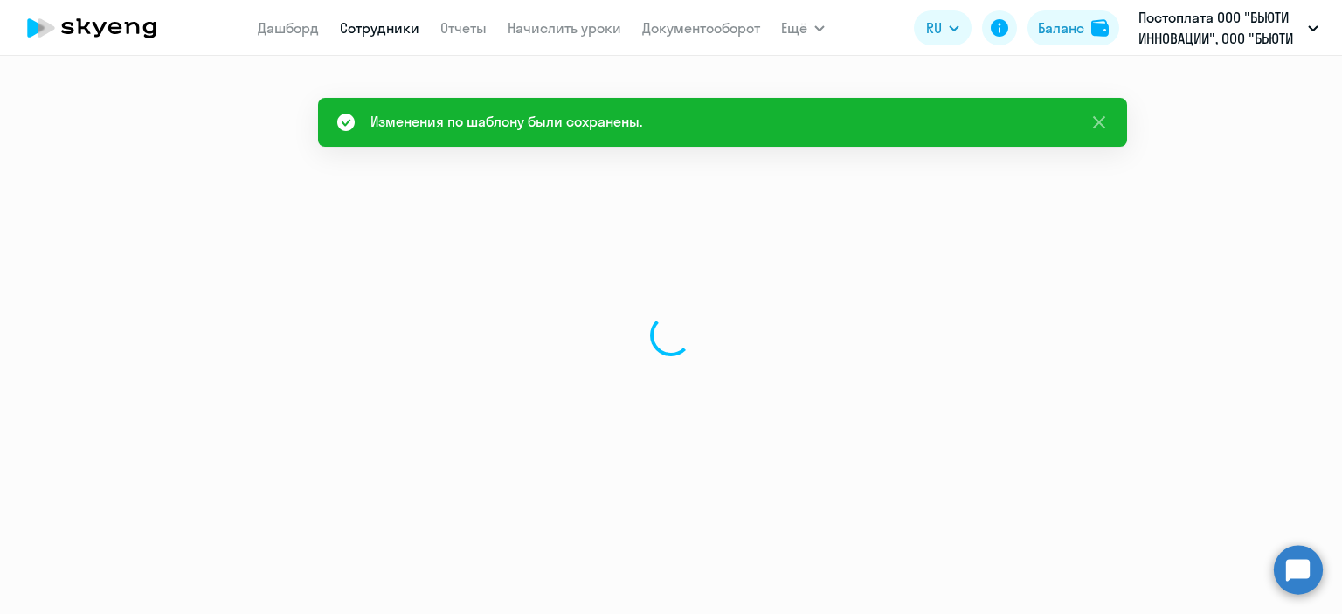
select select "30"
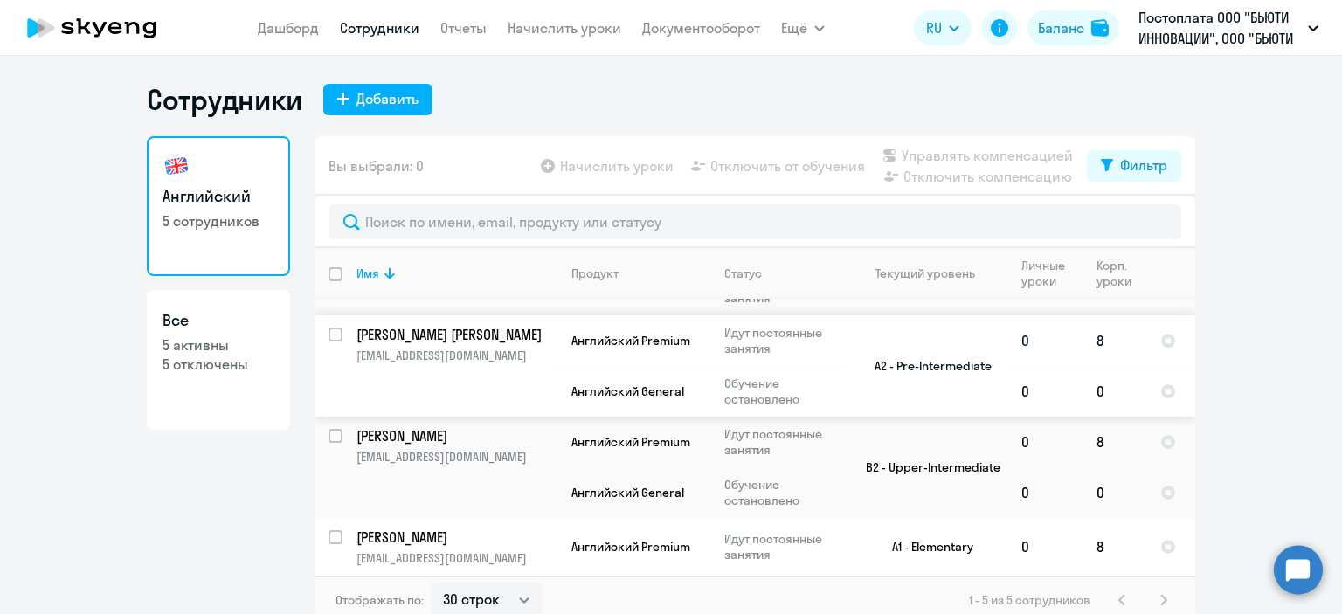
scroll to position [10, 0]
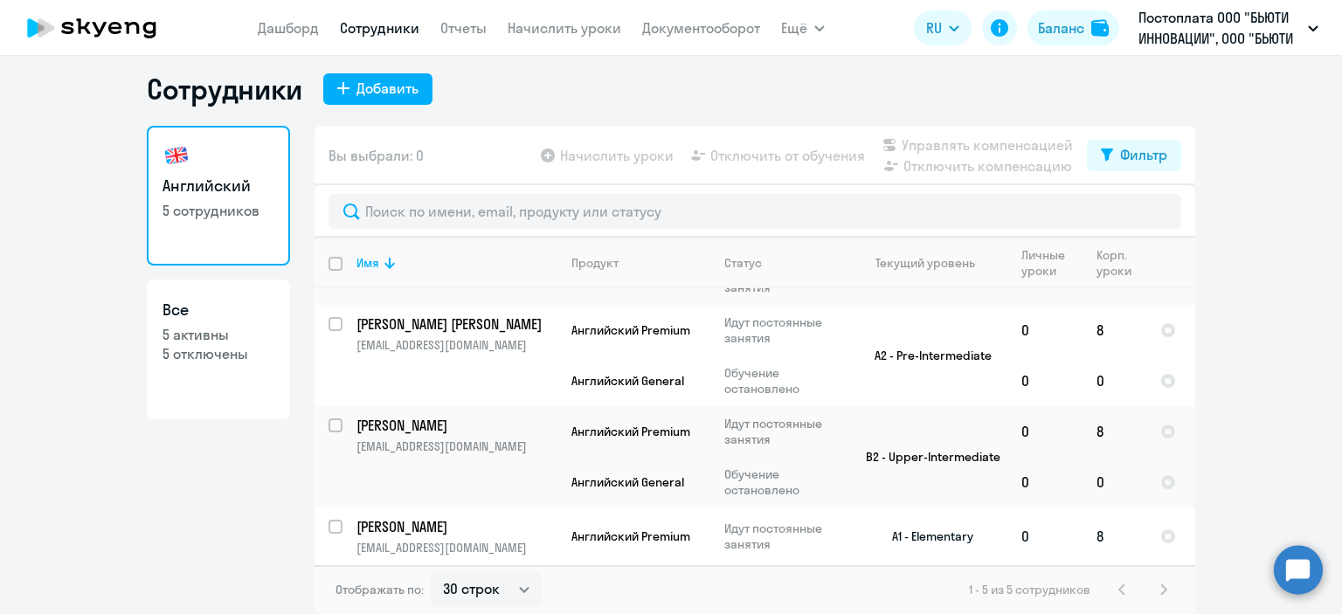
click at [329, 531] on input "select row 39180947" at bounding box center [346, 537] width 35 height 35
checkbox input "true"
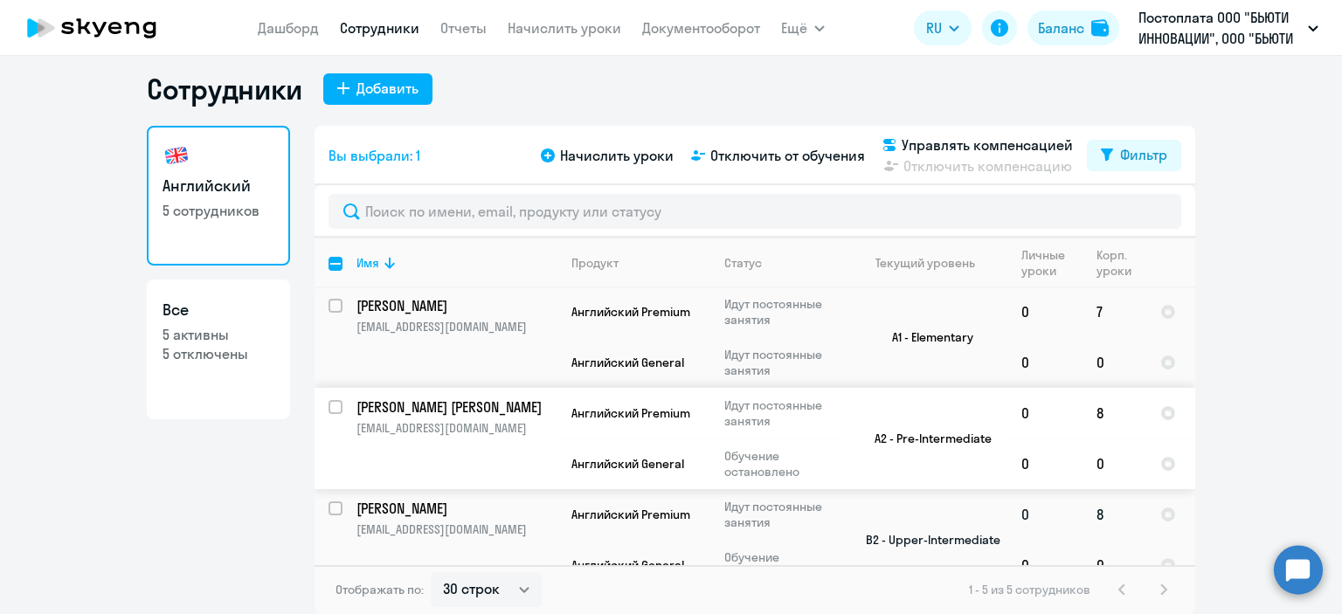
scroll to position [0, 0]
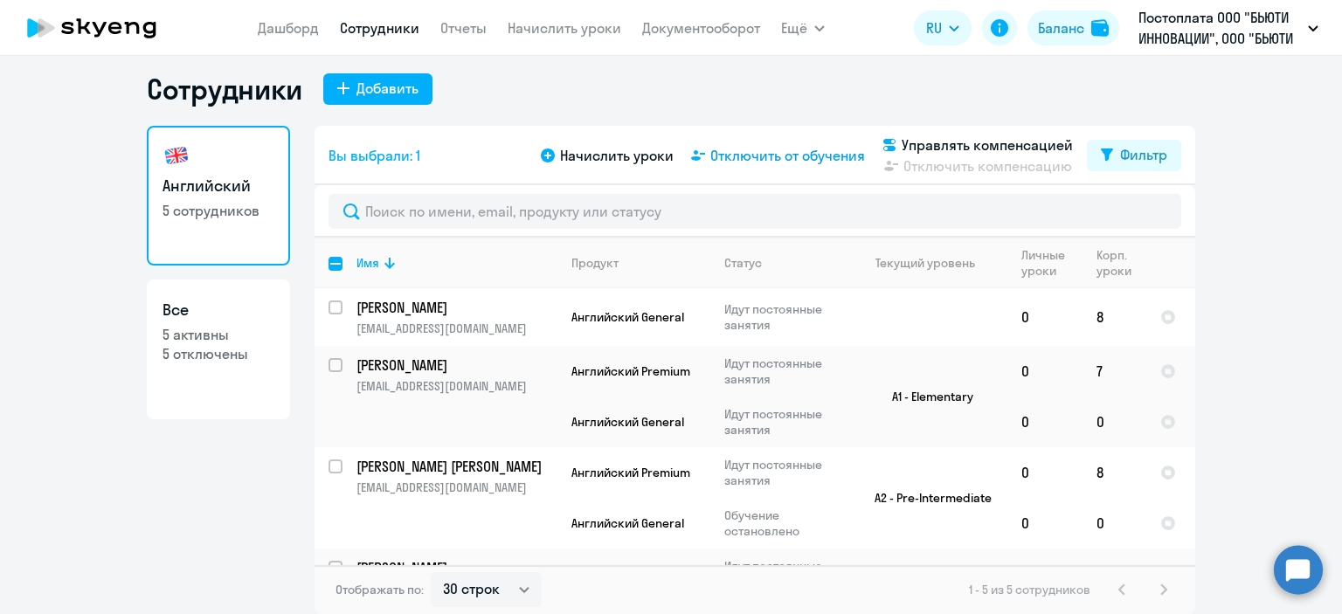
click at [787, 161] on span "Отключить от обучения" at bounding box center [787, 155] width 155 height 21
click at [764, 152] on span "Отключить от обучения" at bounding box center [787, 155] width 155 height 21
click at [763, 153] on span "Отключить от обучения" at bounding box center [787, 155] width 155 height 21
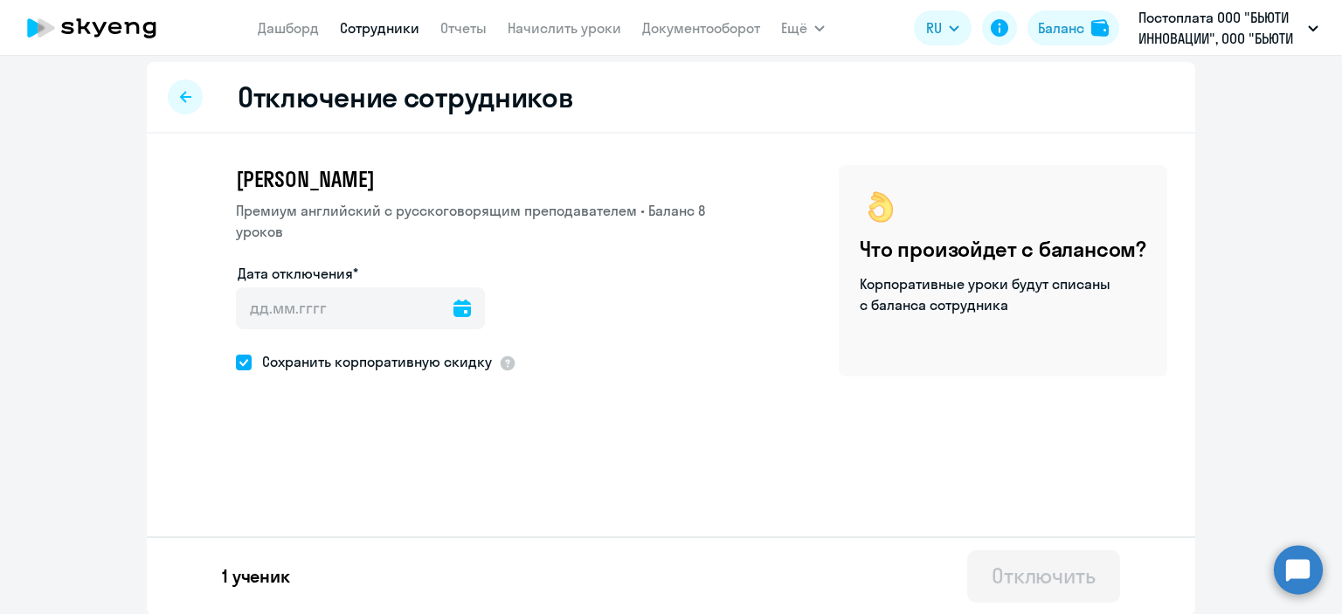
click at [454, 300] on icon at bounding box center [462, 308] width 17 height 17
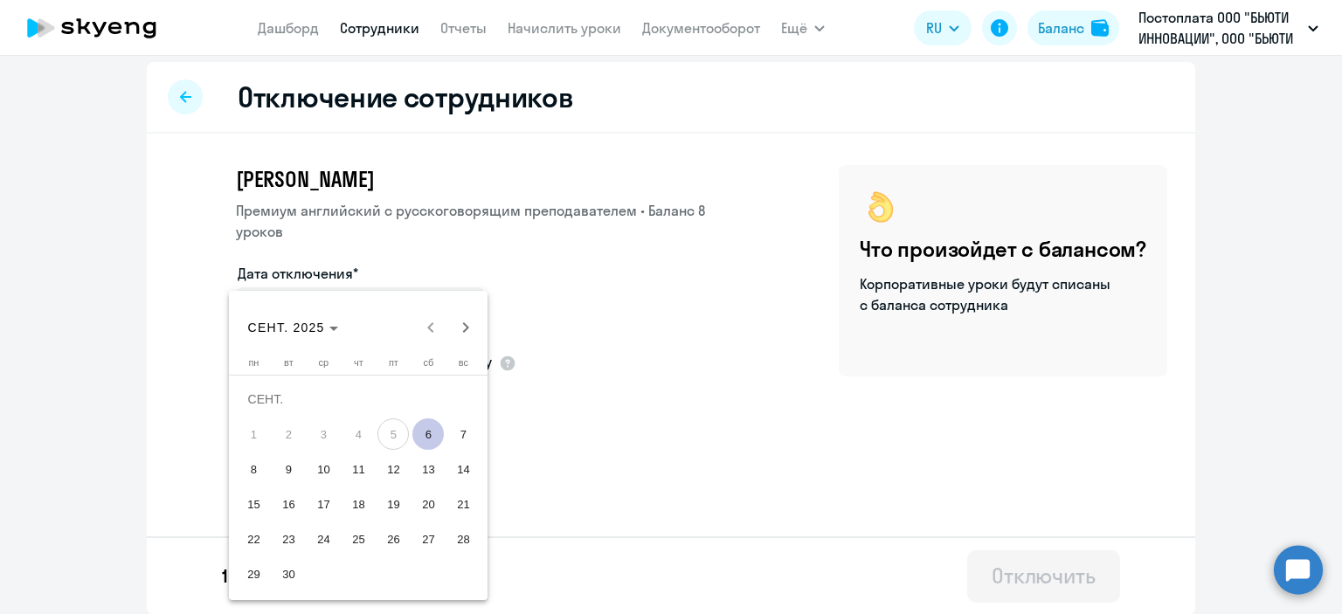
click at [433, 438] on span "6" at bounding box center [427, 434] width 31 height 31
type input "[DATE]"
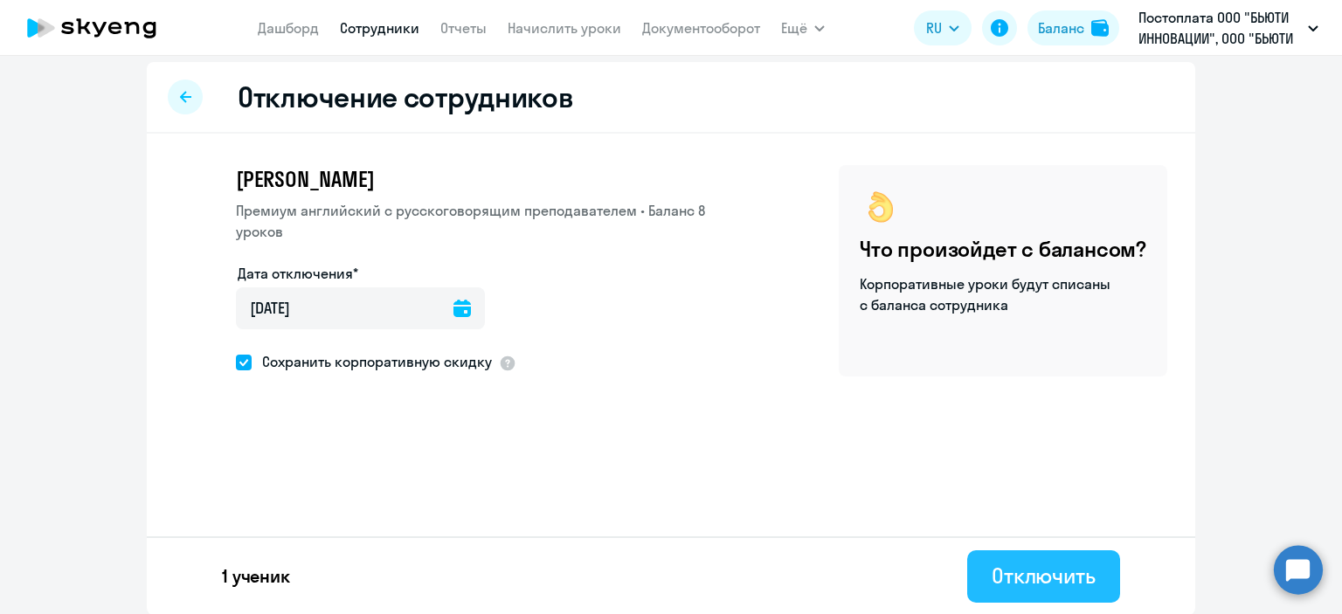
click at [1003, 579] on div "Отключить" at bounding box center [1044, 576] width 104 height 28
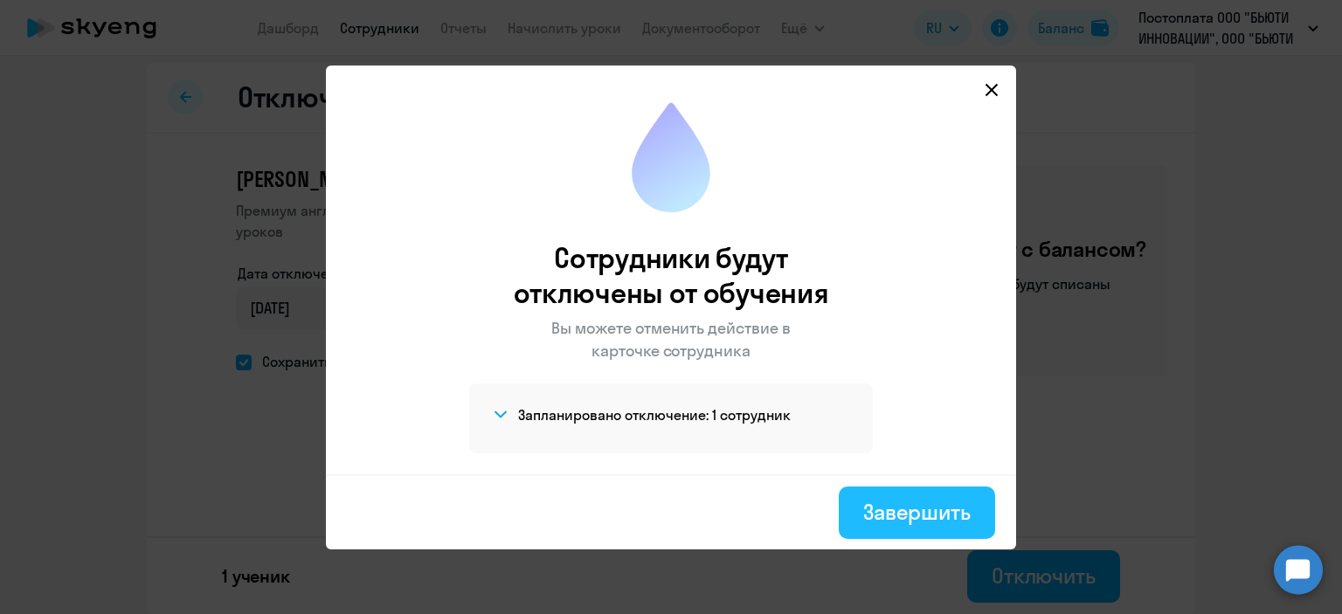
click at [908, 509] on div "Завершить" at bounding box center [916, 512] width 107 height 28
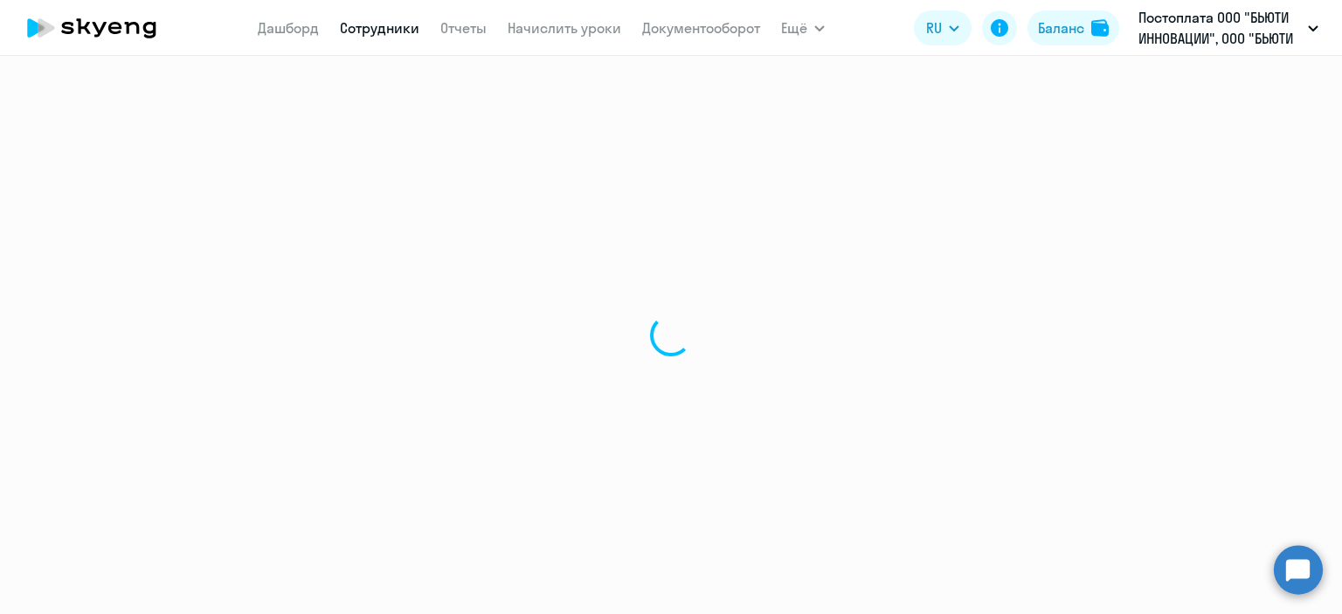
select select "30"
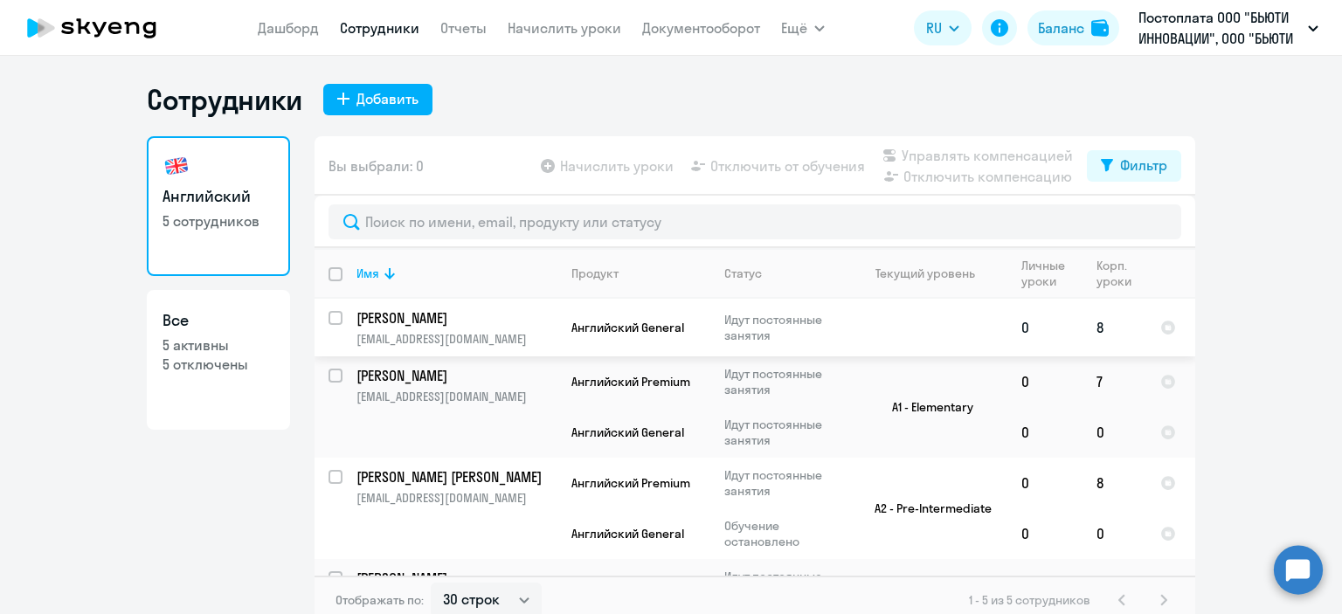
click at [424, 322] on p "[PERSON_NAME]" at bounding box center [455, 317] width 197 height 19
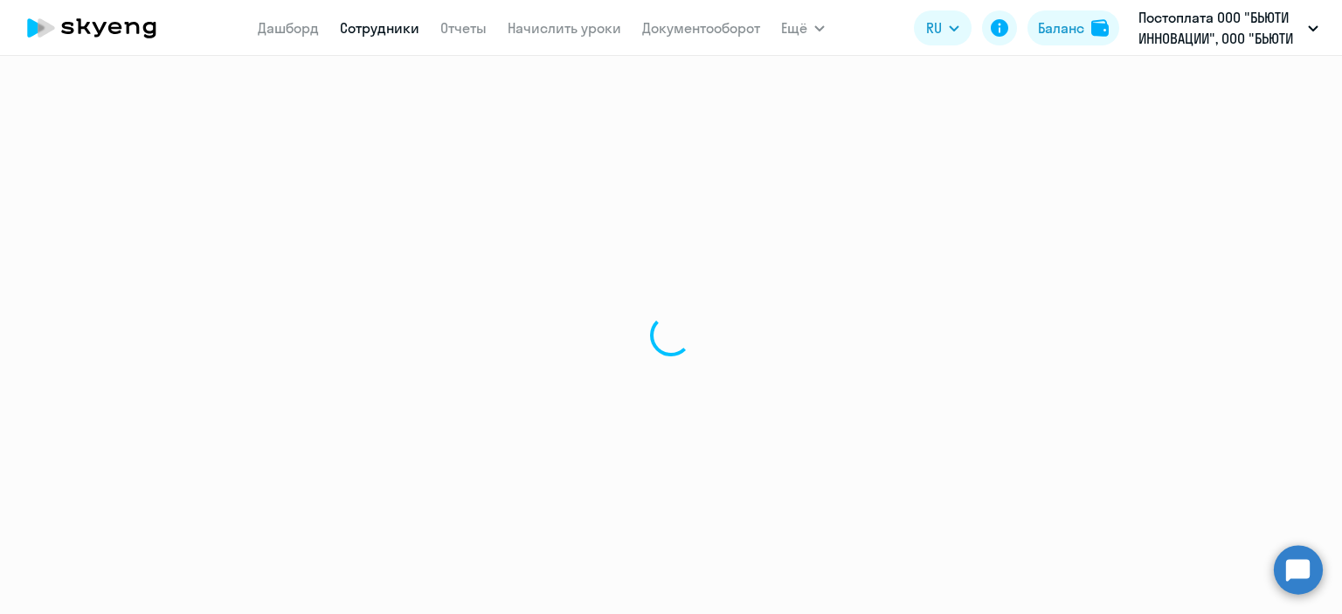
select select "english"
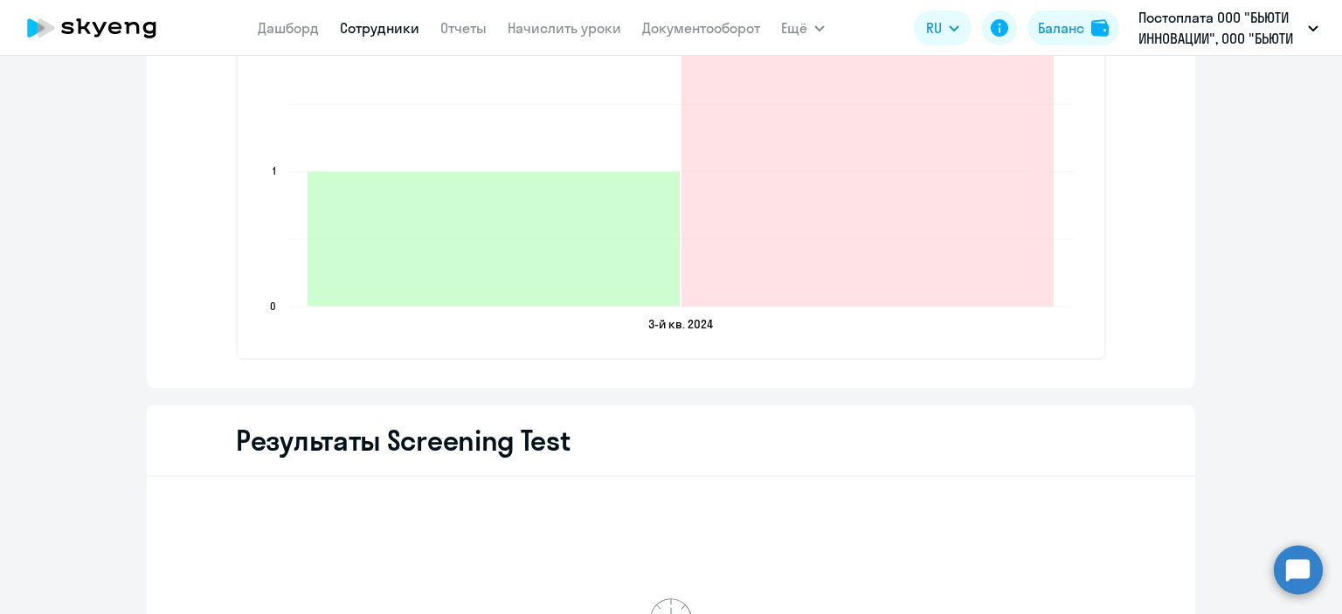
scroll to position [2621, 0]
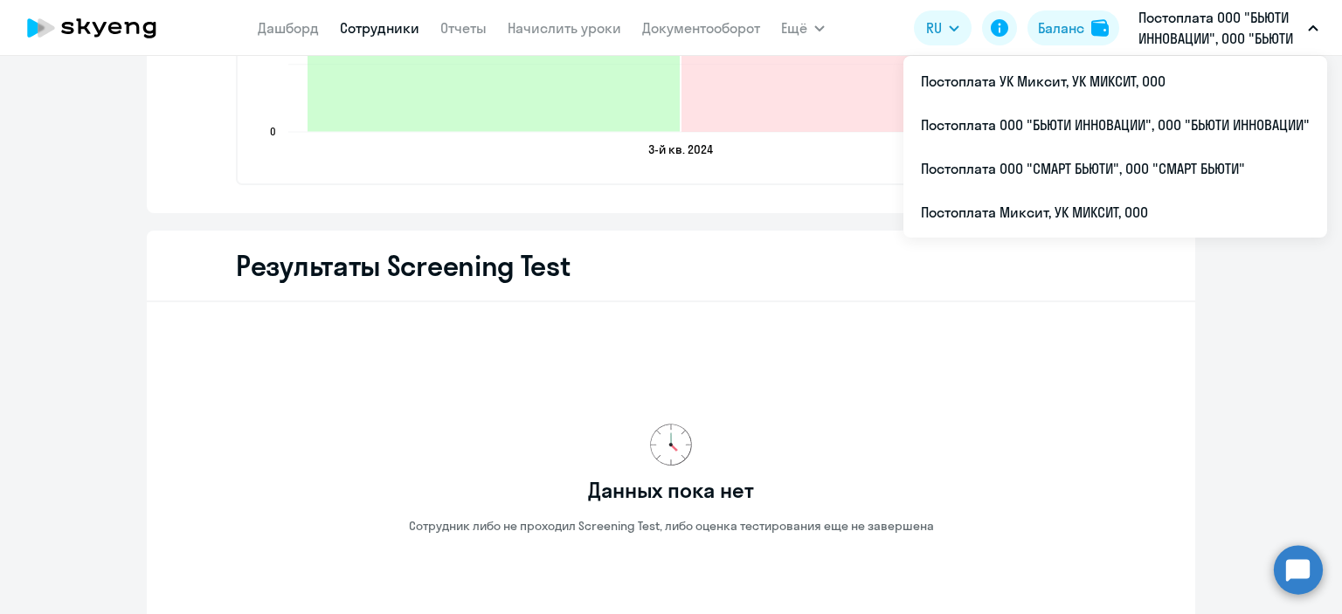
click at [353, 24] on link "Сотрудники" at bounding box center [380, 27] width 80 height 17
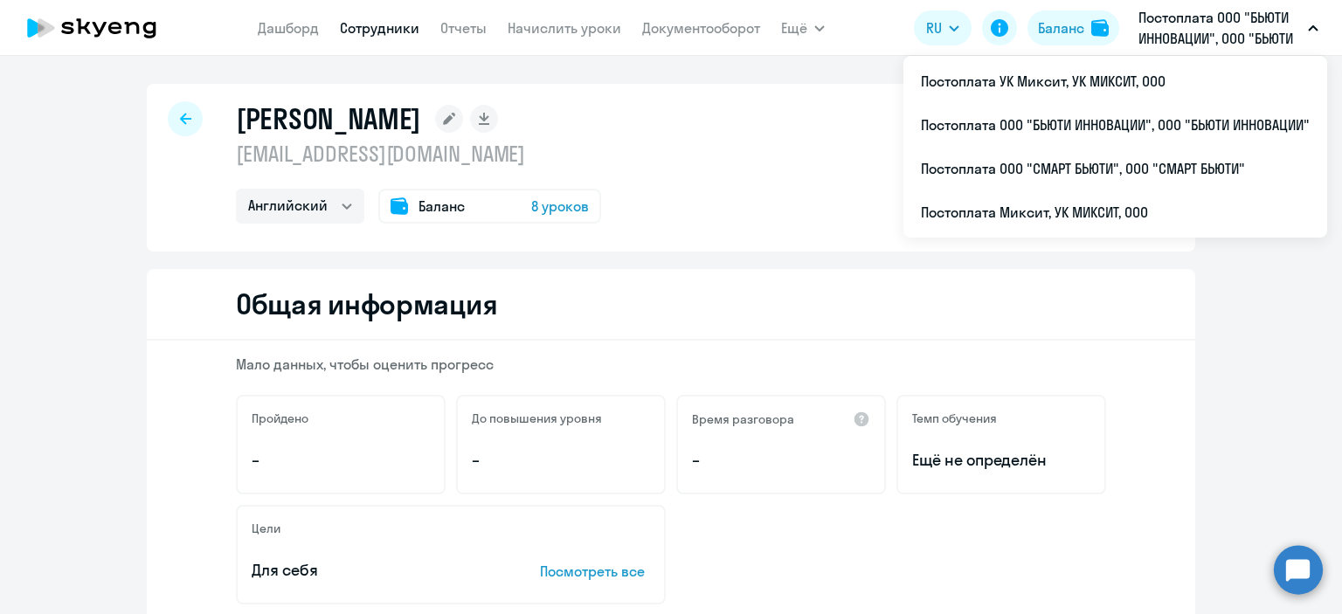
select select "30"
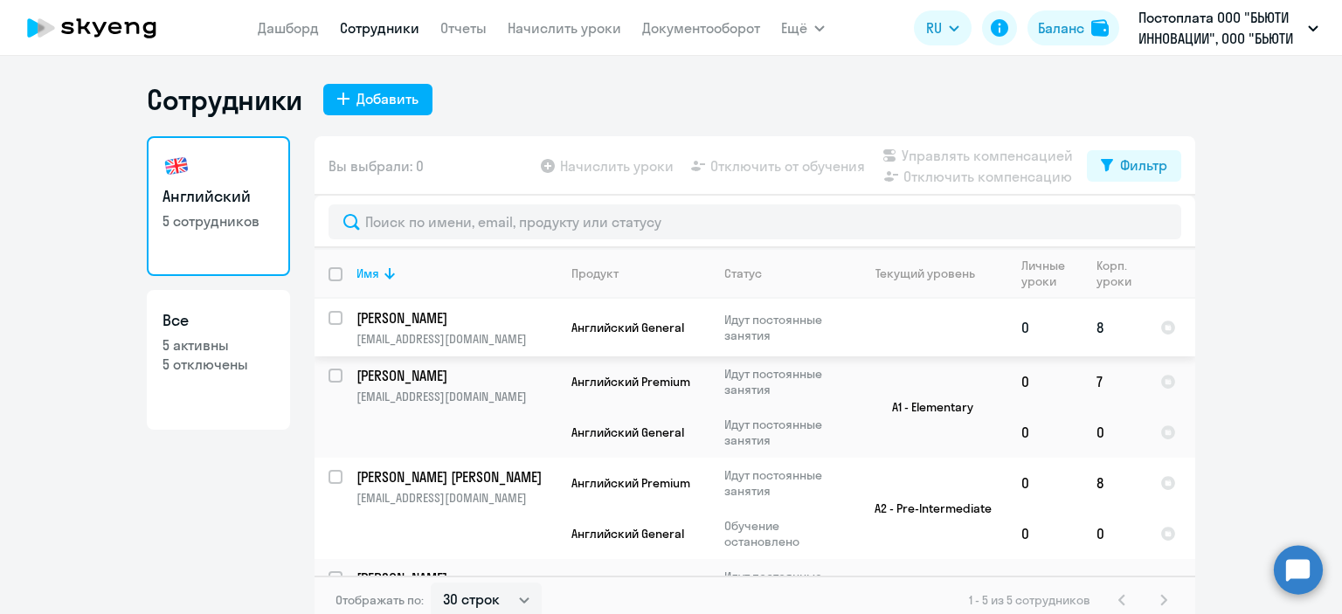
click at [332, 320] on input "select row 38713189" at bounding box center [346, 328] width 35 height 35
checkbox input "true"
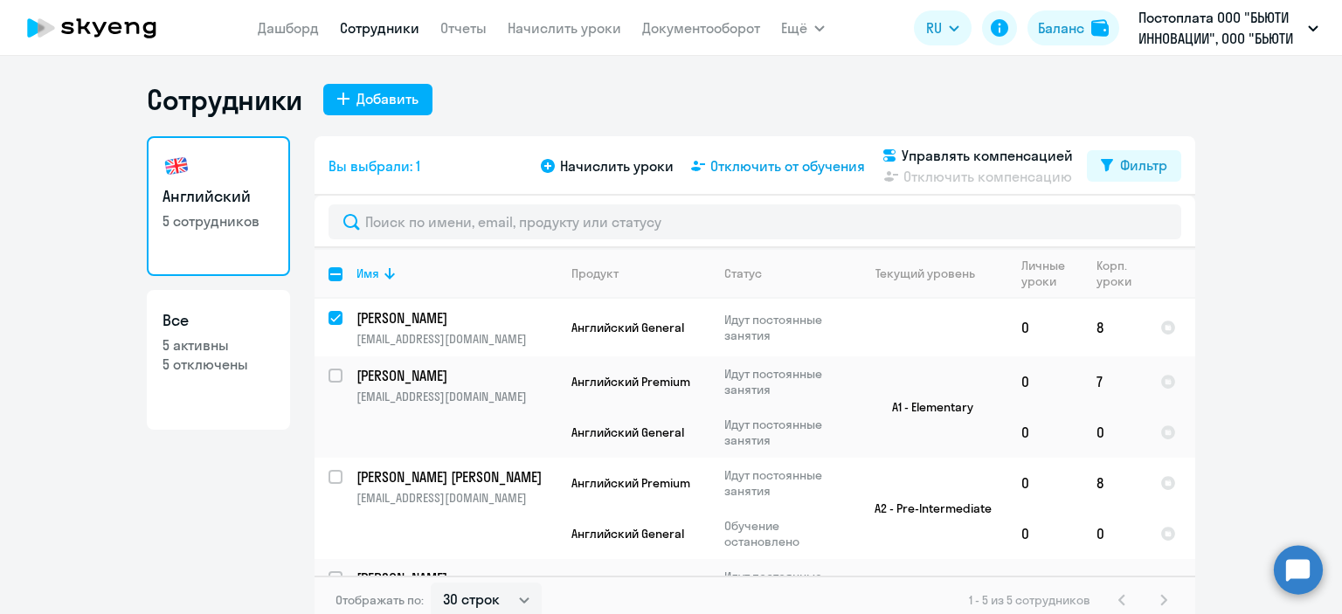
click at [822, 168] on span "Отключить от обучения" at bounding box center [787, 166] width 155 height 21
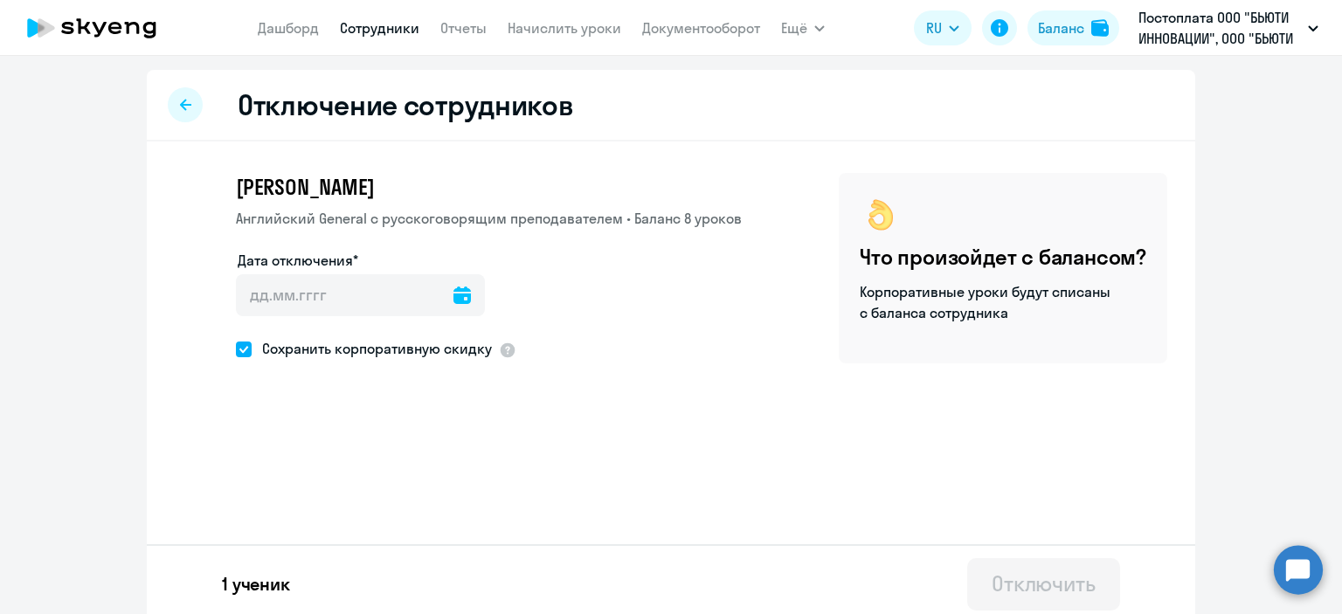
click at [454, 294] on icon at bounding box center [462, 295] width 17 height 17
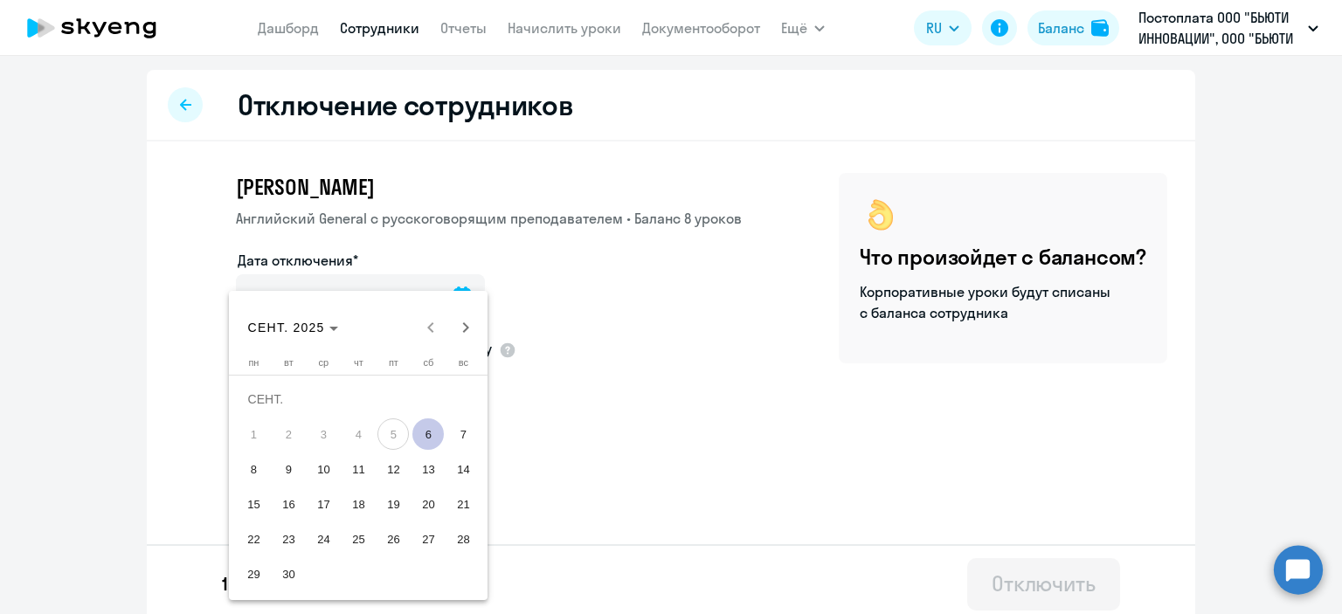
click at [440, 435] on span "6" at bounding box center [427, 434] width 31 height 31
type input "[DATE]"
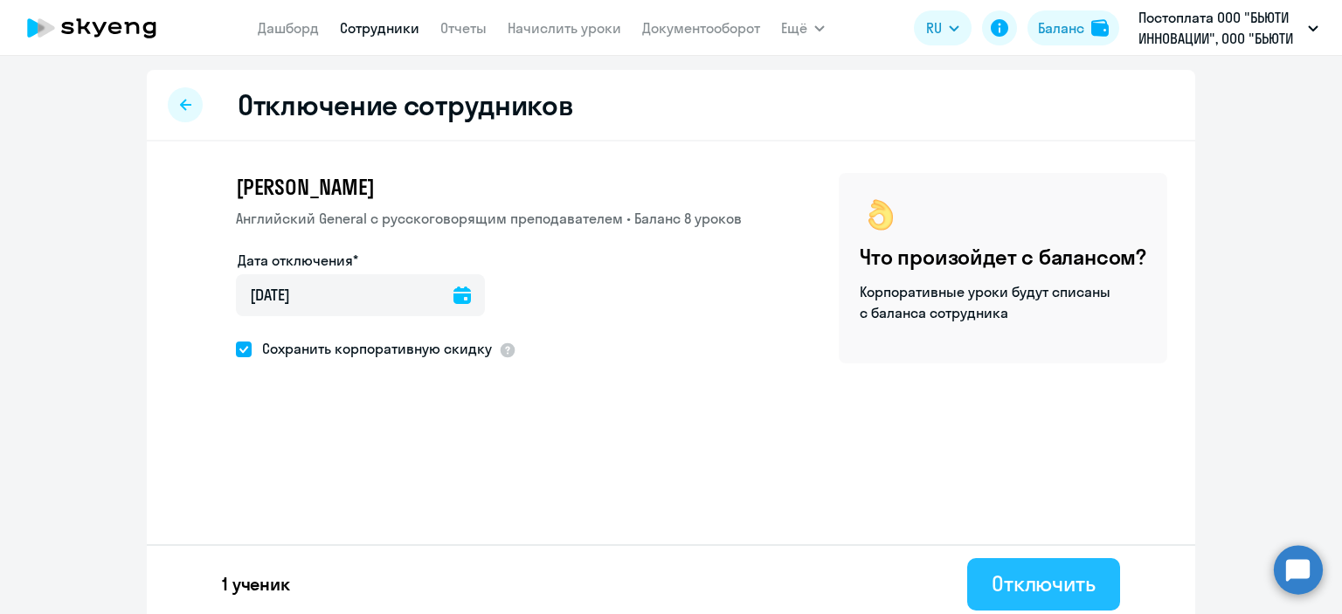
click at [1021, 592] on div "Отключить" at bounding box center [1044, 584] width 104 height 28
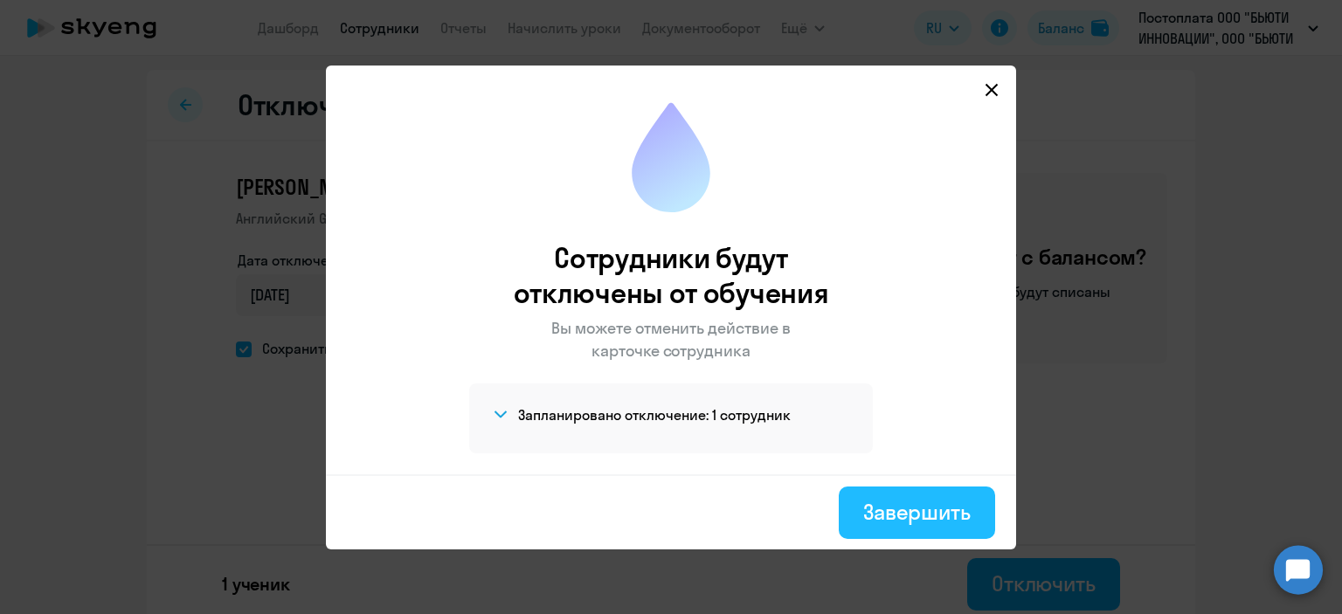
click at [939, 521] on div "Завершить" at bounding box center [916, 512] width 107 height 28
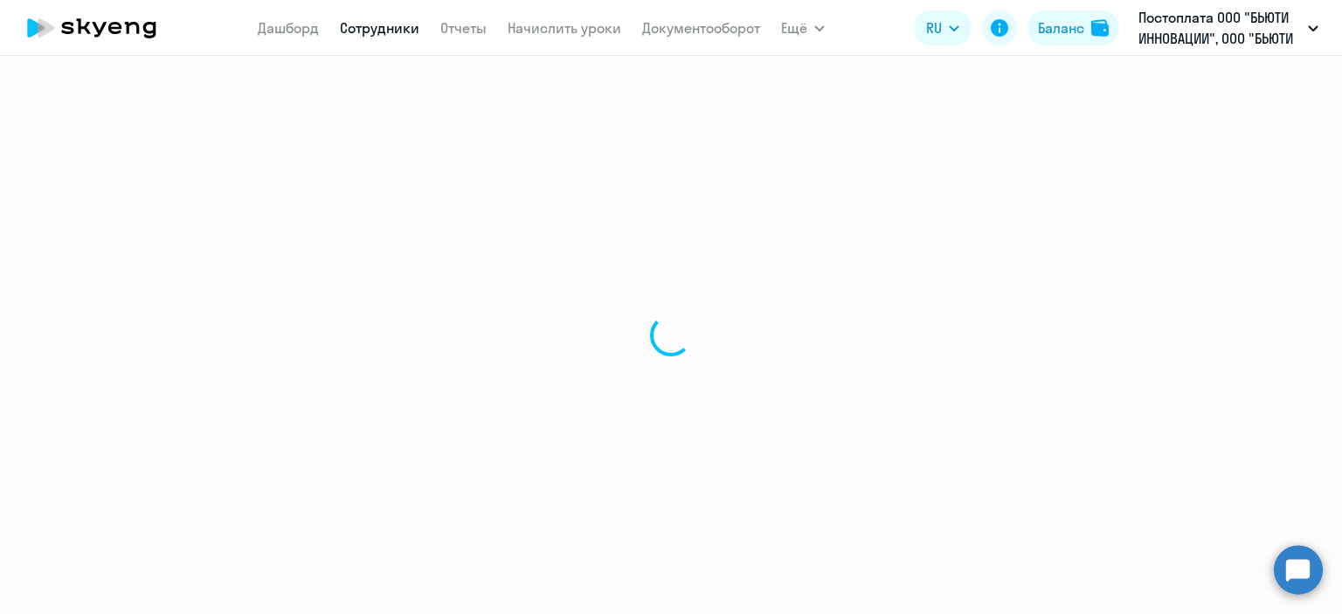
select select "30"
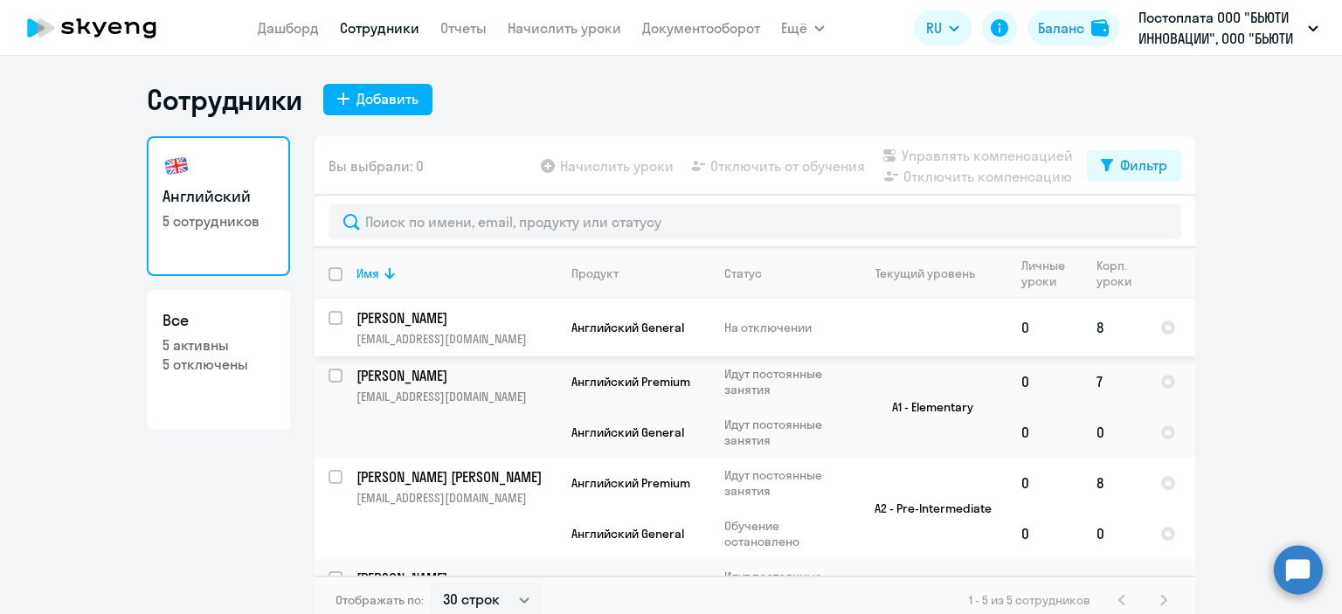
scroll to position [87, 0]
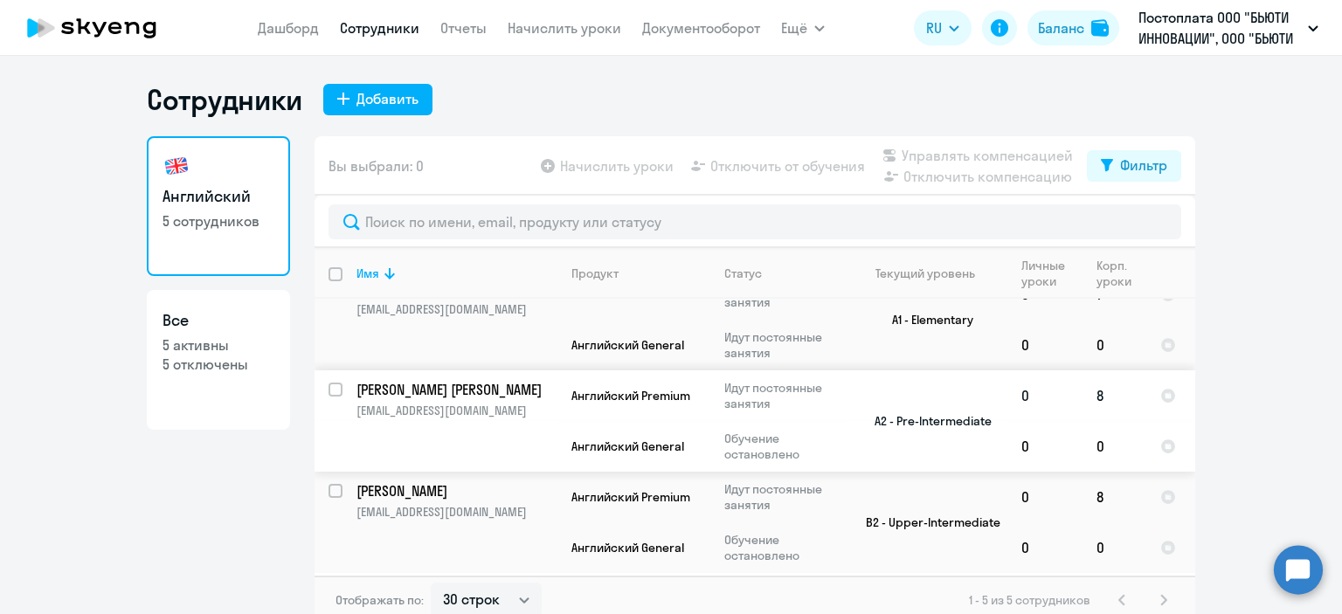
click at [375, 403] on td "[PERSON_NAME] А [EMAIL_ADDRESS][DOMAIN_NAME]" at bounding box center [450, 420] width 215 height 101
select select "english"
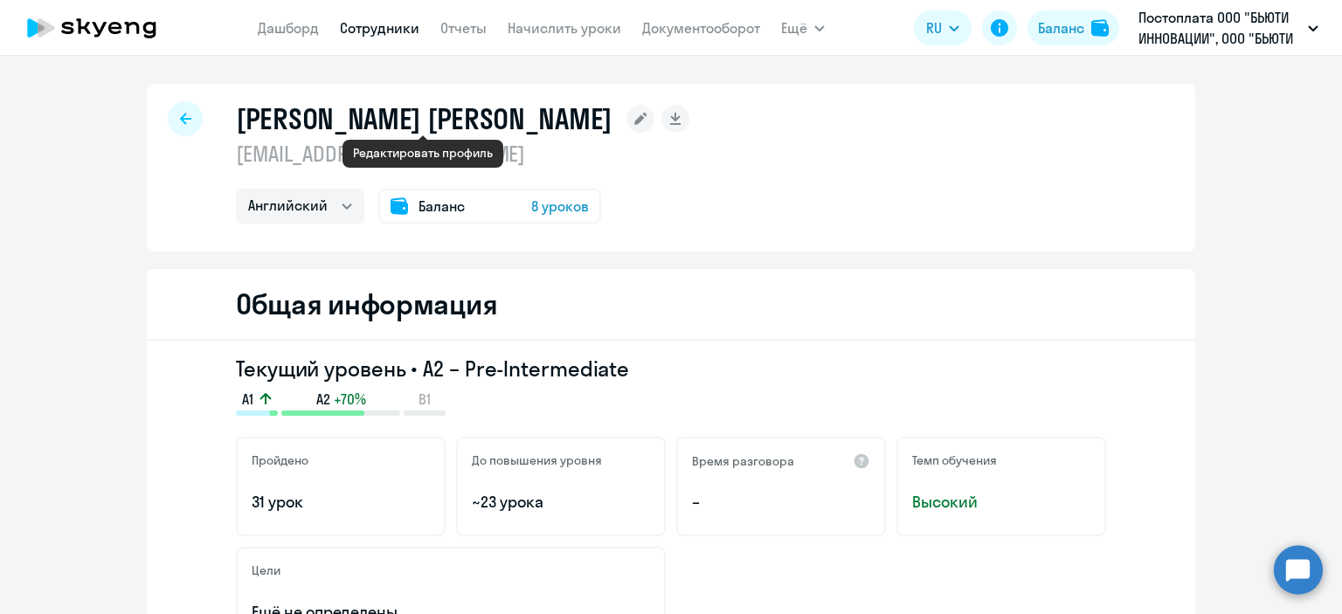
click at [627, 121] on rect at bounding box center [641, 119] width 28 height 28
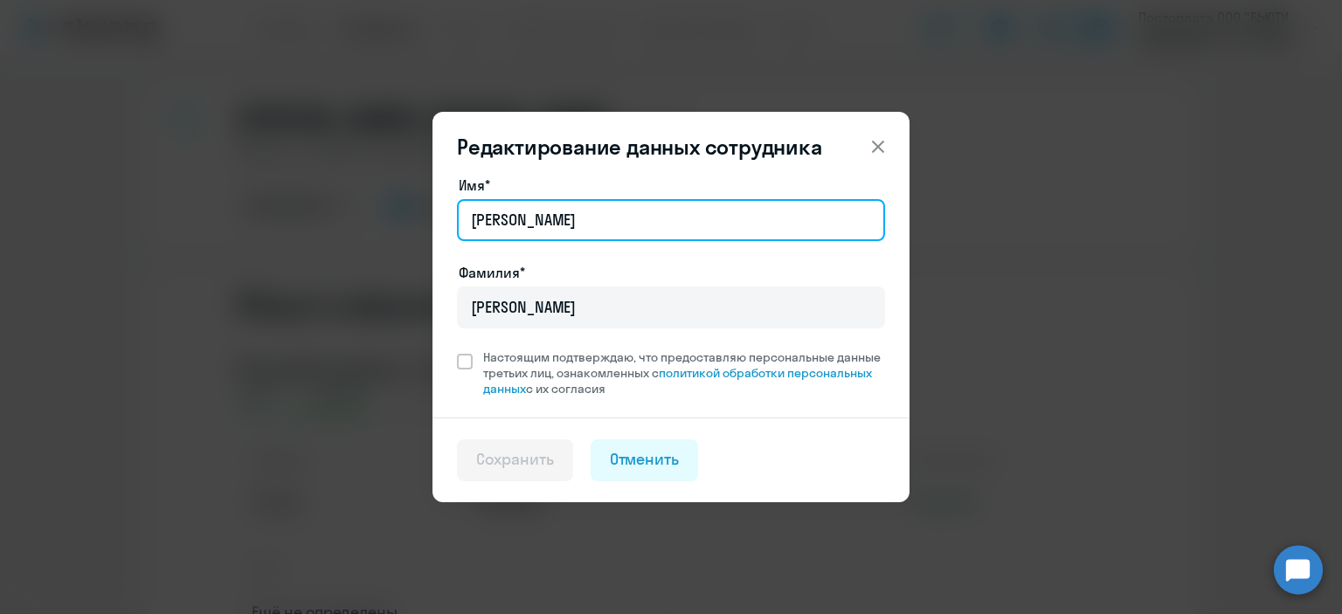
click at [502, 227] on input "[PERSON_NAME]" at bounding box center [671, 220] width 428 height 42
type input "[PERSON_NAME]"
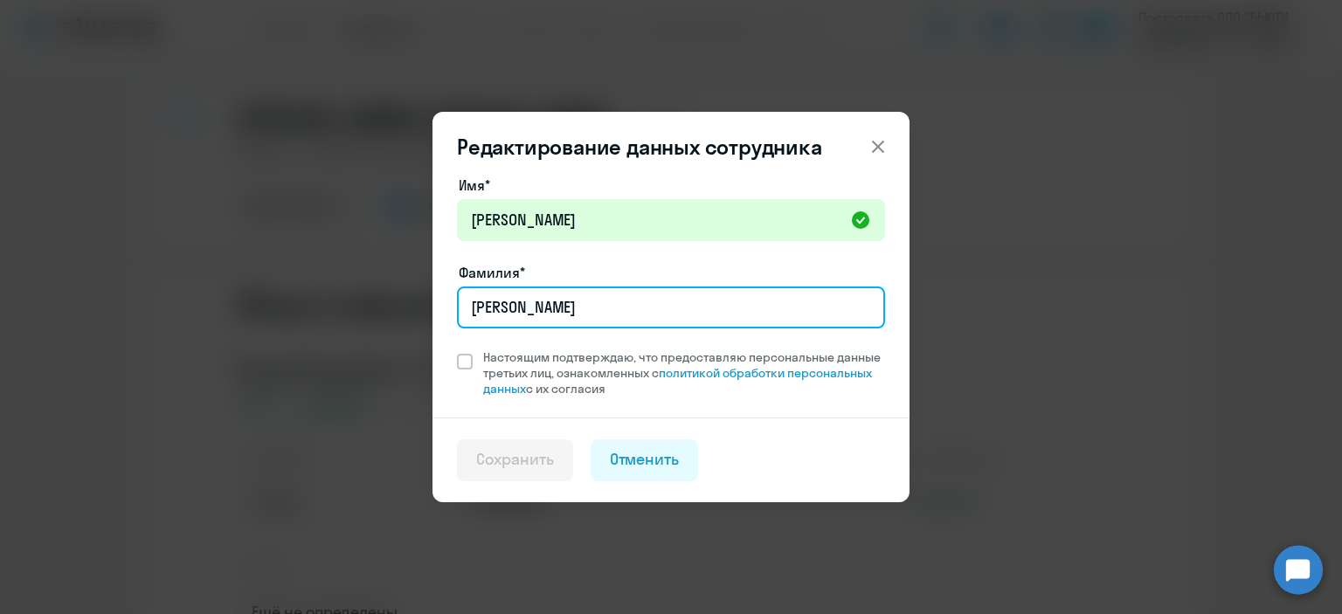
click at [493, 306] on input "[PERSON_NAME]" at bounding box center [671, 308] width 428 height 42
type input "[PERSON_NAME]"
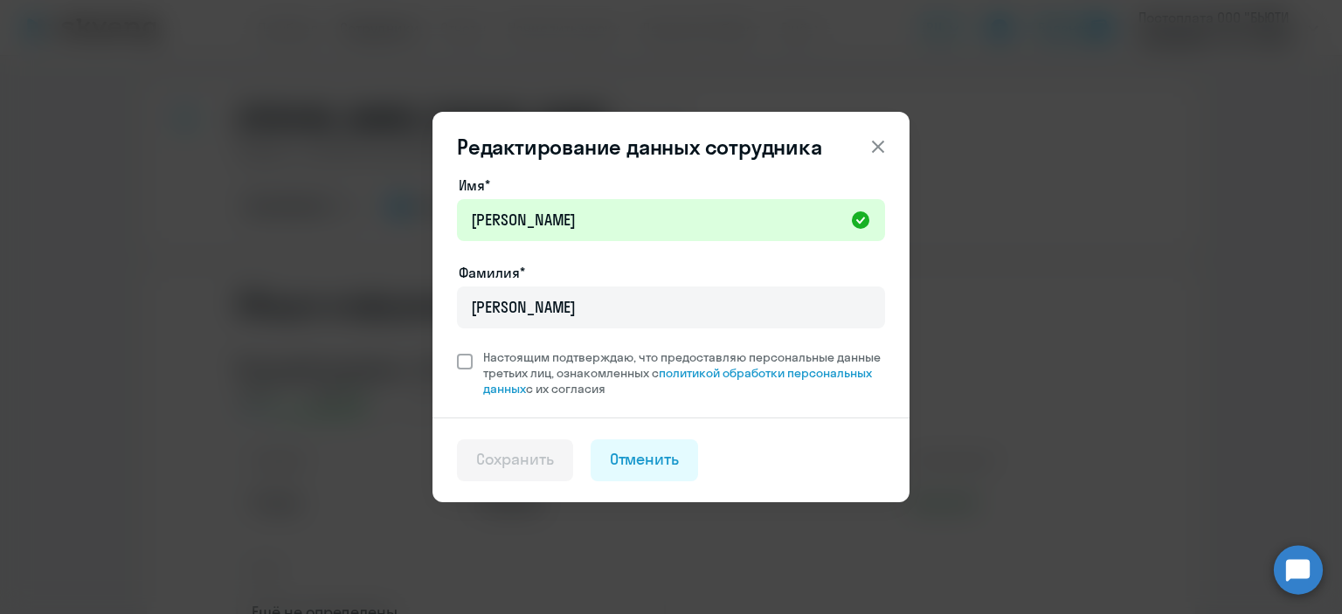
click at [473, 361] on span "Настоящим подтверждаю, что предоставляю персональные данные третьих лиц, ознако…" at bounding box center [679, 373] width 412 height 47
click at [457, 350] on input "Настоящим подтверждаю, что предоставляю персональные данные третьих лиц, ознако…" at bounding box center [456, 349] width 1 height 1
checkbox input "true"
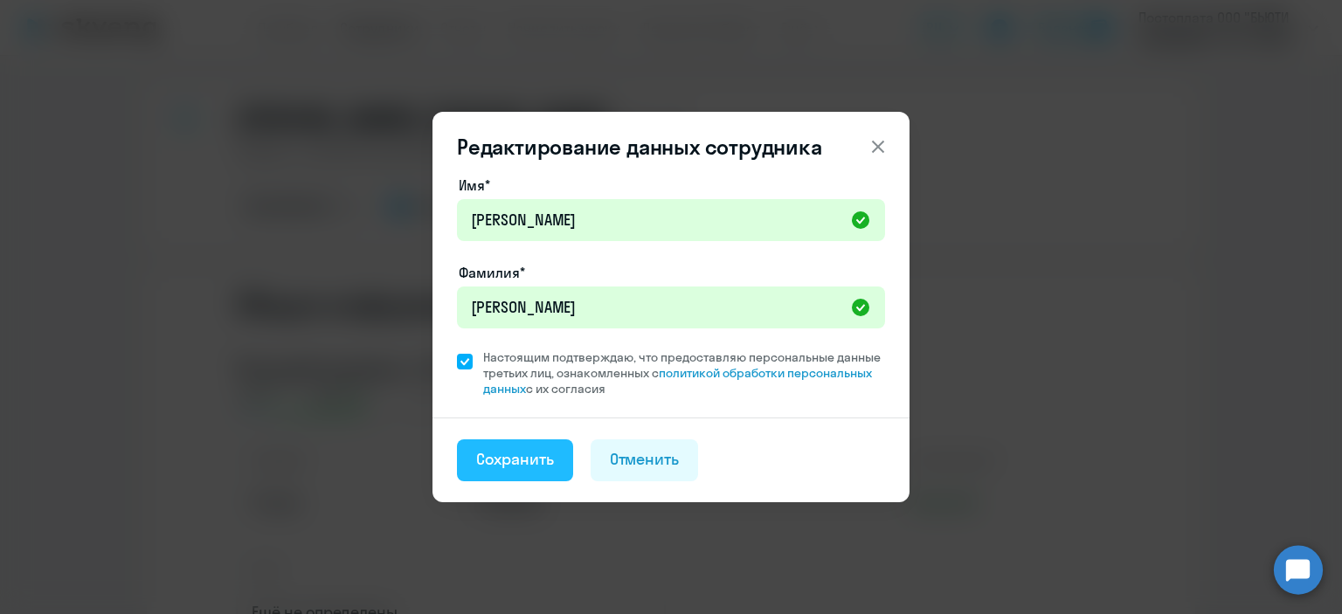
click at [541, 465] on div "Сохранить" at bounding box center [515, 459] width 78 height 23
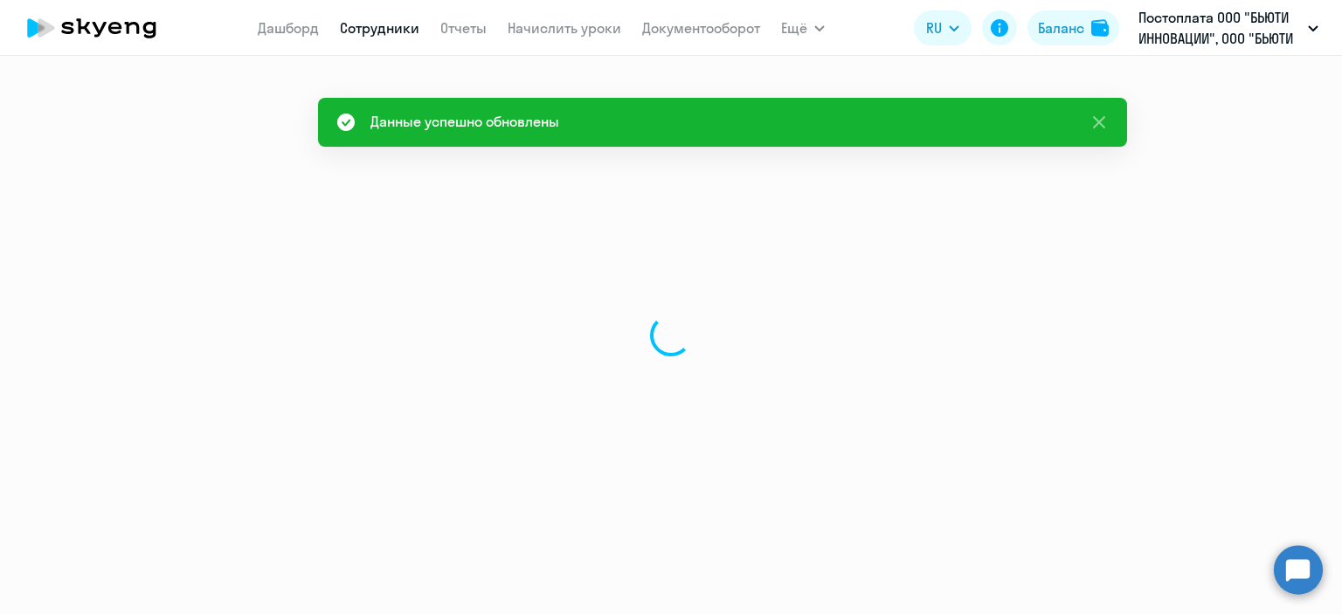
select select "english"
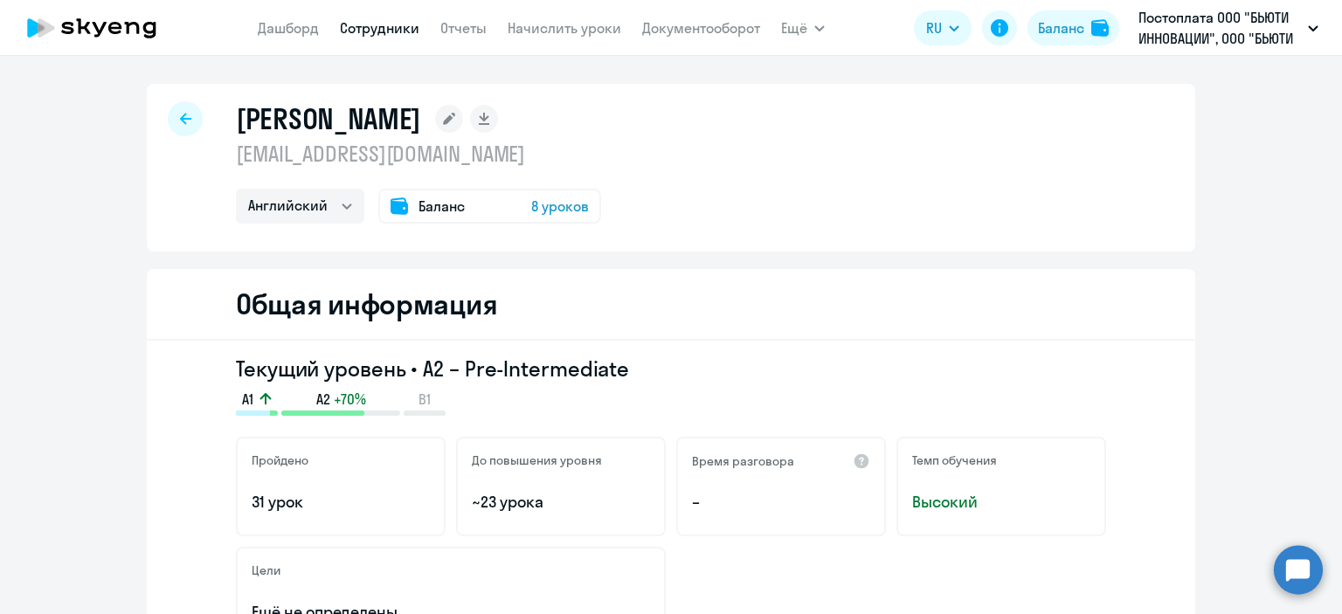
click at [180, 113] on icon at bounding box center [185, 119] width 11 height 12
select select "30"
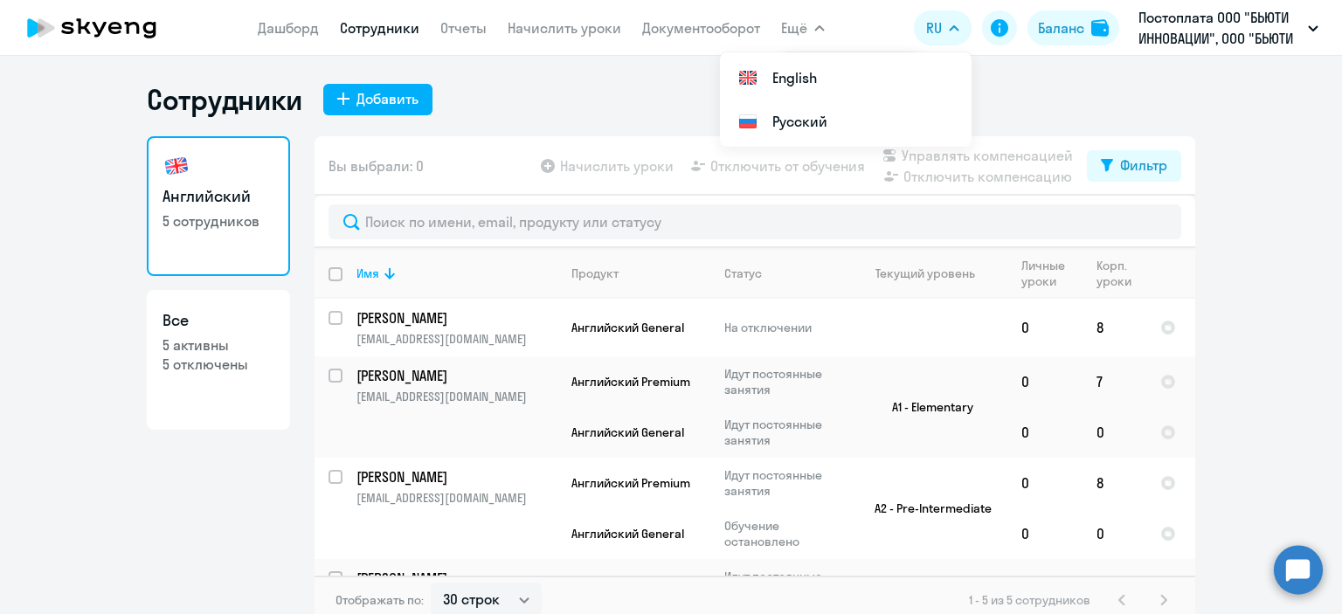
click at [806, 31] on span "Ещё" at bounding box center [794, 27] width 26 height 21
click at [823, 22] on button "Ещё" at bounding box center [803, 27] width 44 height 35
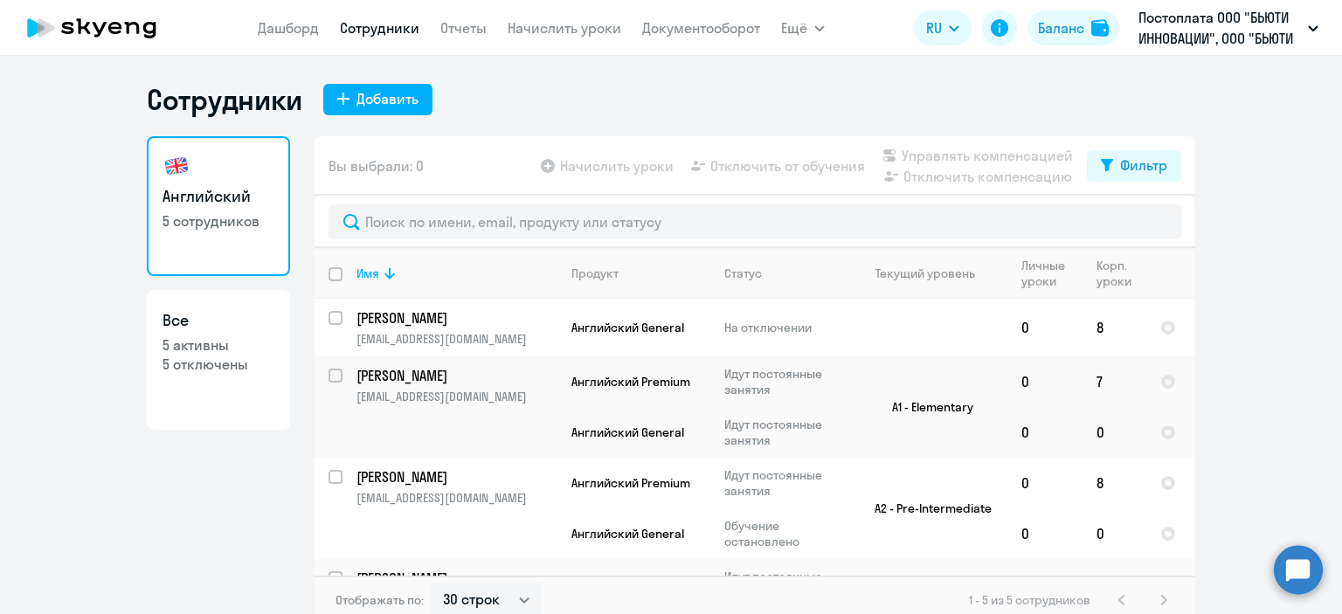
click at [820, 25] on icon "button" at bounding box center [819, 28] width 10 height 6
click at [818, 64] on li "Все продукты" at bounding box center [851, 78] width 140 height 44
click at [511, 82] on div "Сотрудники Добавить" at bounding box center [671, 99] width 1049 height 35
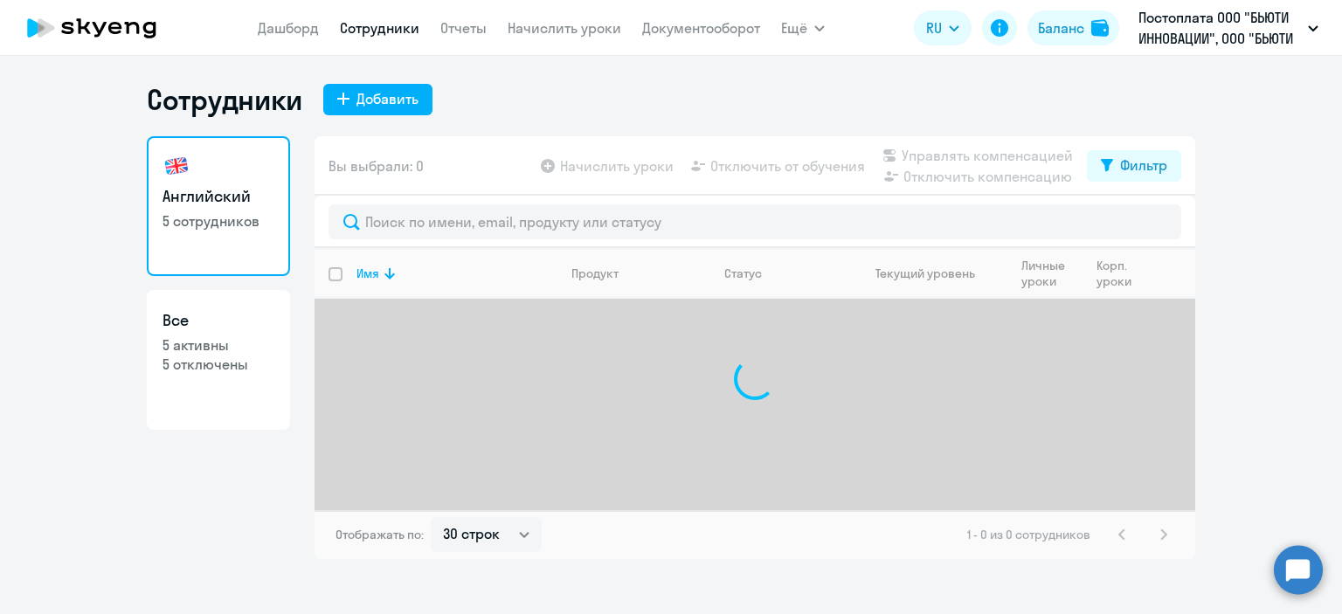
select select "30"
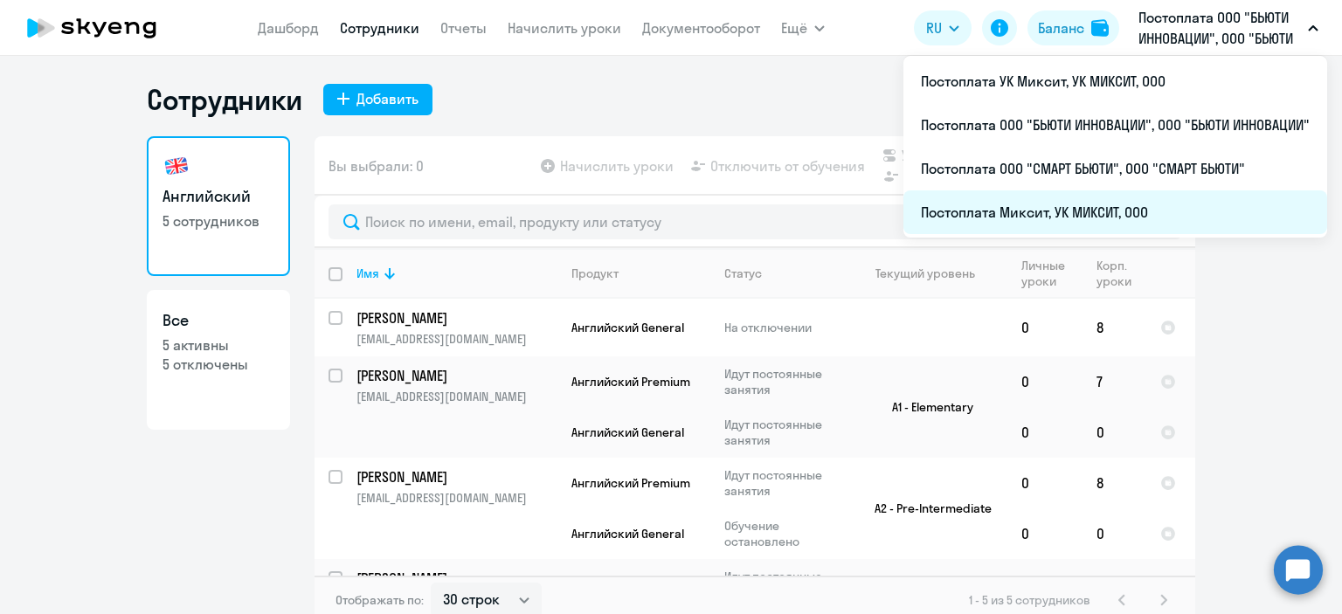
click at [1099, 215] on li "Постоплата Миксит, УК МИКСИТ, ООО" at bounding box center [1116, 212] width 424 height 44
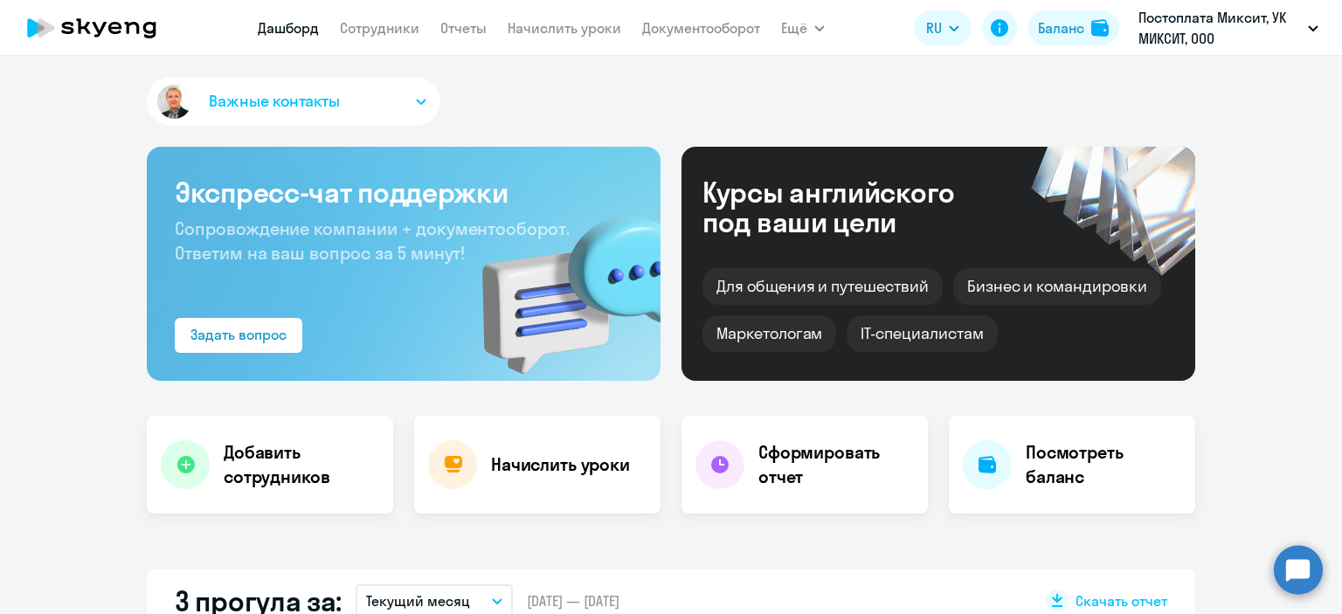
select select "30"
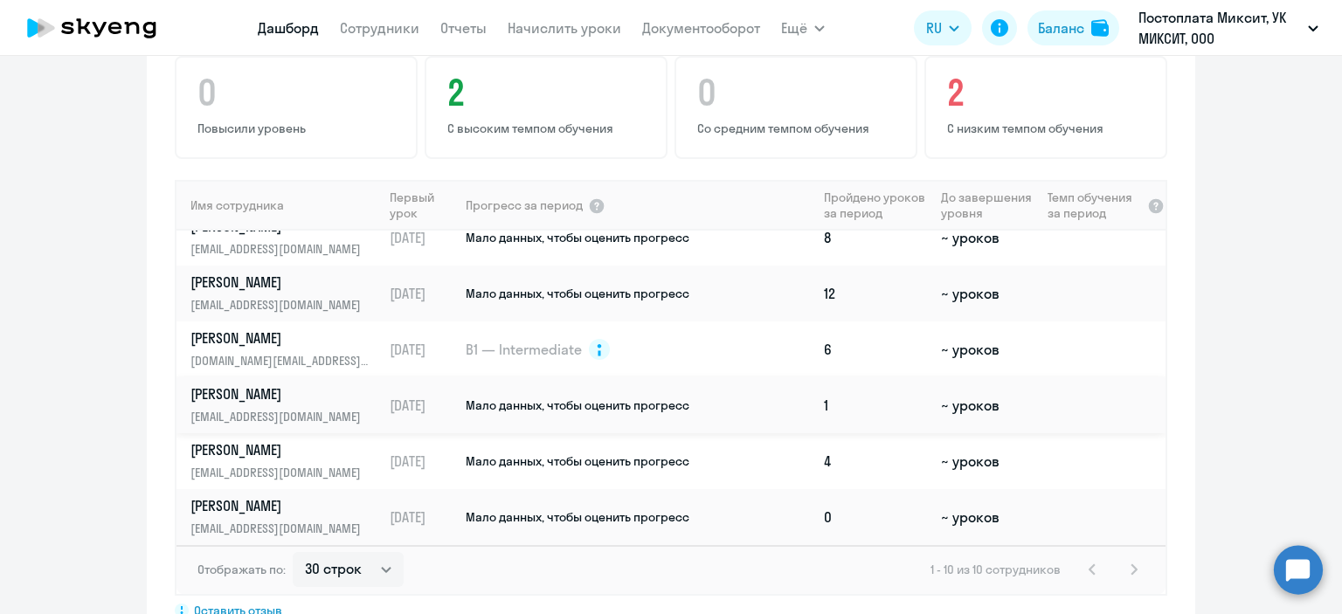
scroll to position [1223, 0]
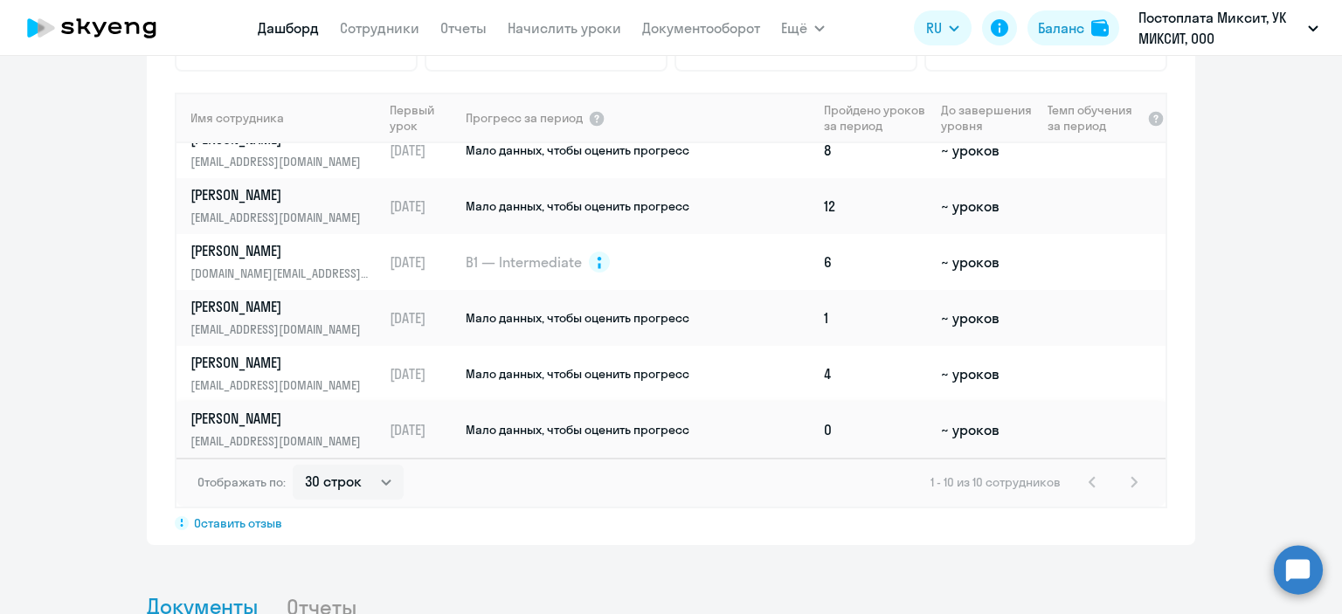
click at [197, 419] on p "[PERSON_NAME]" at bounding box center [280, 418] width 180 height 19
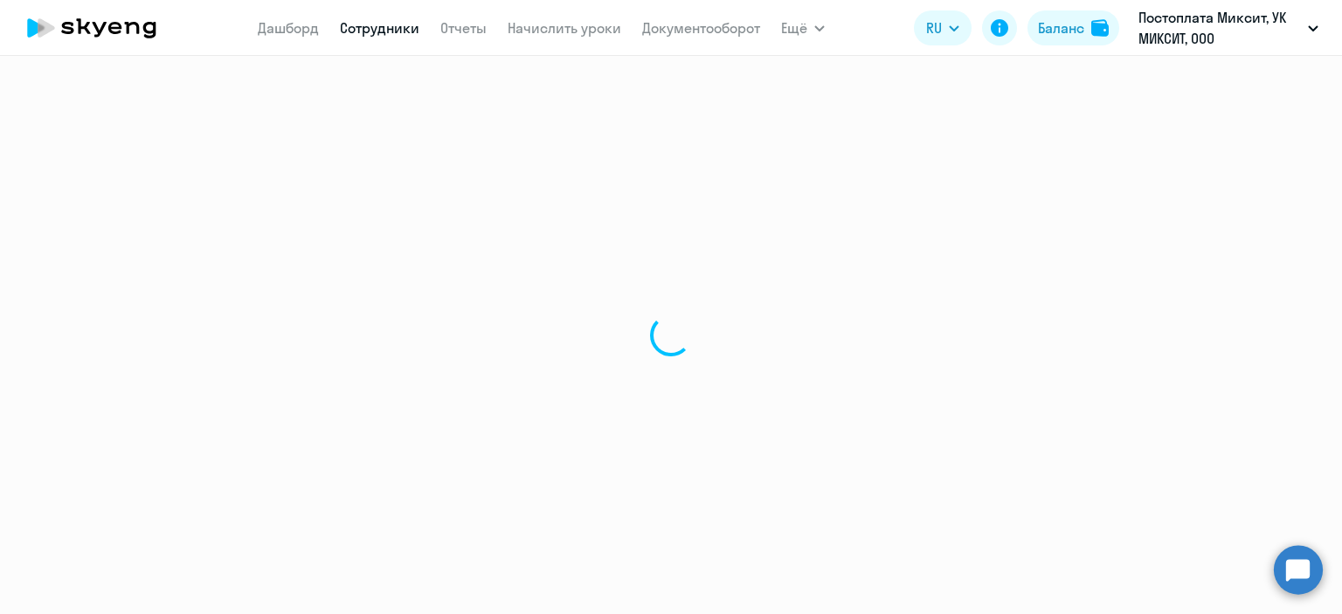
select select "english"
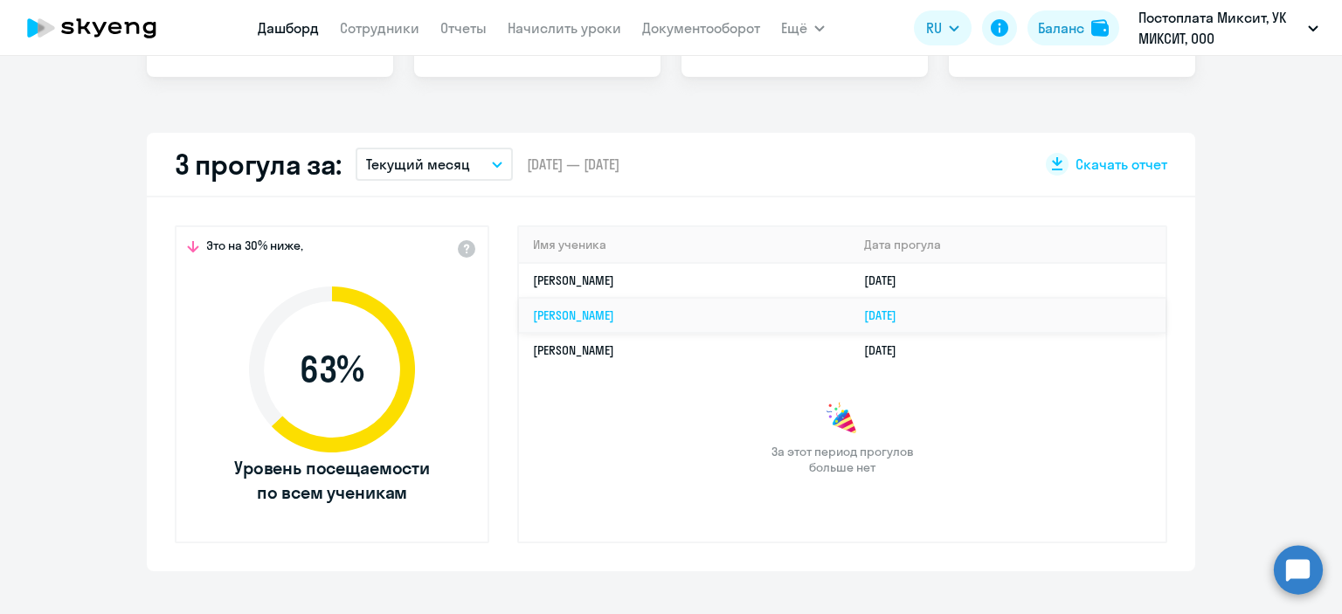
select select "30"
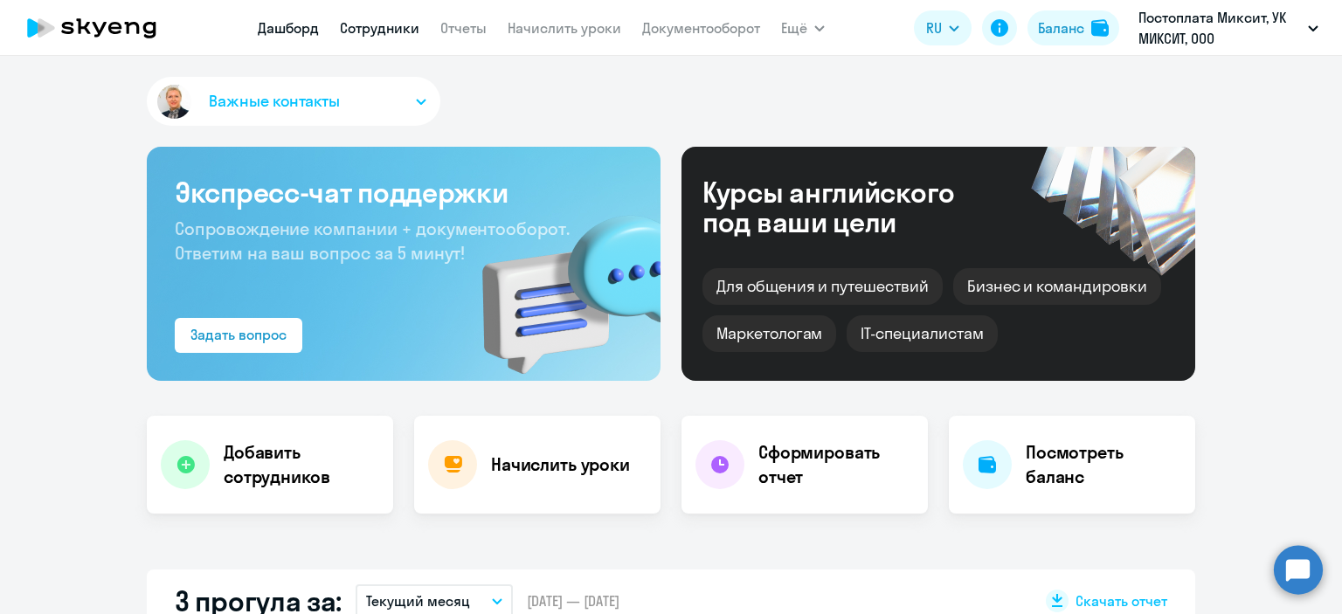
click at [361, 29] on link "Сотрудники" at bounding box center [380, 27] width 80 height 17
select select "30"
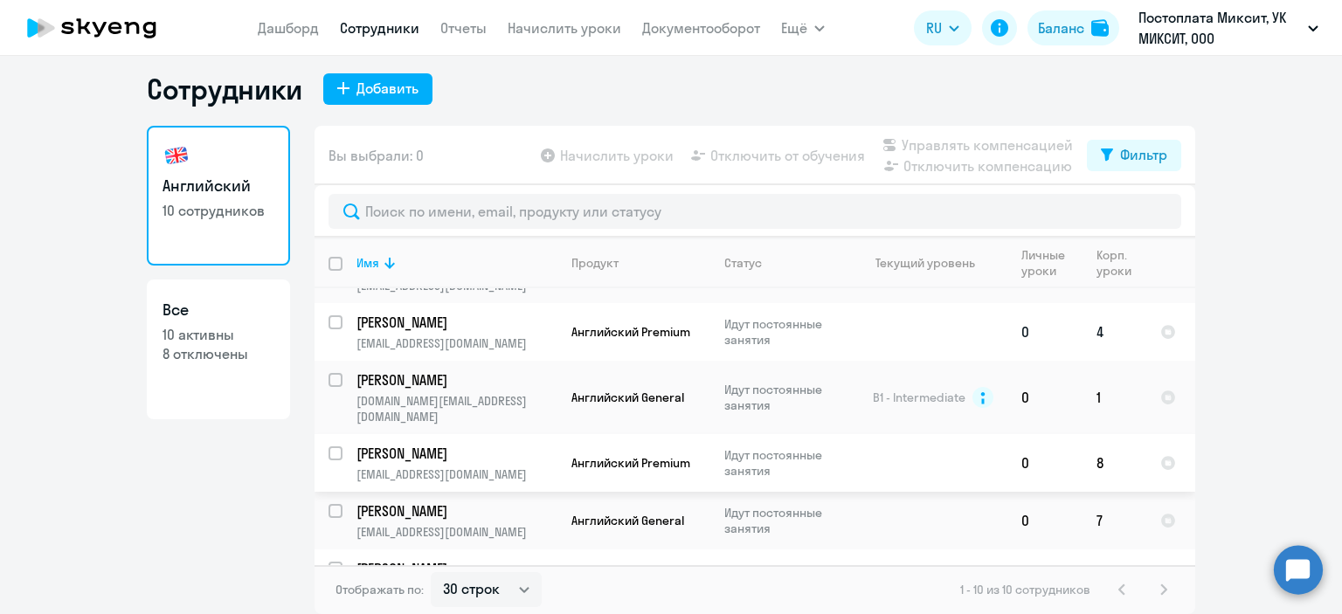
scroll to position [41, 0]
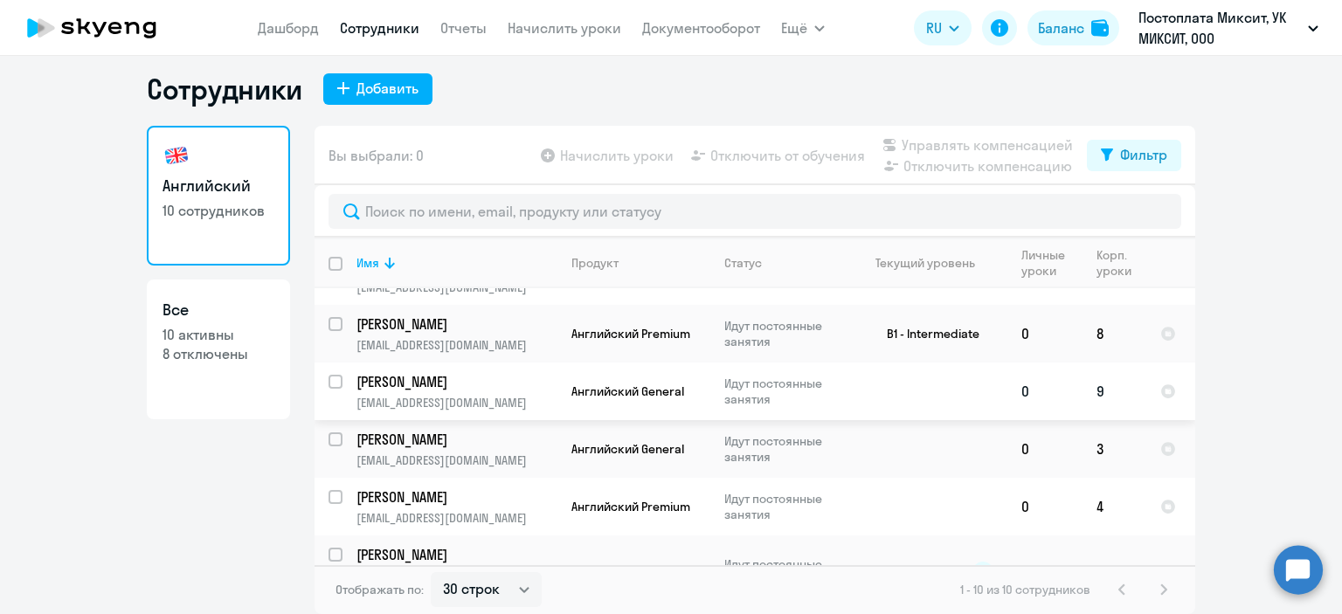
click at [330, 384] on input "select row 38713181" at bounding box center [346, 392] width 35 height 35
checkbox input "true"
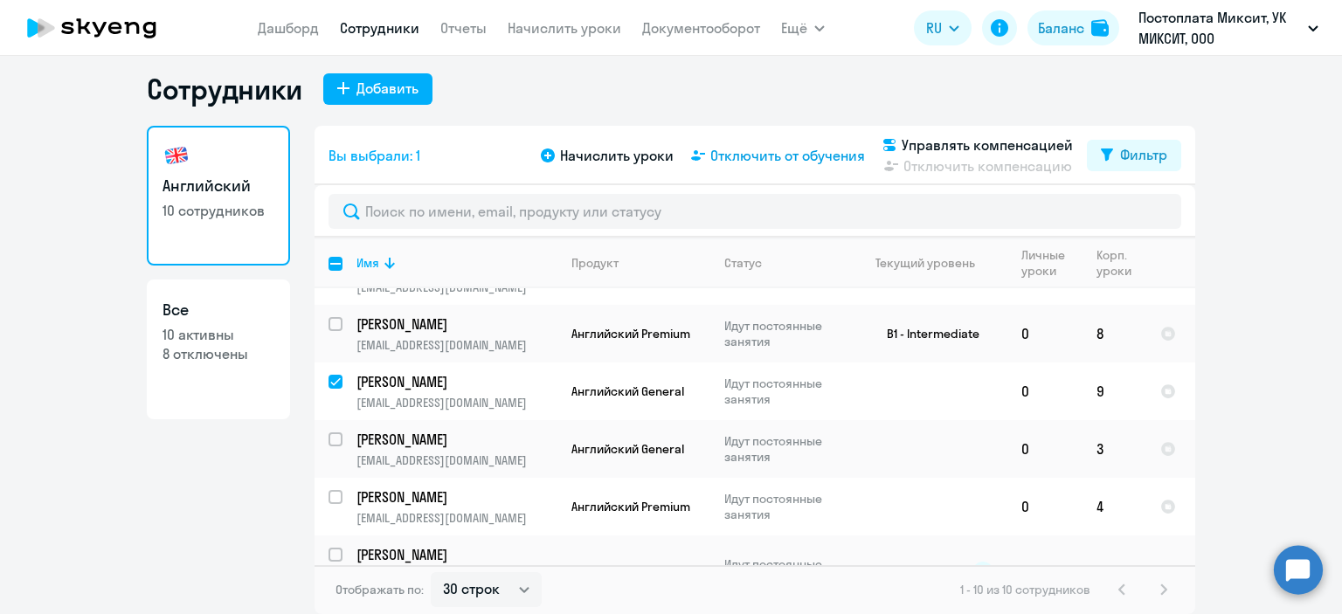
click at [800, 150] on span "Отключить от обучения" at bounding box center [787, 155] width 155 height 21
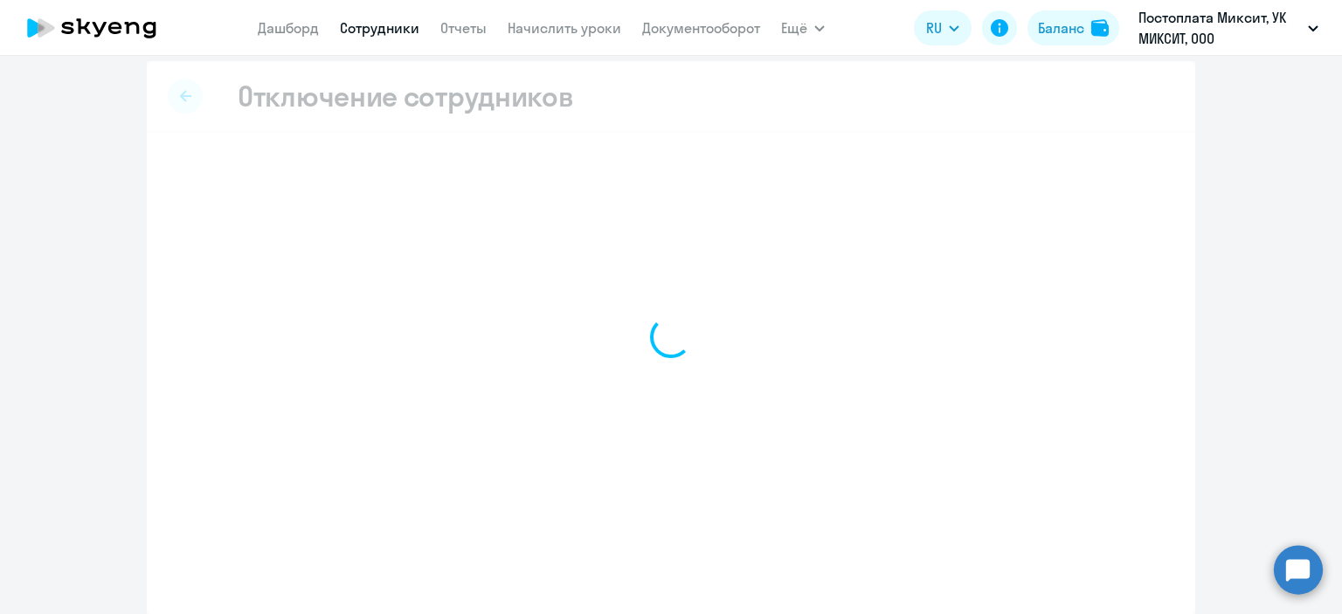
scroll to position [8, 0]
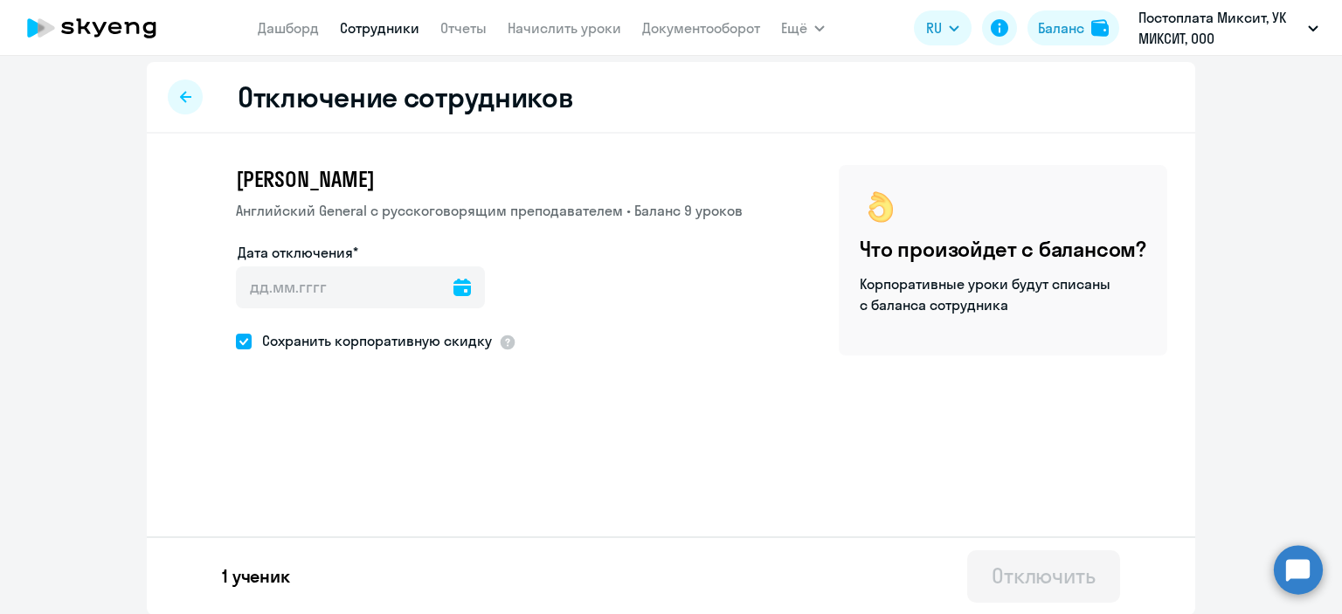
click at [454, 283] on icon at bounding box center [462, 287] width 17 height 17
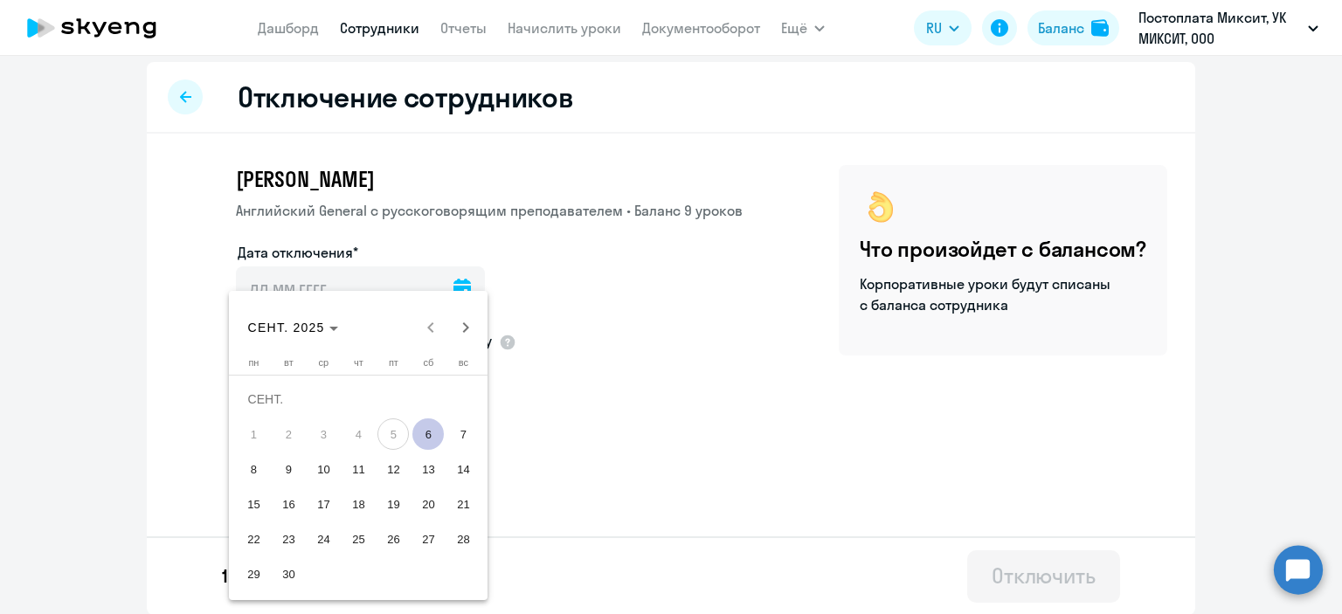
click at [421, 432] on span "6" at bounding box center [427, 434] width 31 height 31
type input "[DATE]"
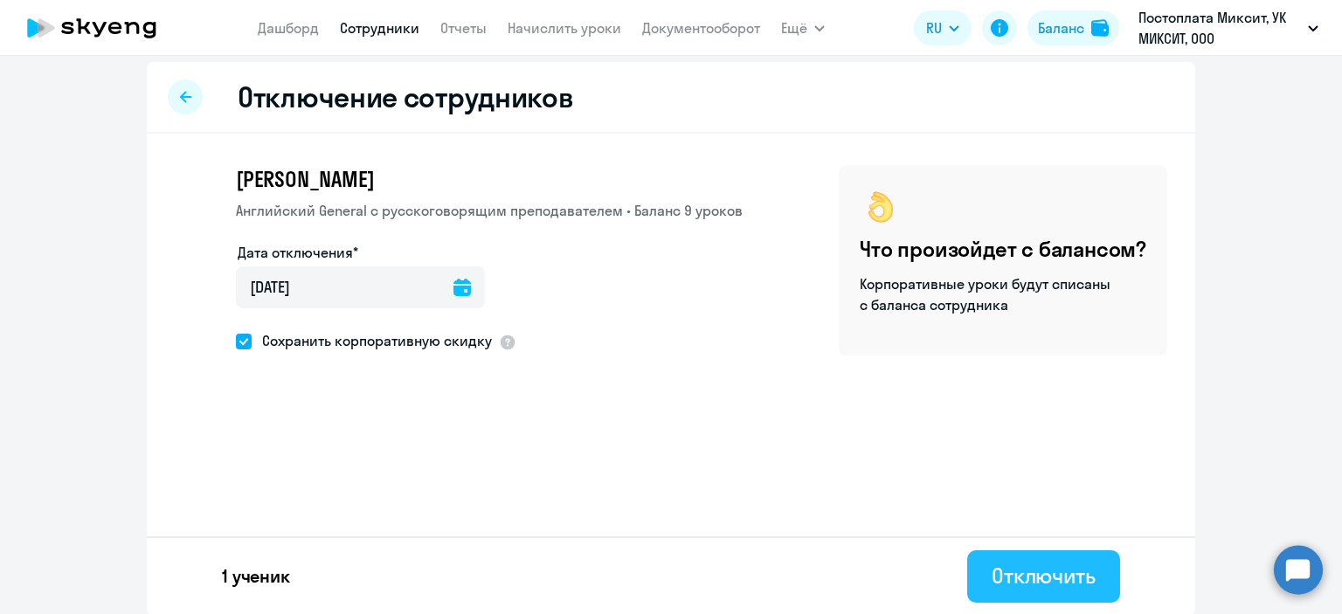
click at [1063, 590] on button "Отключить" at bounding box center [1043, 576] width 153 height 52
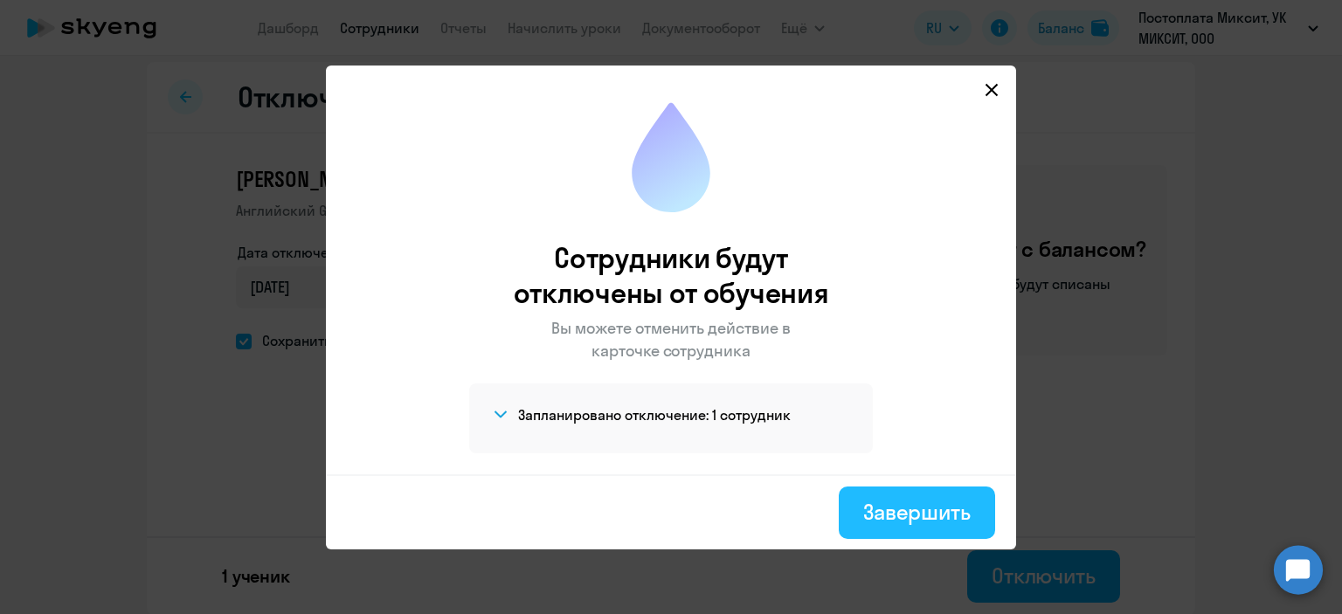
click at [915, 520] on div "Завершить" at bounding box center [916, 512] width 107 height 28
select select "30"
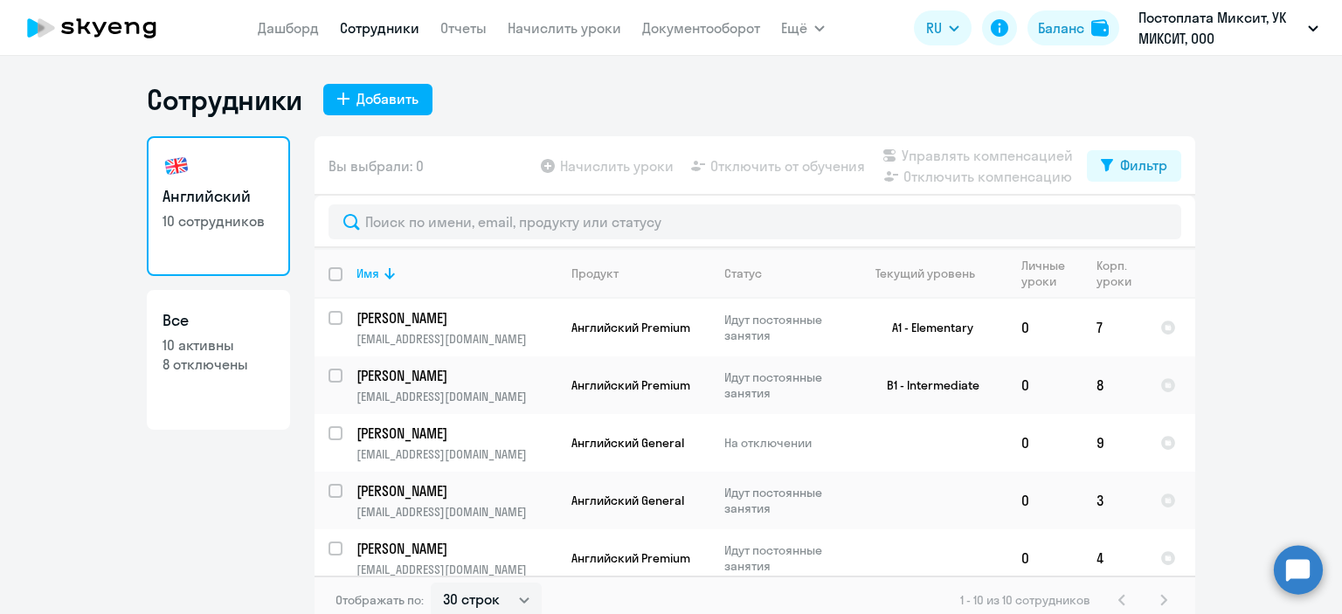
click at [208, 115] on h1 "Сотрудники" at bounding box center [225, 99] width 156 height 35
